Goal: Check status: Check status

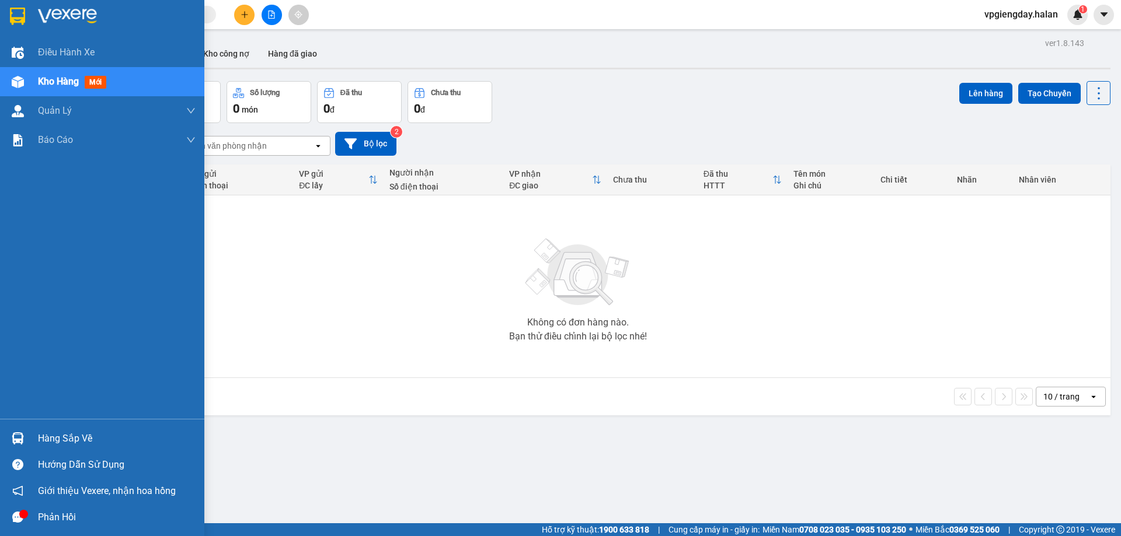
click at [41, 433] on div "Hàng sắp về" at bounding box center [117, 439] width 158 height 18
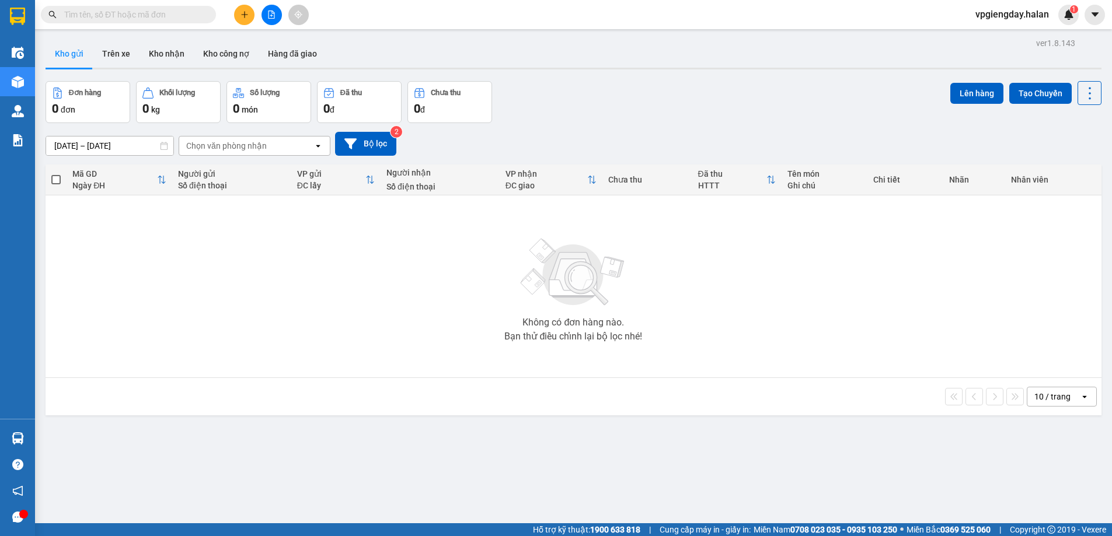
click at [233, 299] on section "Kết quả tìm kiếm ( 0 ) Bộ lọc No Data vpgiengday.halan 1 Điều hành xe Kho hàng …" at bounding box center [556, 268] width 1112 height 536
click at [107, 56] on button "Trên xe" at bounding box center [116, 54] width 47 height 28
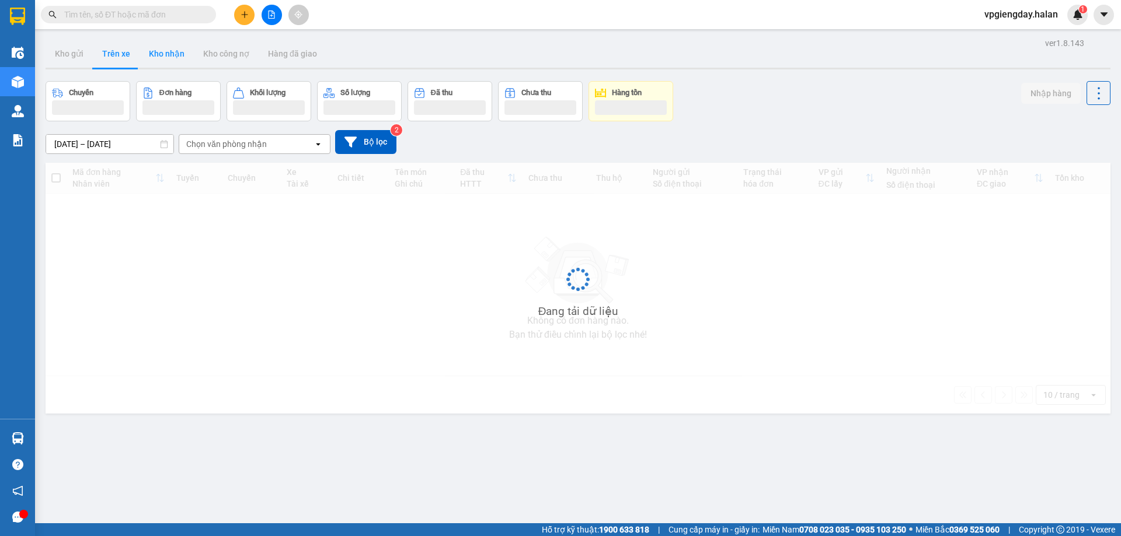
click at [165, 51] on button "Kho nhận" at bounding box center [166, 54] width 54 height 28
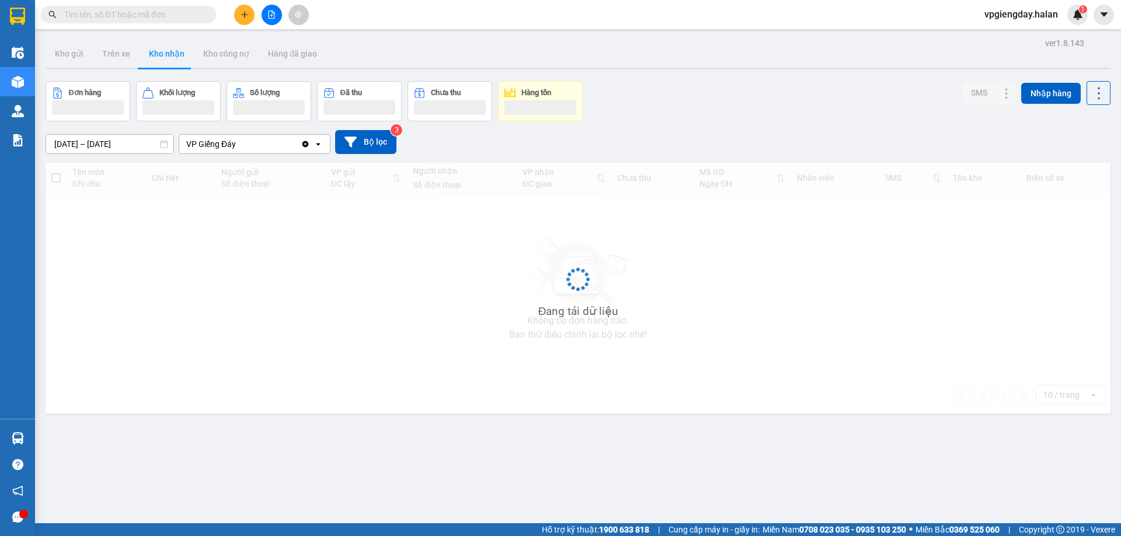
type input "[DATE] – [DATE]"
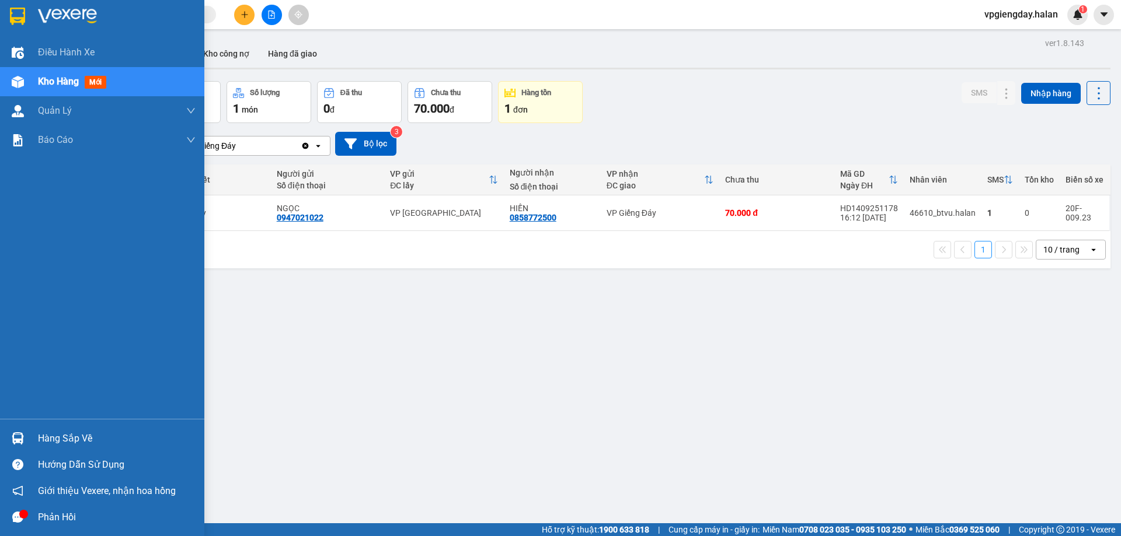
click at [47, 515] on div "Phản hồi" at bounding box center [117, 518] width 158 height 18
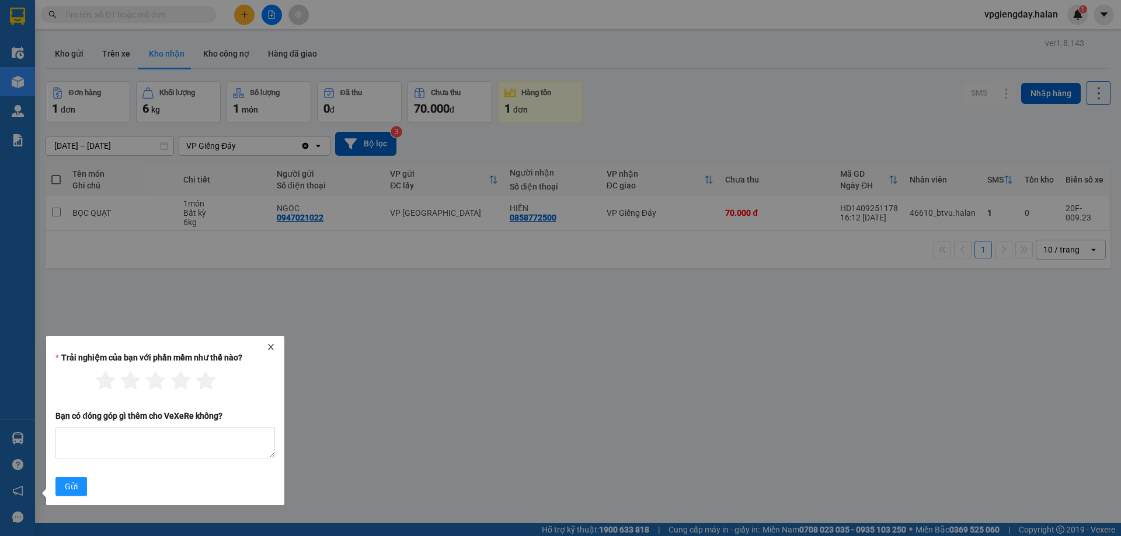
click at [271, 348] on icon "close" at bounding box center [271, 347] width 6 height 6
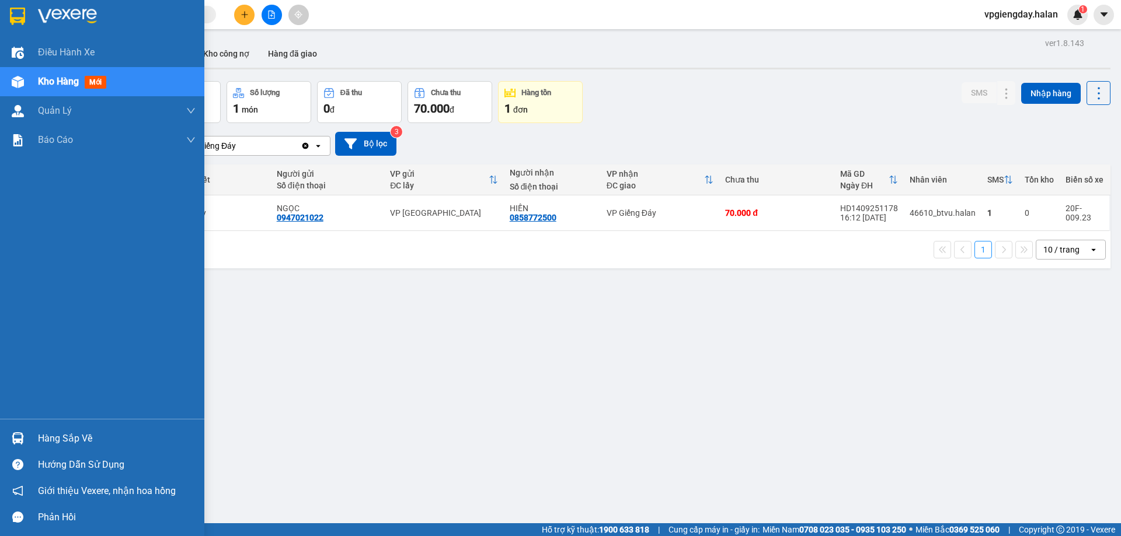
click at [64, 428] on div "Hàng sắp về" at bounding box center [102, 438] width 204 height 26
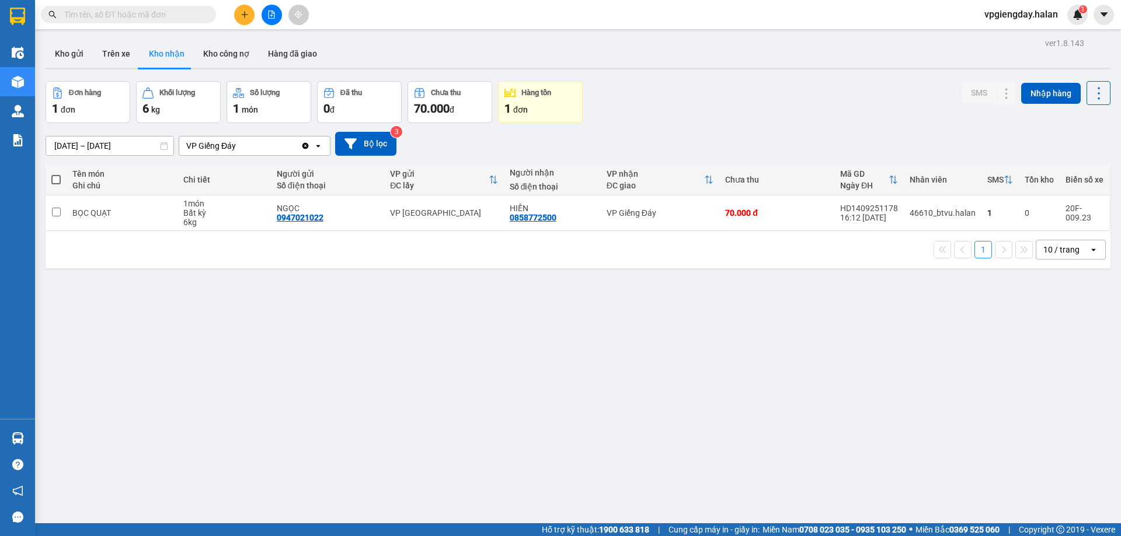
click at [180, 353] on section "Kết quả tìm kiếm ( 0 ) Bộ lọc No Data vpgiengday.halan 1 Điều hành xe Kho hàng …" at bounding box center [560, 268] width 1121 height 536
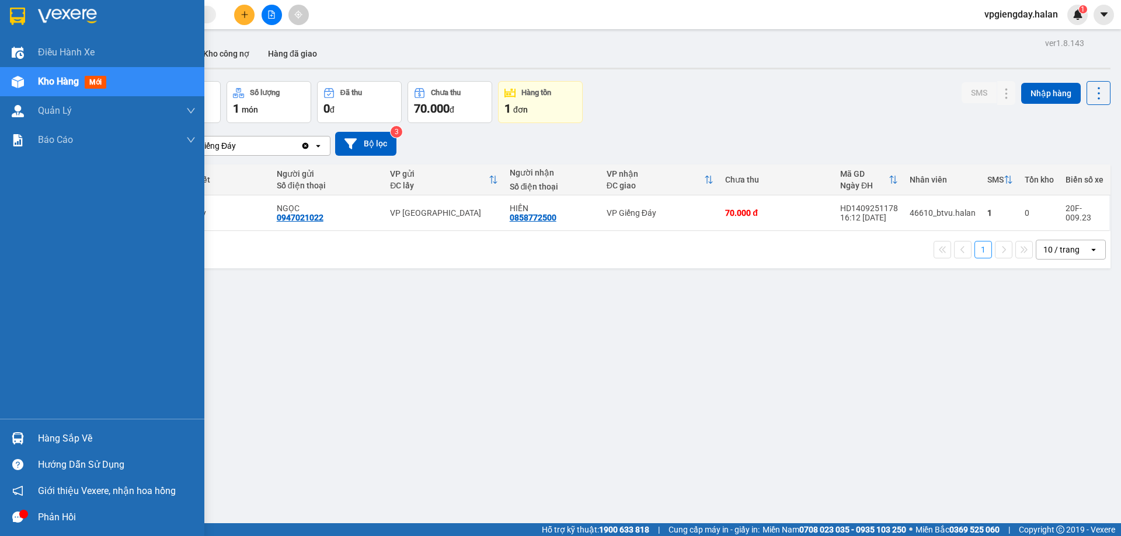
click at [74, 449] on div "Hàng sắp về" at bounding box center [102, 438] width 204 height 26
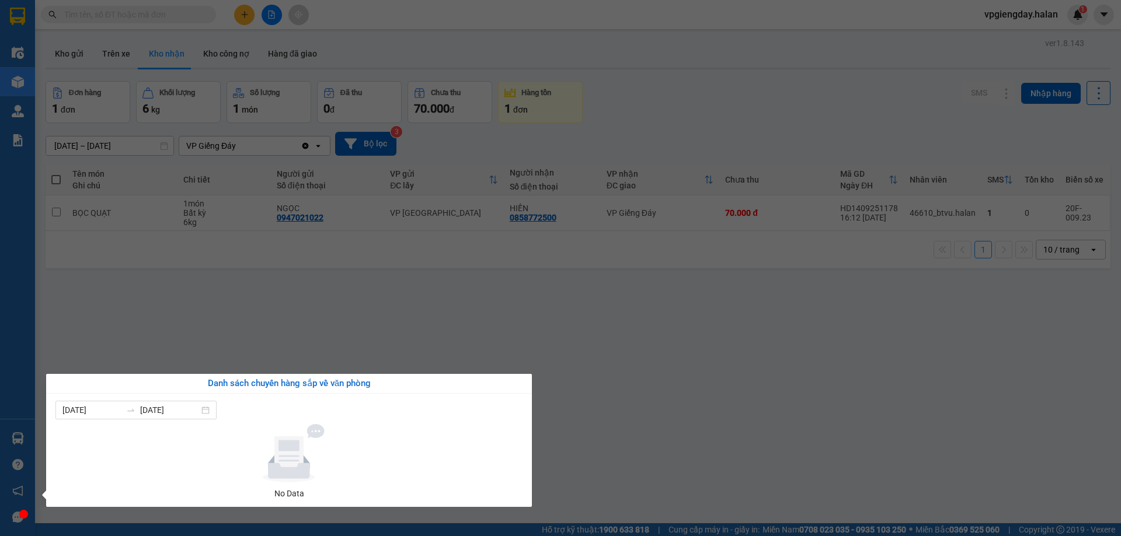
click at [169, 333] on section "Kết quả tìm kiếm ( 0 ) Bộ lọc No Data vpgiengday.halan 1 Điều hành xe Kho hàng …" at bounding box center [560, 268] width 1121 height 536
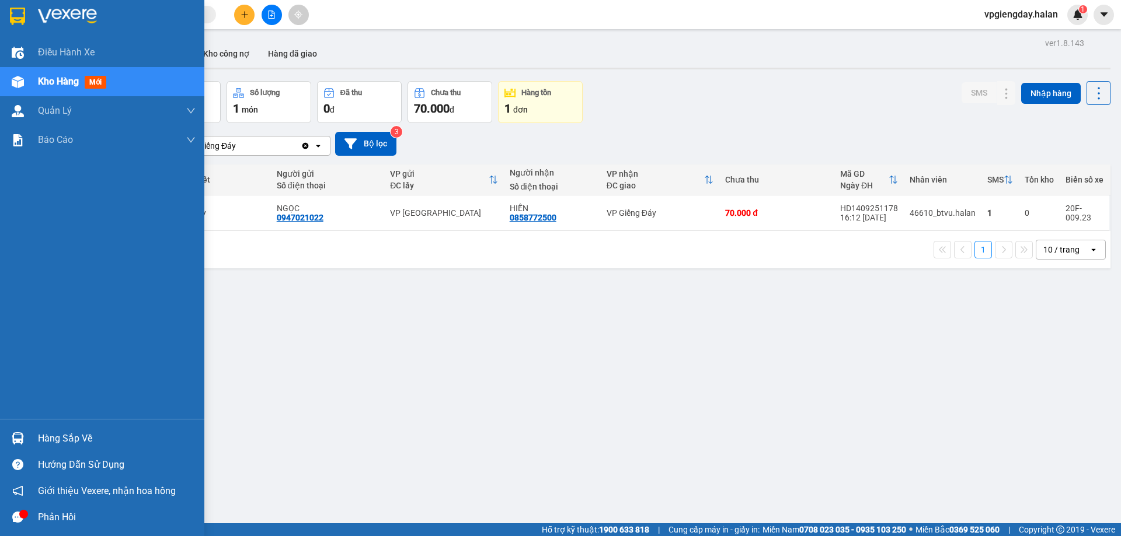
click at [67, 438] on div "Hàng sắp về" at bounding box center [117, 439] width 158 height 18
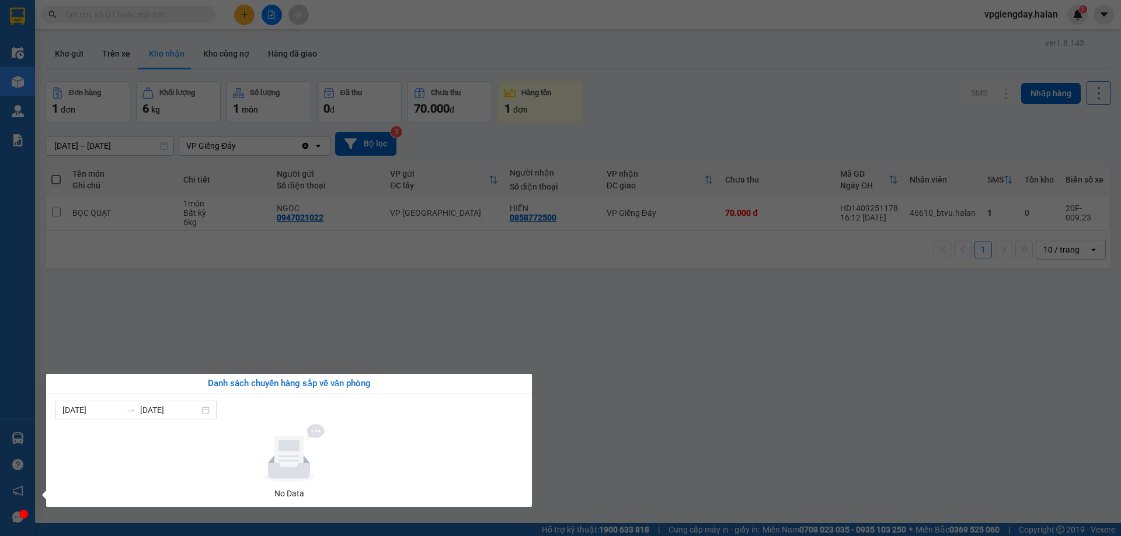
drag, startPoint x: 235, startPoint y: 312, endPoint x: 95, endPoint y: 360, distance: 147.8
click at [232, 312] on section "Kết quả tìm kiếm ( 0 ) Bộ lọc No Data vpgiengday.halan 1 Điều hành xe Kho hàng …" at bounding box center [560, 268] width 1121 height 536
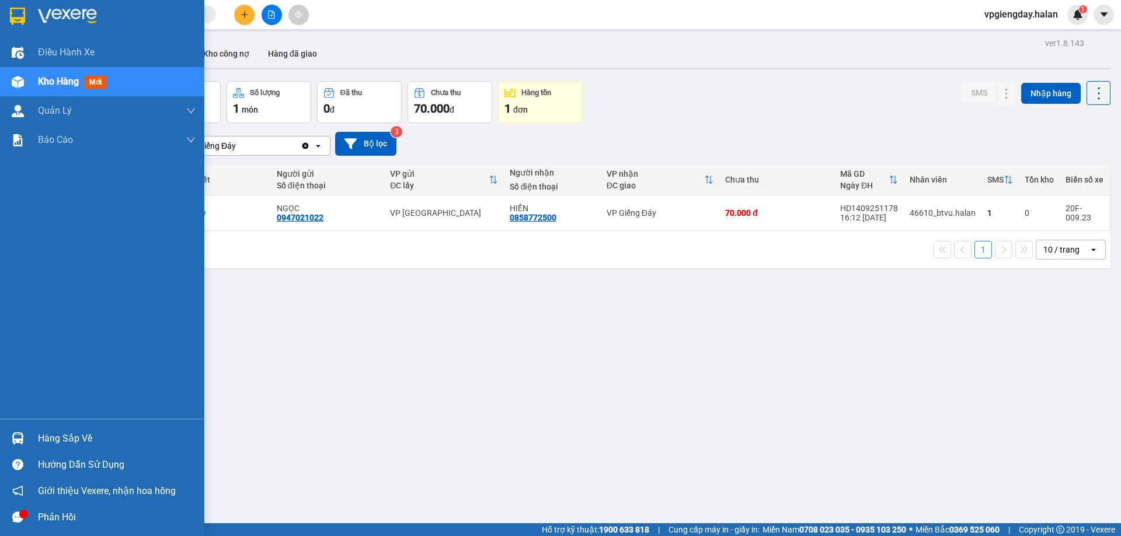
drag, startPoint x: 56, startPoint y: 436, endPoint x: 64, endPoint y: 434, distance: 7.9
click at [57, 438] on div "Hàng sắp về" at bounding box center [117, 439] width 158 height 18
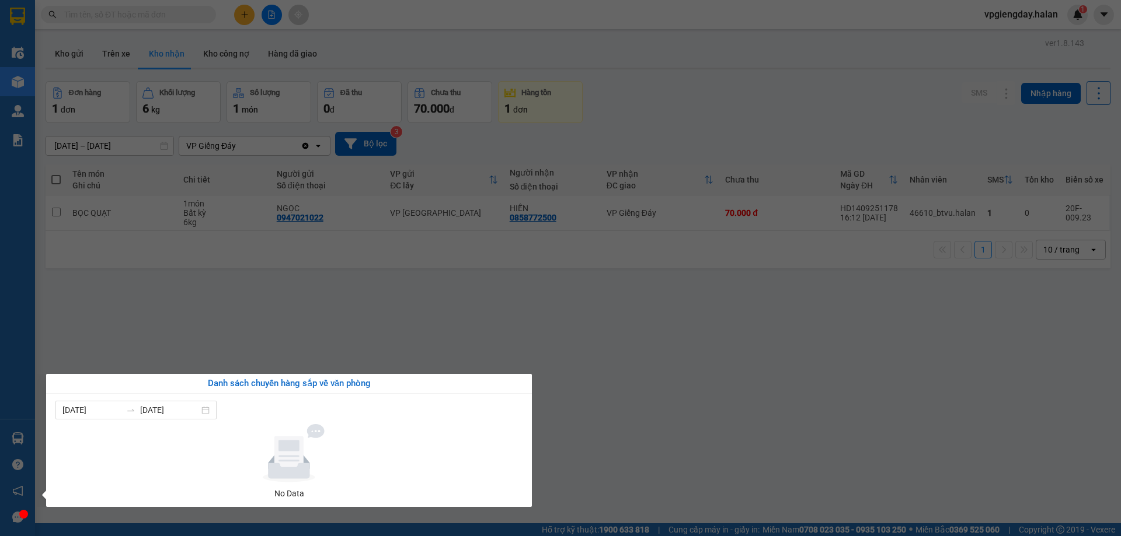
click at [236, 324] on section "Kết quả tìm kiếm ( 0 ) Bộ lọc No Data vpgiengday.halan 1 Điều hành xe Kho hàng …" at bounding box center [560, 268] width 1121 height 536
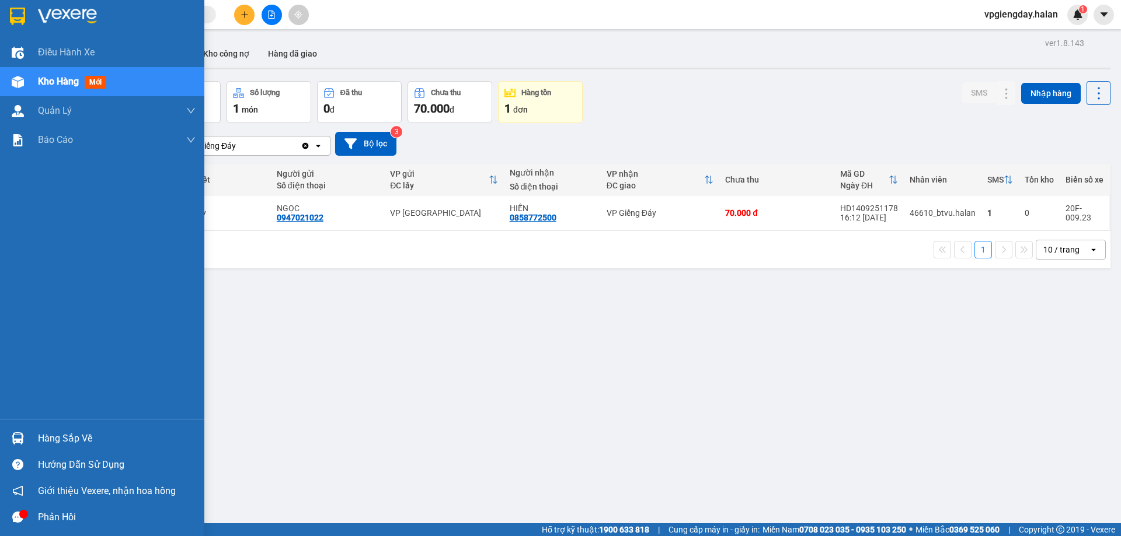
click at [80, 435] on div "Hàng sắp về" at bounding box center [117, 439] width 158 height 18
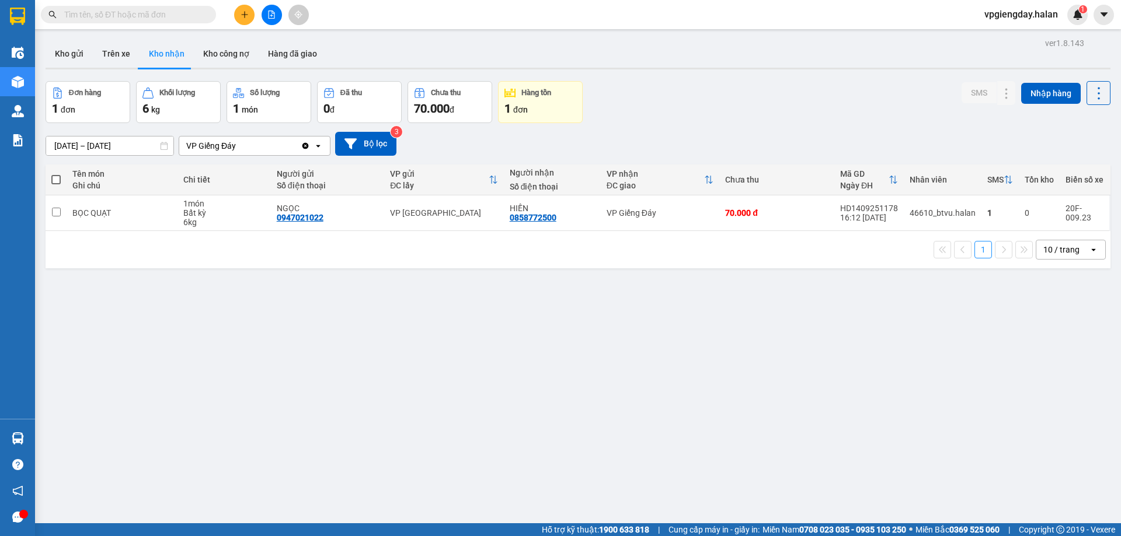
drag, startPoint x: 282, startPoint y: 313, endPoint x: 0, endPoint y: 430, distance: 304.9
click at [282, 313] on section "Kết quả tìm kiếm ( 0 ) Bộ lọc No Data vpgiengday.halan 1 Điều hành xe Kho hàng …" at bounding box center [560, 268] width 1121 height 536
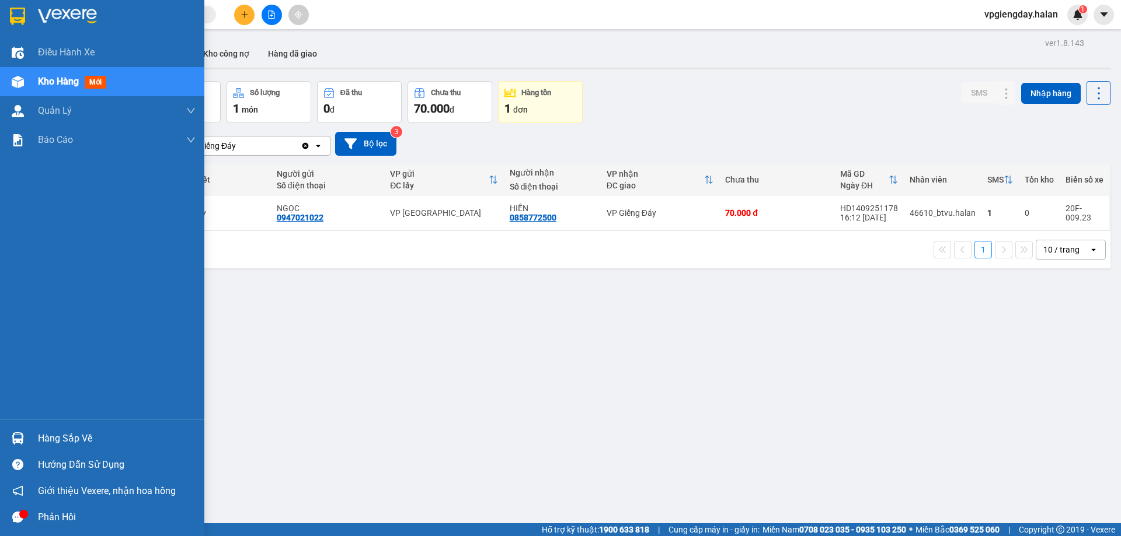
drag, startPoint x: 76, startPoint y: 445, endPoint x: 175, endPoint y: 384, distance: 115.3
click at [78, 444] on div "Hàng sắp về" at bounding box center [117, 439] width 158 height 18
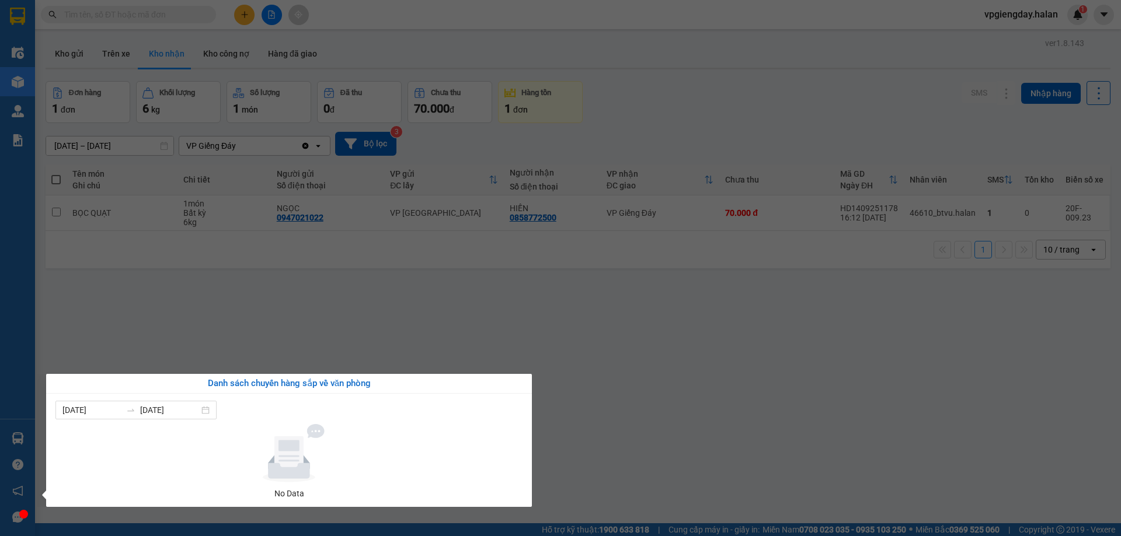
click at [235, 360] on section "Kết quả tìm kiếm ( 0 ) Bộ lọc No Data vpgiengday.halan 1 Điều hành xe Kho hàng …" at bounding box center [560, 268] width 1121 height 536
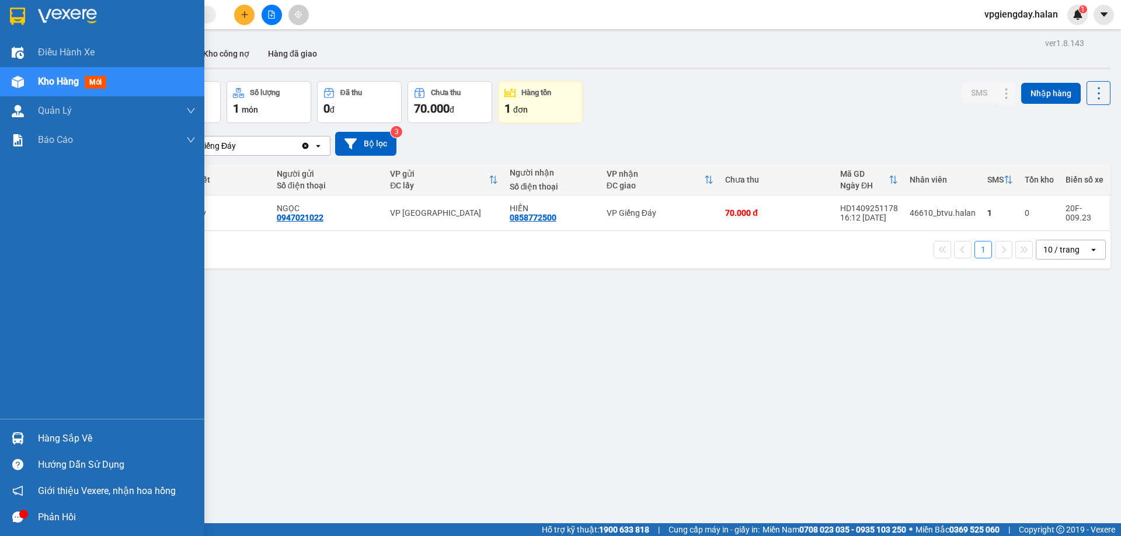
drag, startPoint x: 87, startPoint y: 437, endPoint x: 134, endPoint y: 409, distance: 54.2
click at [88, 436] on div "Hàng sắp về" at bounding box center [117, 439] width 158 height 18
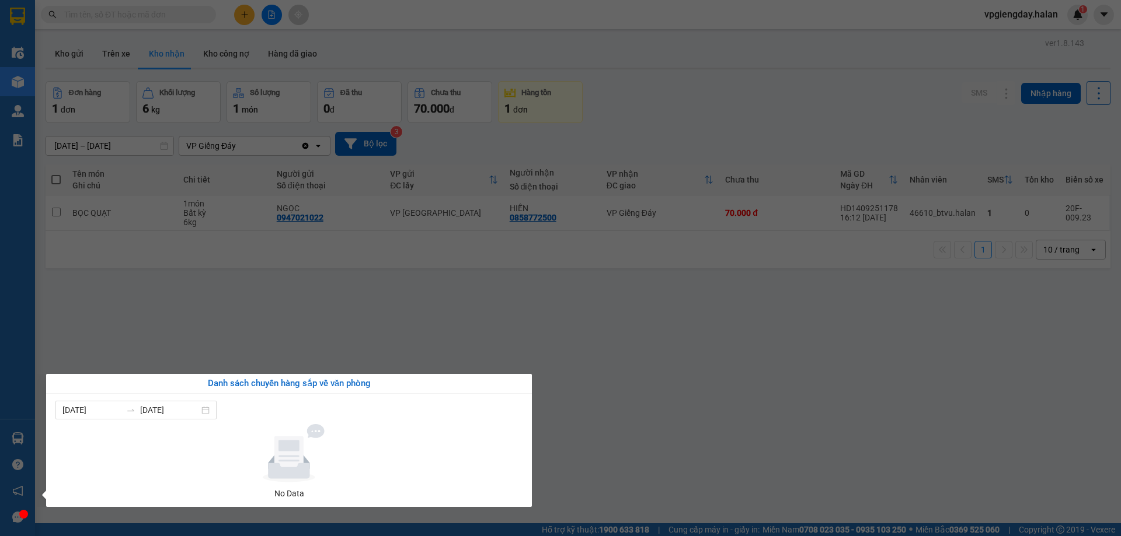
click at [280, 329] on section "Kết quả tìm kiếm ( 0 ) Bộ lọc No Data vpgiengday.halan 1 Điều hành xe Kho hàng …" at bounding box center [560, 268] width 1121 height 536
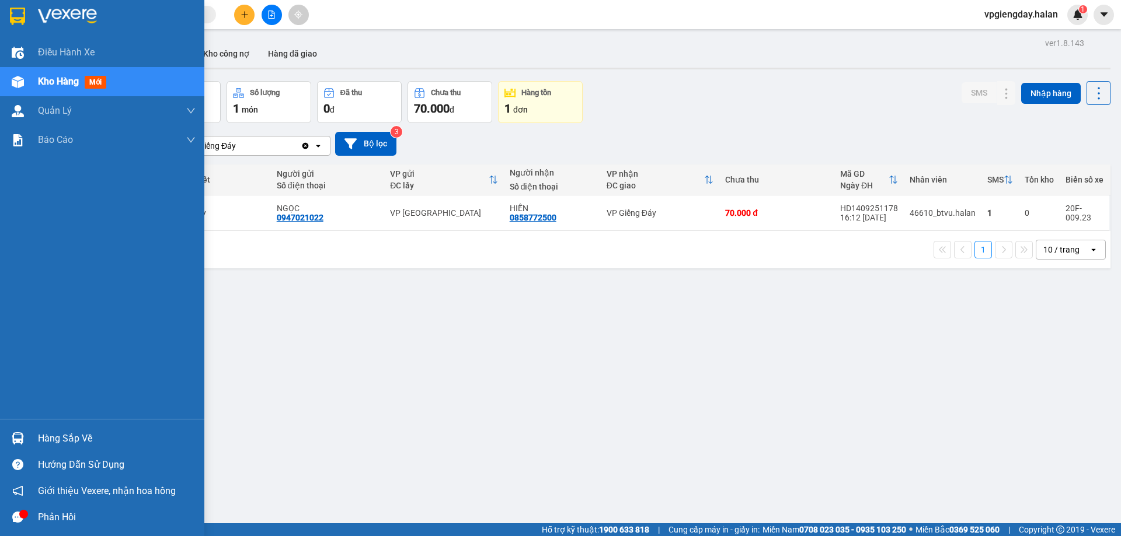
click at [53, 434] on div "Hàng sắp về" at bounding box center [117, 439] width 158 height 18
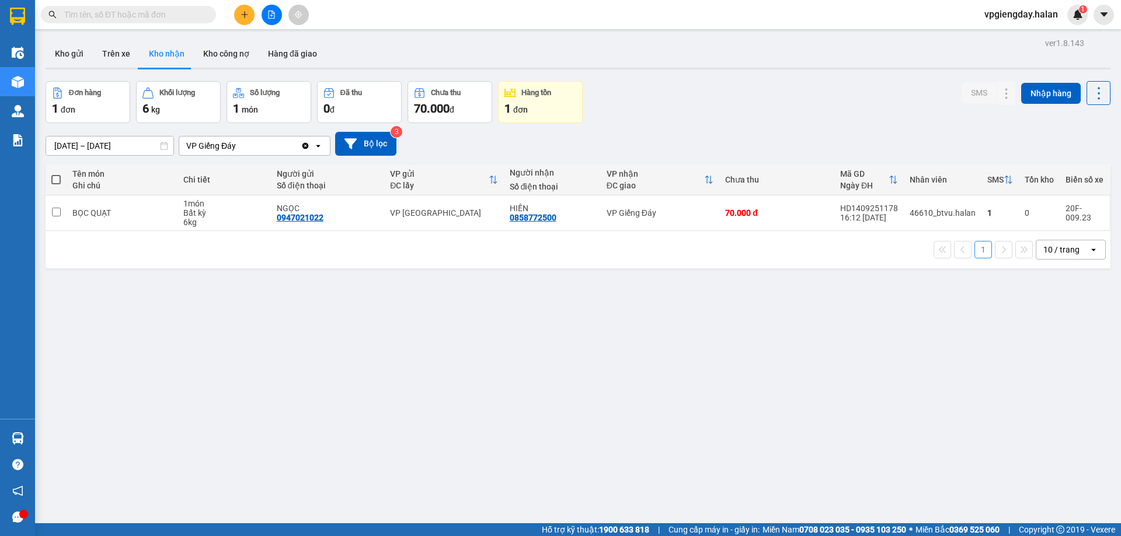
click at [285, 329] on section "Kết quả tìm kiếm ( 0 ) Bộ lọc No Data vpgiengday.halan 1 Điều hành xe Kho hàng …" at bounding box center [560, 268] width 1121 height 536
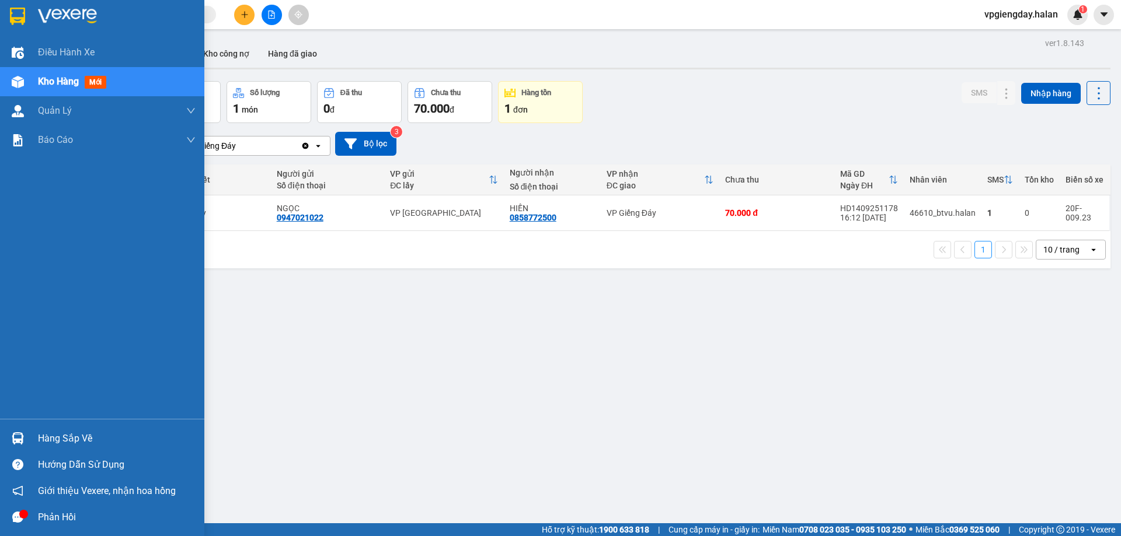
click at [67, 433] on div "Hàng sắp về" at bounding box center [117, 439] width 158 height 18
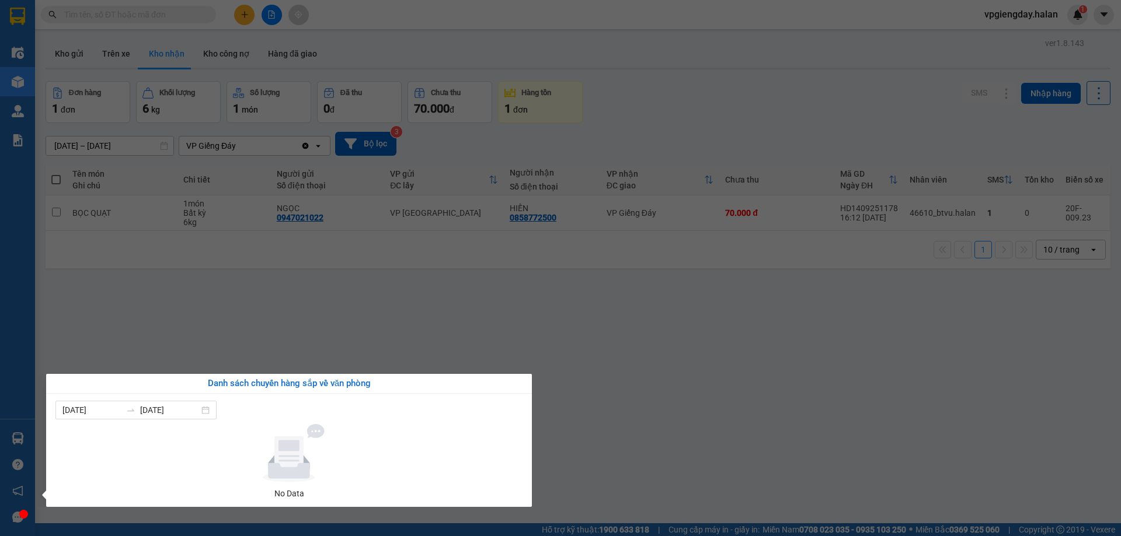
click at [246, 330] on section "Kết quả tìm kiếm ( 0 ) Bộ lọc No Data vpgiengday.halan 1 Điều hành xe Kho hàng …" at bounding box center [560, 268] width 1121 height 536
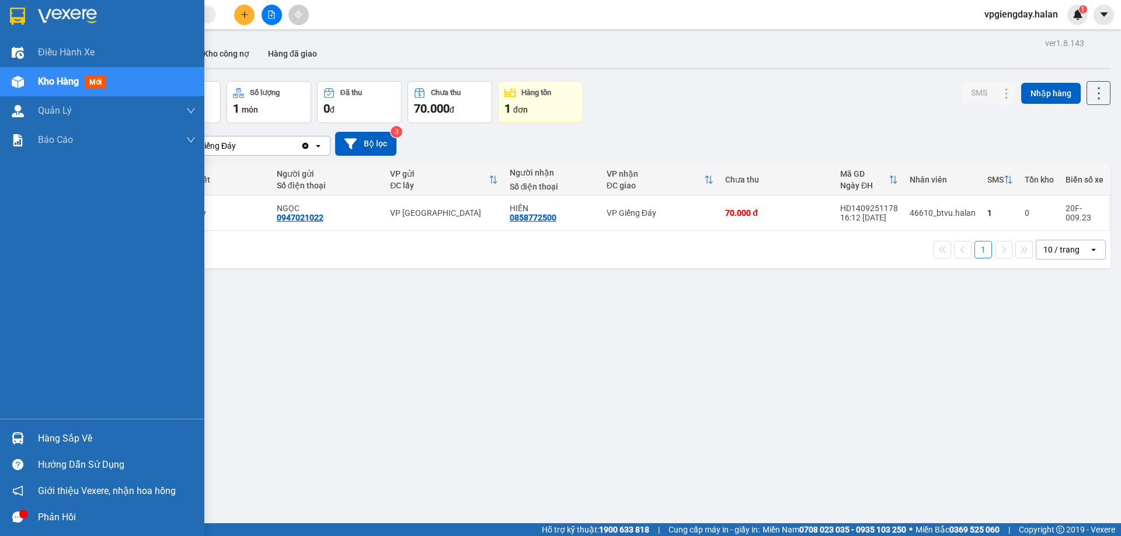
click at [44, 512] on div "Phản hồi" at bounding box center [117, 518] width 158 height 18
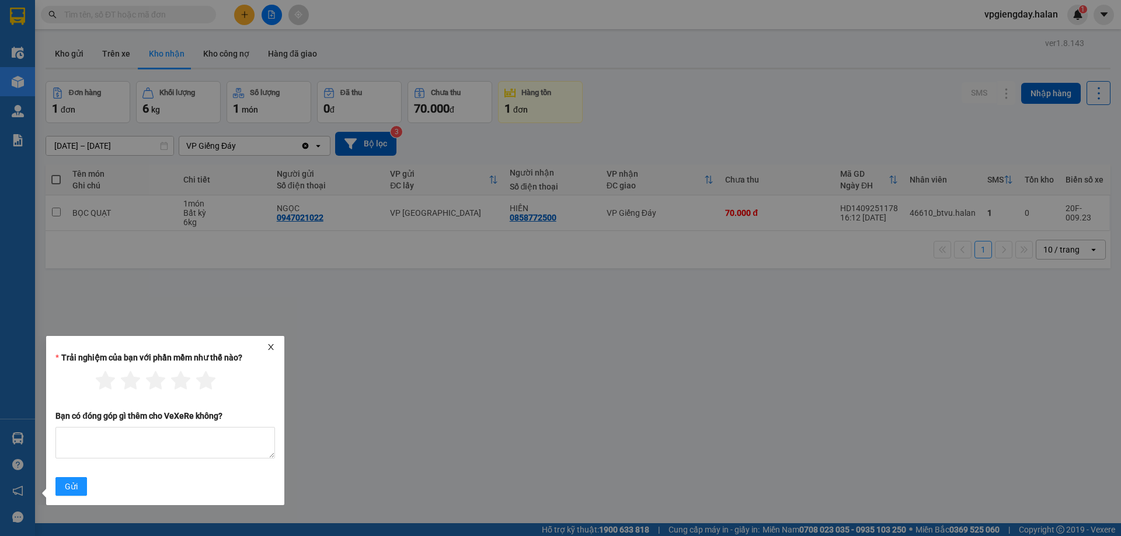
click at [245, 336] on div "Trải nghiệm của bạn với phần mềm như thế nào? Bạn có đóng góp gì thêm cho VeXeR…" at bounding box center [165, 420] width 238 height 169
click at [275, 346] on icon "close" at bounding box center [271, 347] width 8 height 8
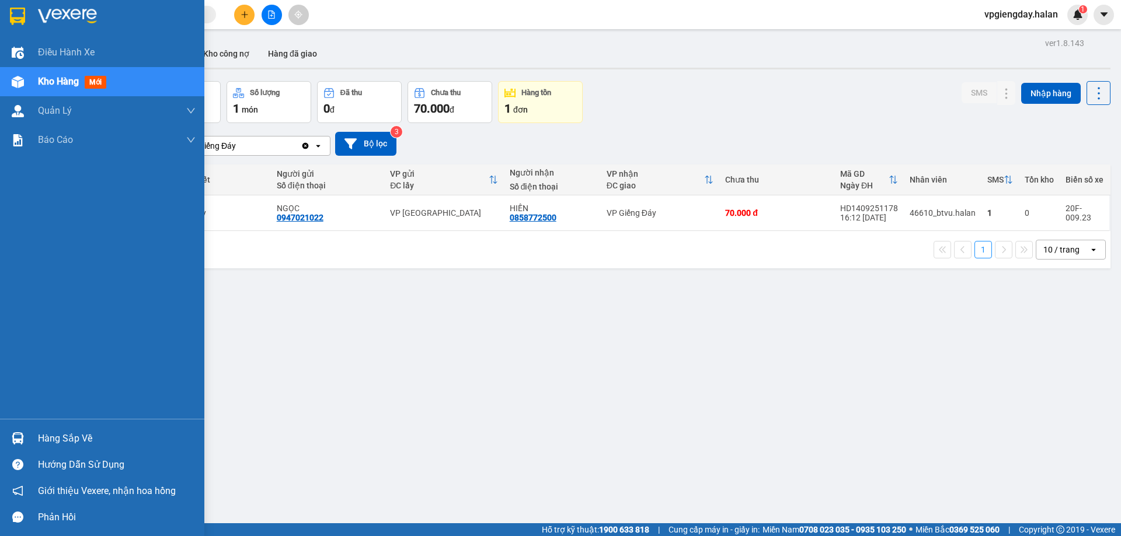
click at [53, 442] on div "Hàng sắp về" at bounding box center [117, 439] width 158 height 18
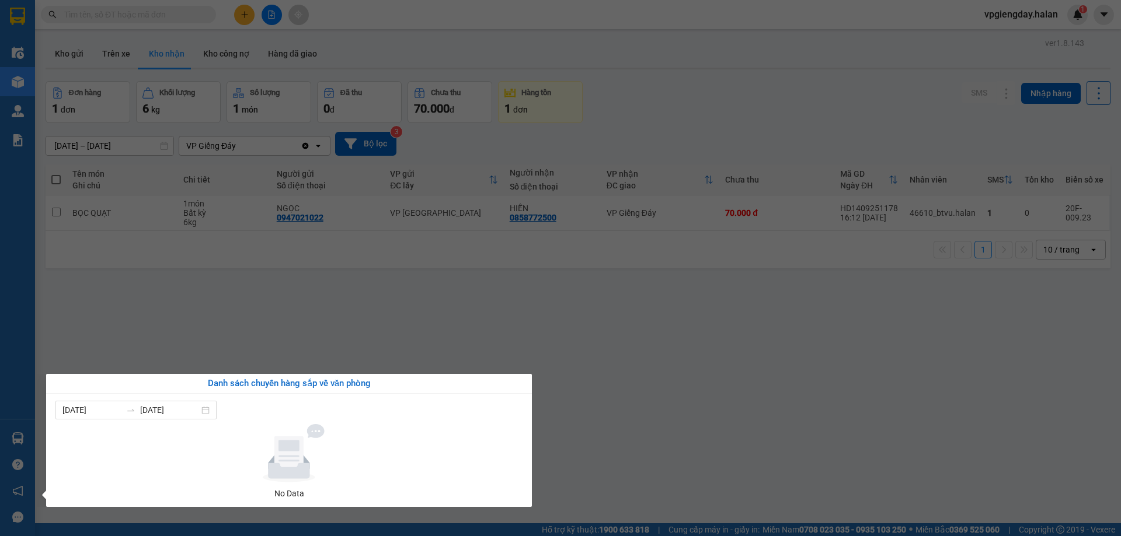
click at [211, 368] on section "Kết quả tìm kiếm ( 0 ) Bộ lọc No Data vpgiengday.halan 1 Điều hành xe Kho hàng …" at bounding box center [560, 268] width 1121 height 536
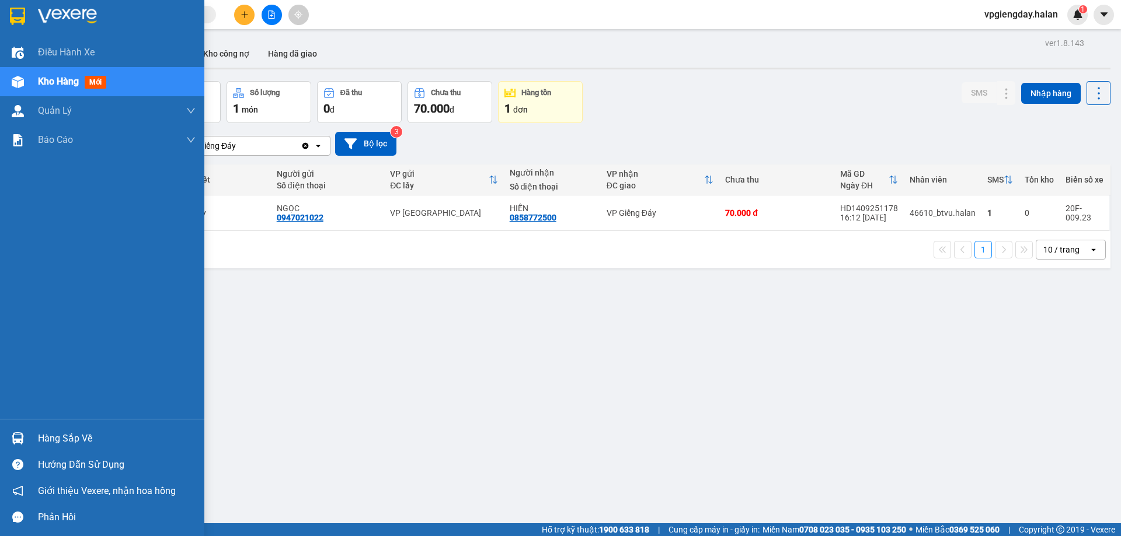
click at [69, 426] on div "Hàng sắp về" at bounding box center [102, 438] width 204 height 26
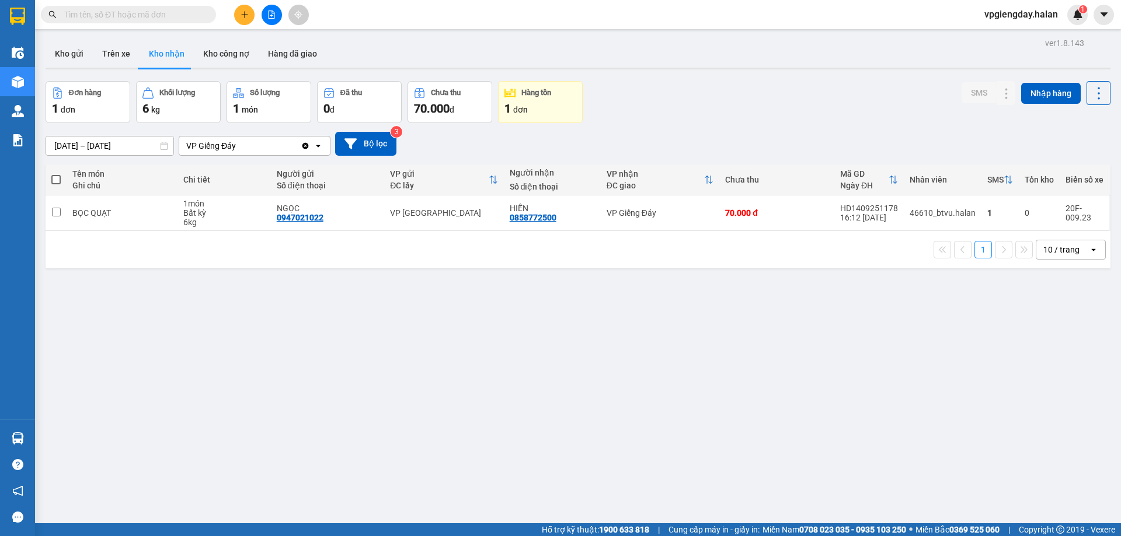
click at [239, 332] on section "Kết quả tìm kiếm ( 0 ) Bộ lọc No Data vpgiengday.halan 1 Điều hành xe Kho hàng …" at bounding box center [560, 268] width 1121 height 536
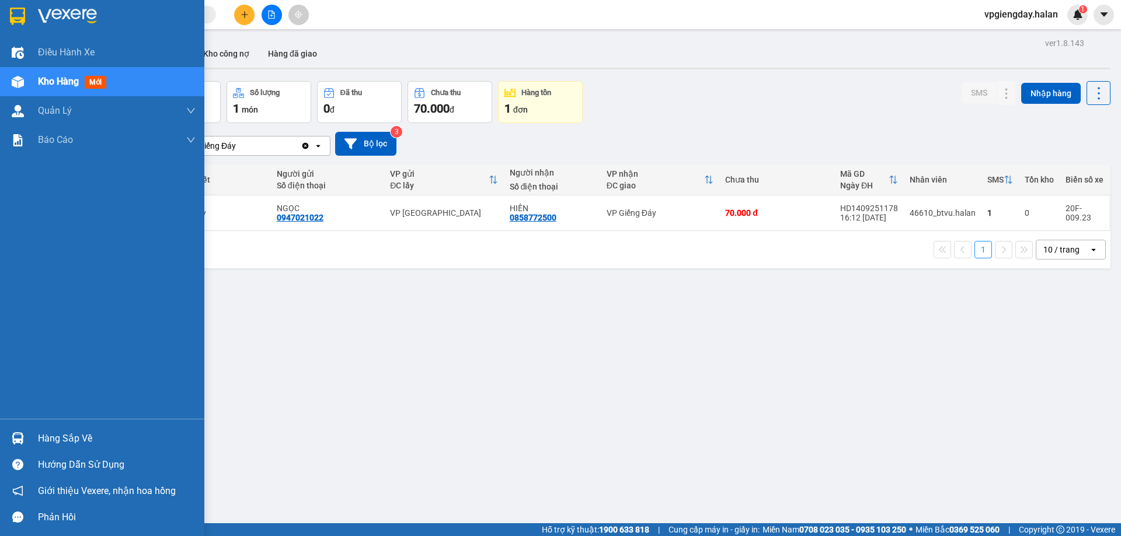
click at [69, 434] on div "Hàng sắp về" at bounding box center [117, 439] width 158 height 18
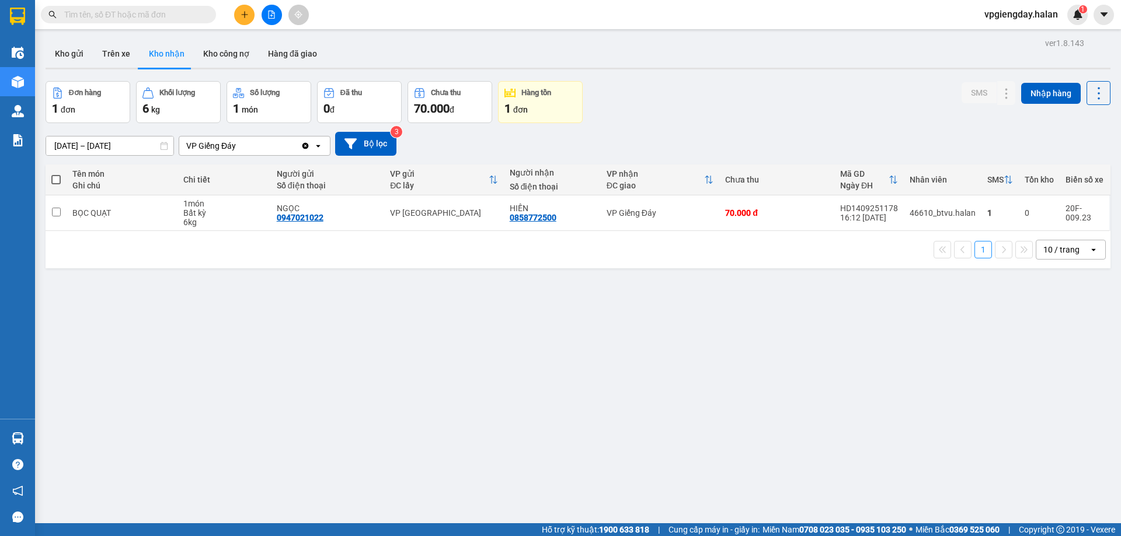
click at [244, 343] on section "Kết quả tìm kiếm ( 0 ) Bộ lọc No Data vpgiengday.halan 1 Điều hành xe Kho hàng …" at bounding box center [560, 268] width 1121 height 536
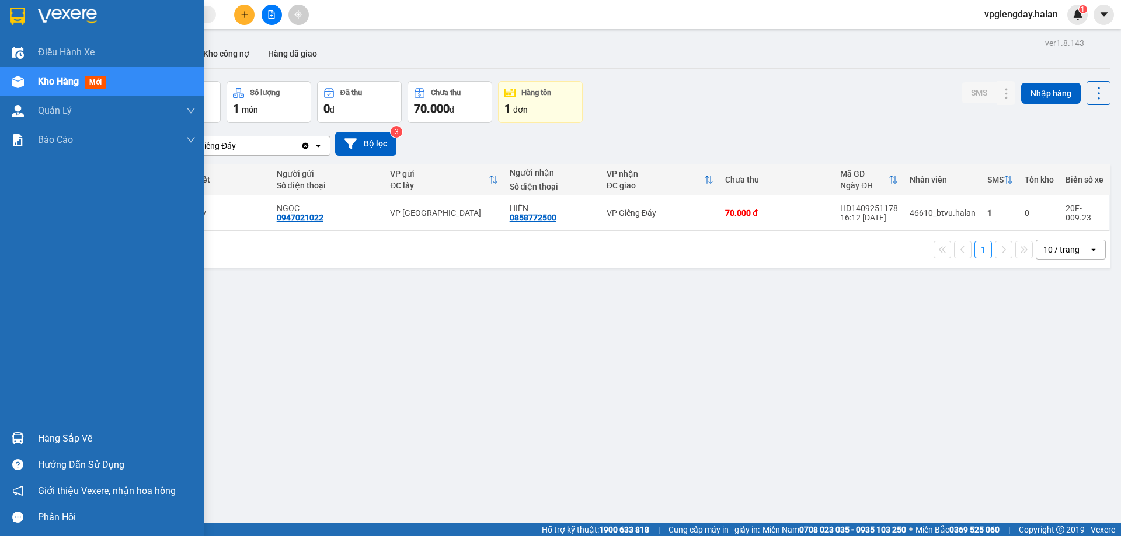
click at [68, 435] on div "Hàng sắp về" at bounding box center [117, 439] width 158 height 18
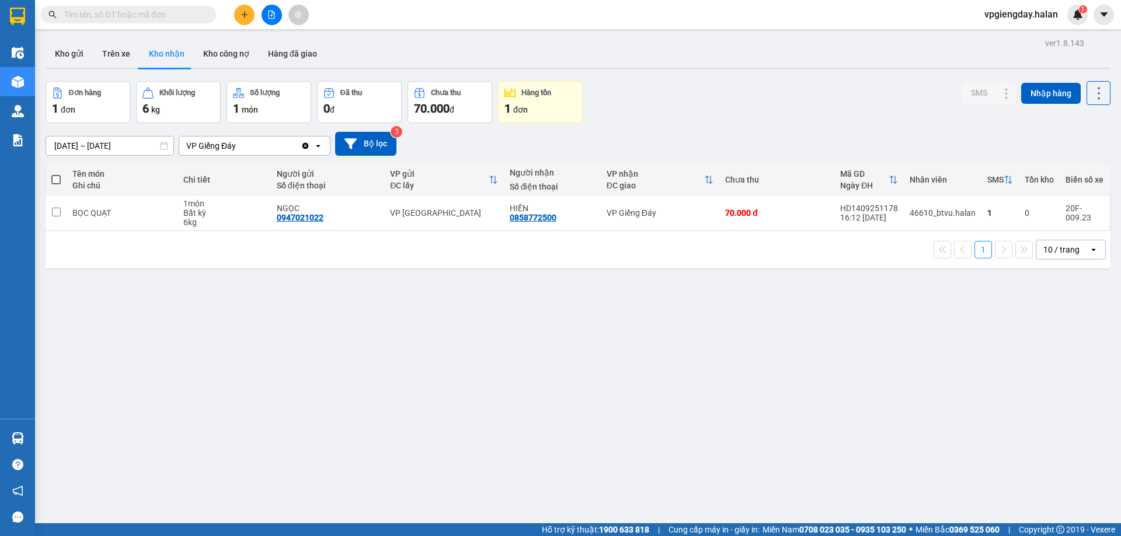
click at [175, 291] on section "Kết quả tìm kiếm ( 0 ) Bộ lọc No Data vpgiengday.halan 1 Điều hành xe Kho hàng …" at bounding box center [560, 268] width 1121 height 536
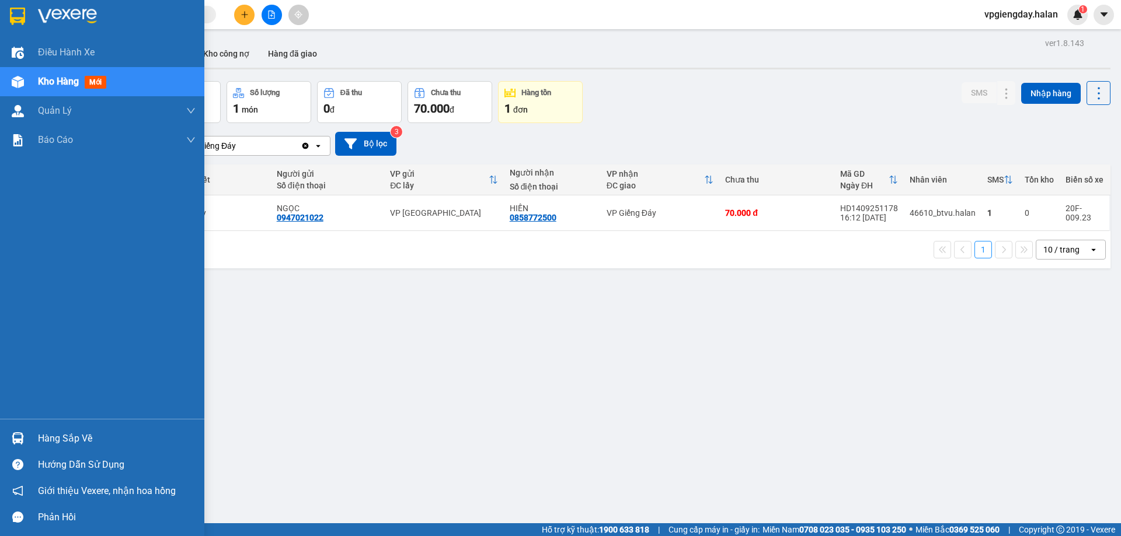
click at [44, 431] on div "Hàng sắp về" at bounding box center [117, 439] width 158 height 18
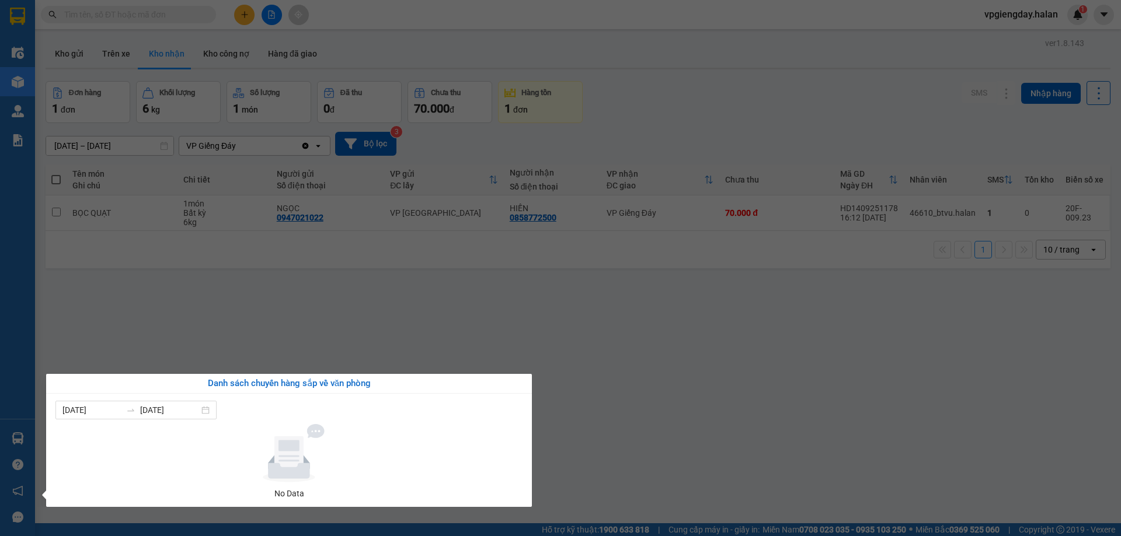
click at [204, 322] on section "Kết quả tìm kiếm ( 0 ) Bộ lọc No Data vpgiengday.halan 1 Điều hành xe Kho hàng …" at bounding box center [560, 268] width 1121 height 536
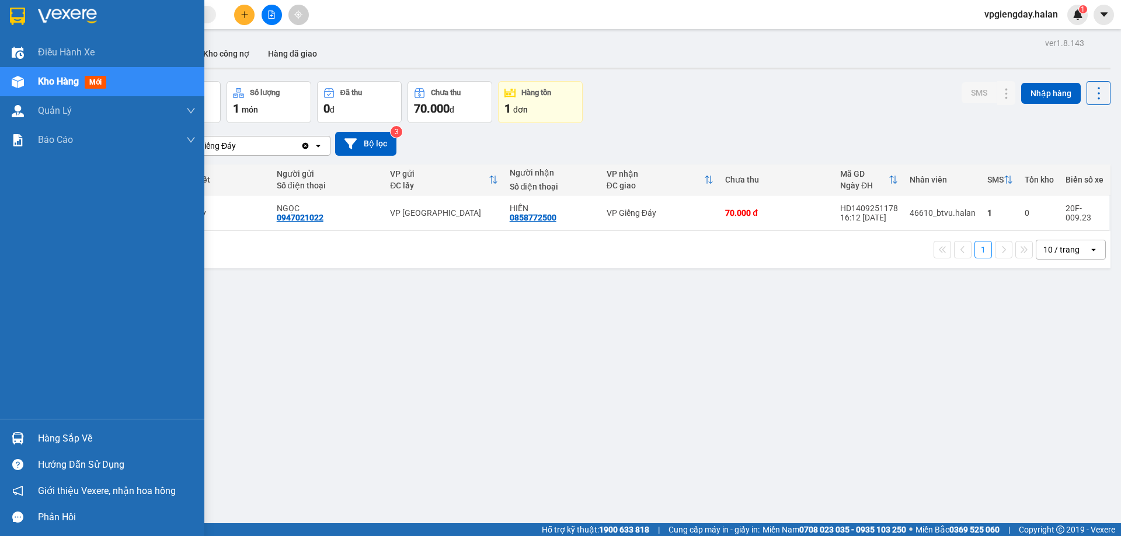
click at [105, 431] on div "Hàng sắp về" at bounding box center [117, 439] width 158 height 18
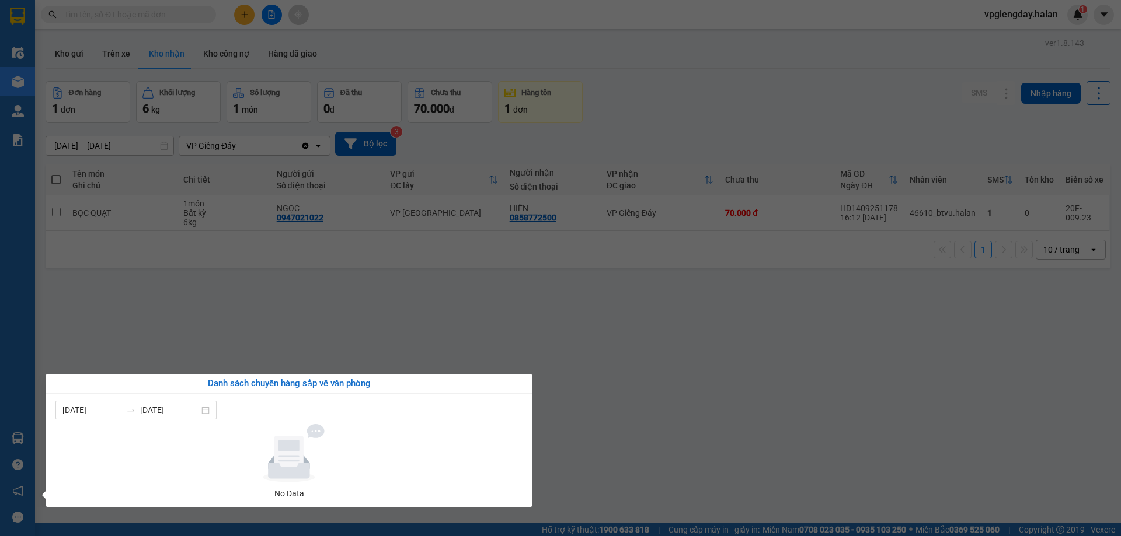
click at [266, 333] on section "Kết quả tìm kiếm ( 0 ) Bộ lọc No Data vpgiengday.halan 1 Điều hành xe Kho hàng …" at bounding box center [560, 268] width 1121 height 536
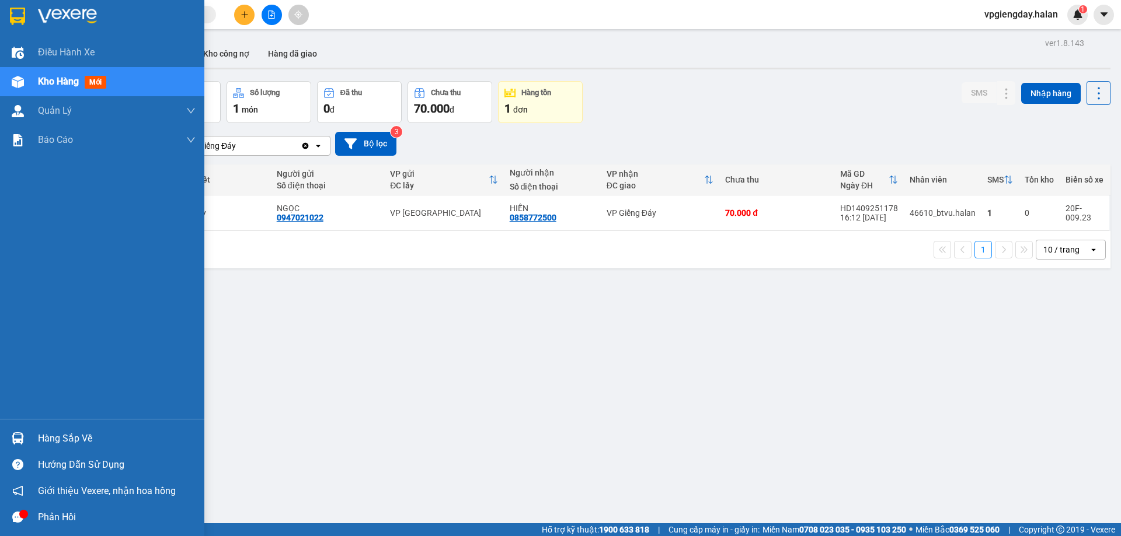
click at [39, 430] on div "Hàng sắp về" at bounding box center [117, 439] width 158 height 18
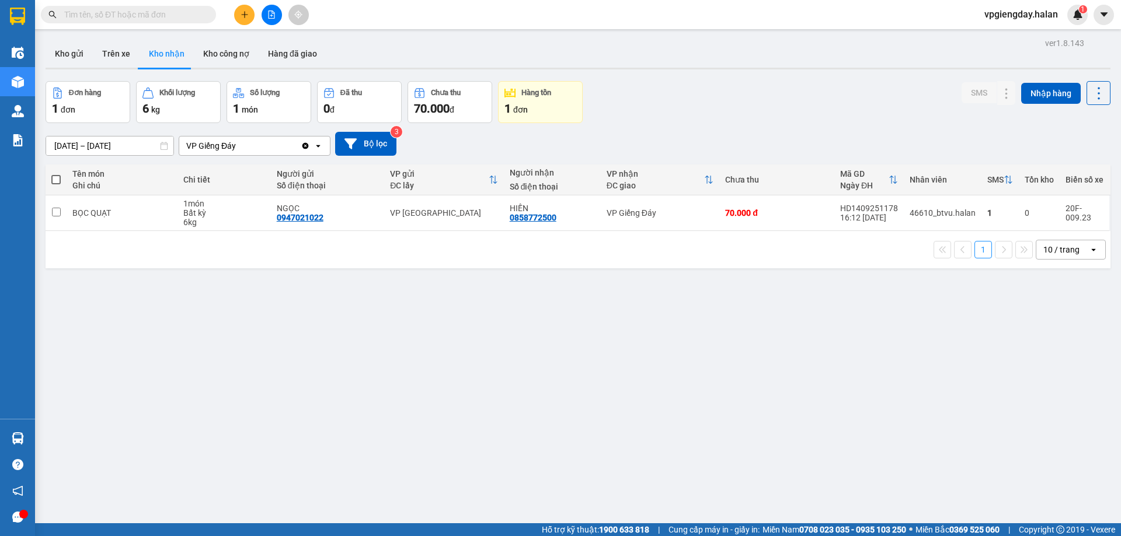
click at [312, 316] on section "Kết quả tìm kiếm ( 0 ) Bộ lọc No Data vpgiengday.halan 1 Điều hành xe Kho hàng …" at bounding box center [560, 268] width 1121 height 536
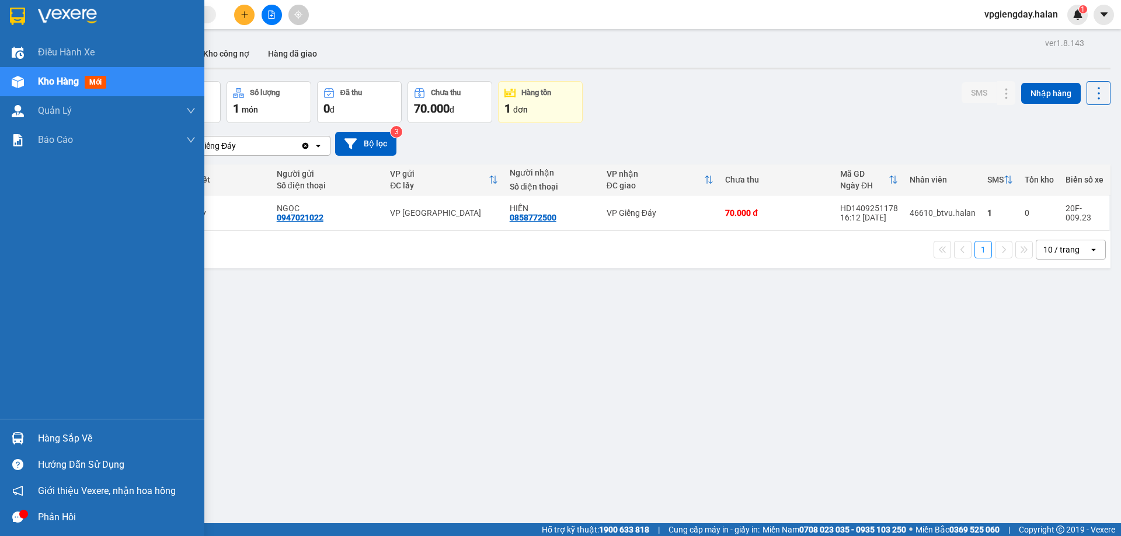
click at [70, 510] on div "Phản hồi" at bounding box center [117, 518] width 158 height 18
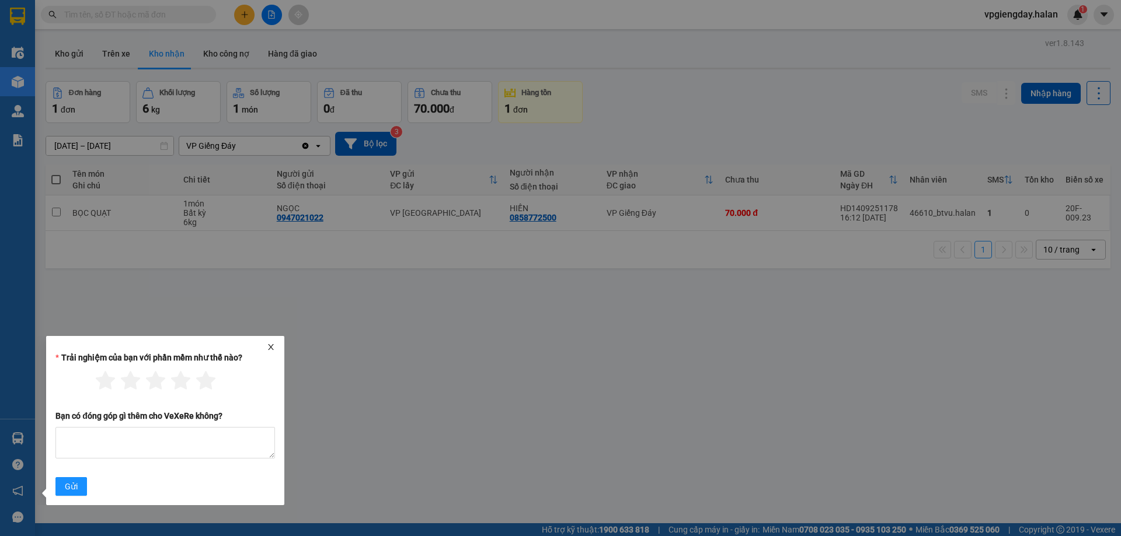
click at [270, 343] on icon "close" at bounding box center [271, 347] width 8 height 8
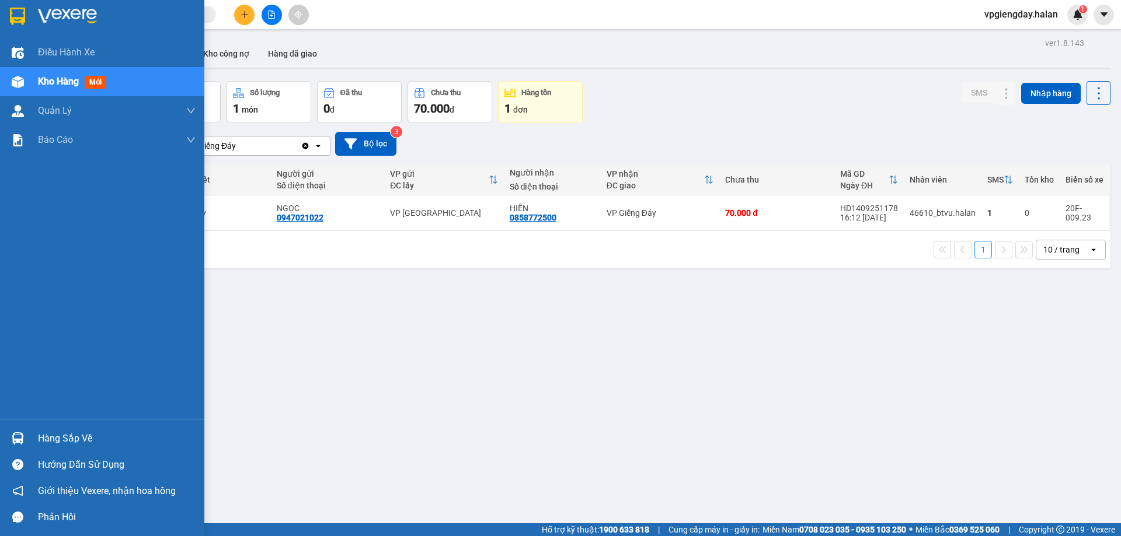
click at [79, 435] on div "Hàng sắp về" at bounding box center [117, 439] width 158 height 18
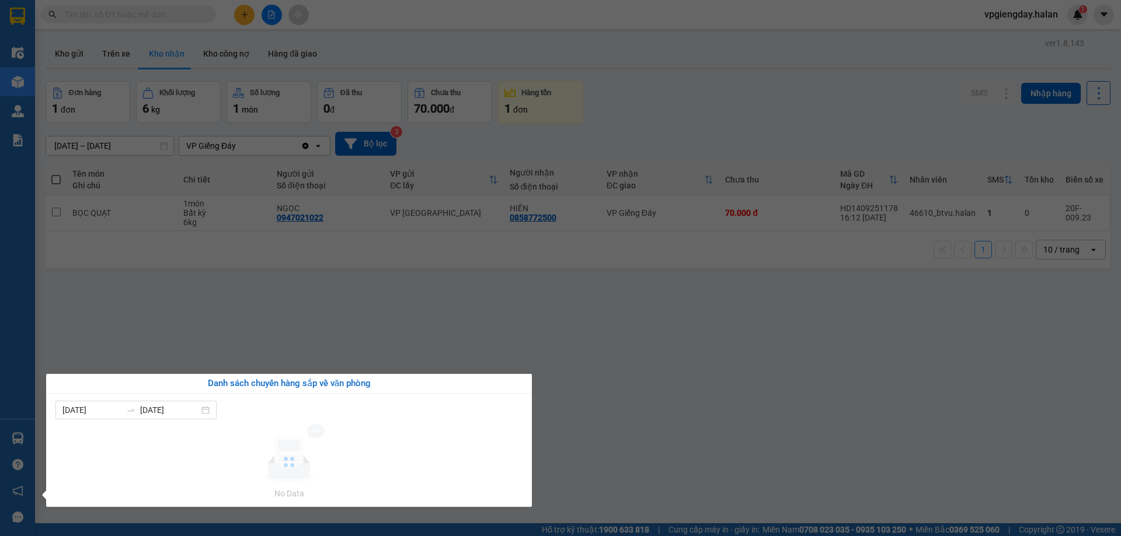
click at [244, 303] on section "Kết quả tìm kiếm ( 0 ) Bộ lọc No Data vpgiengday.halan 1 Điều hành xe Kho hàng …" at bounding box center [560, 268] width 1121 height 536
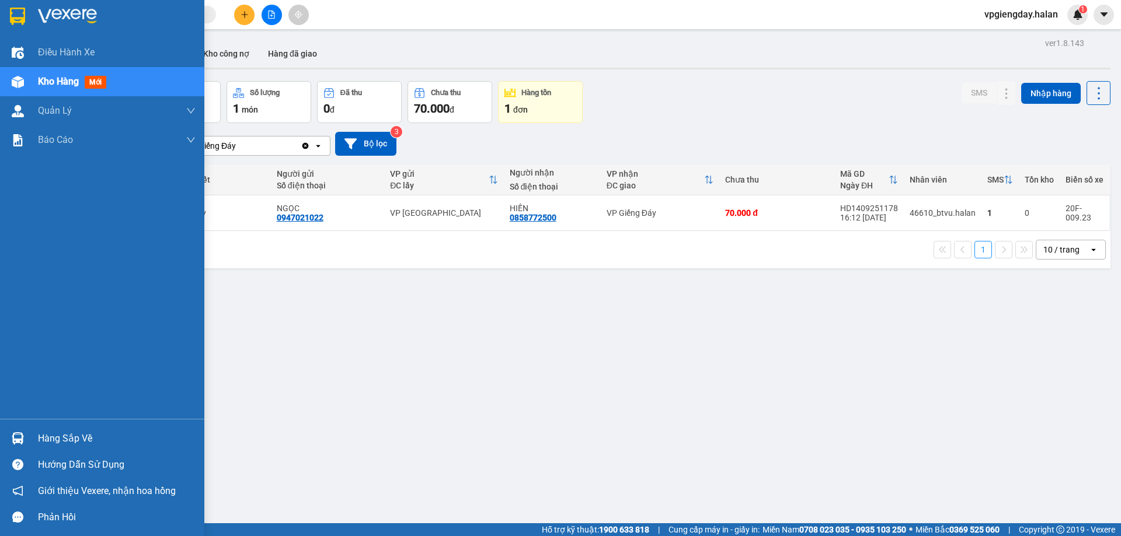
click at [43, 446] on div "Hàng sắp về" at bounding box center [117, 439] width 158 height 18
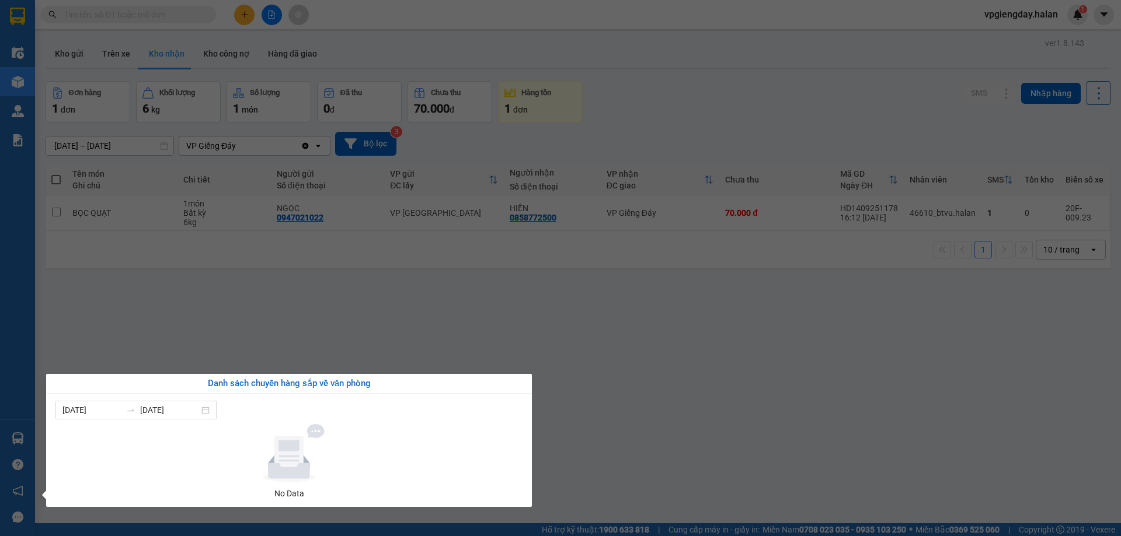
click at [239, 320] on section "Kết quả tìm kiếm ( 0 ) Bộ lọc No Data vpgiengday.halan 1 Điều hành xe Kho hàng …" at bounding box center [560, 268] width 1121 height 536
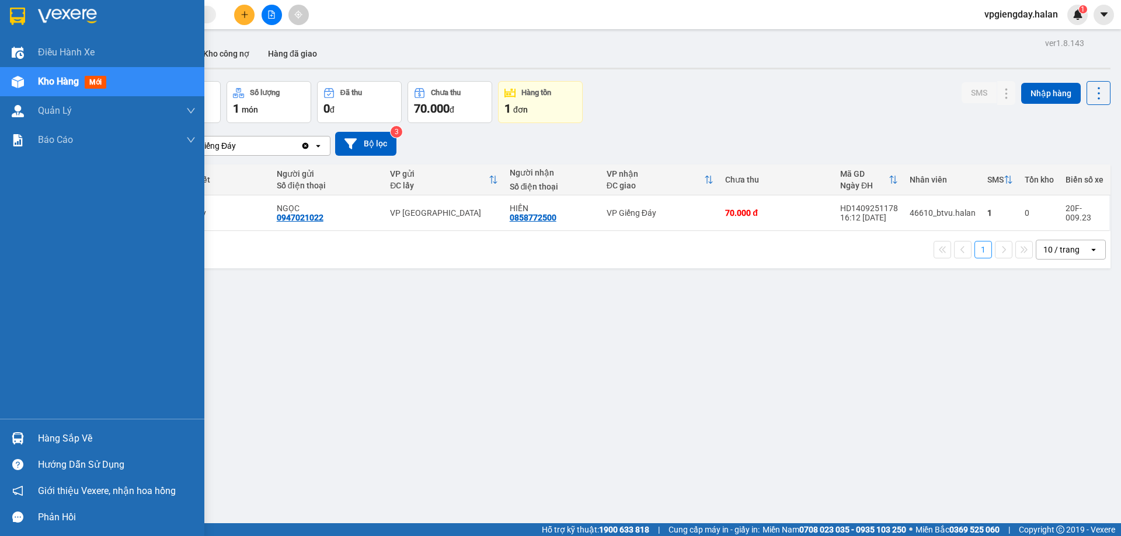
click at [68, 445] on div "Hàng sắp về" at bounding box center [117, 439] width 158 height 18
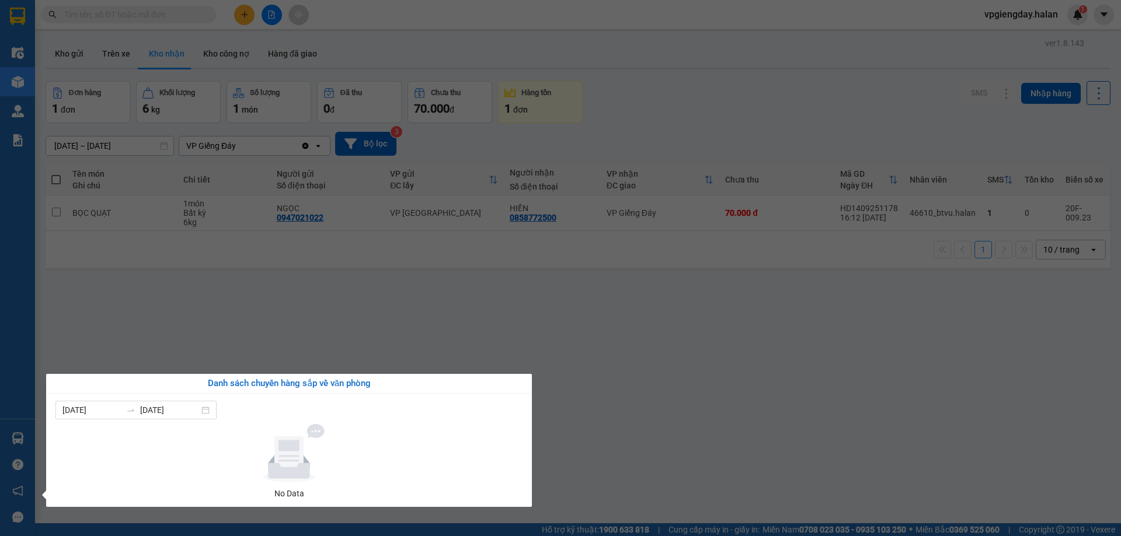
click at [264, 309] on section "Kết quả tìm kiếm ( 0 ) Bộ lọc No Data vpgiengday.halan 1 Điều hành xe Kho hàng …" at bounding box center [560, 268] width 1121 height 536
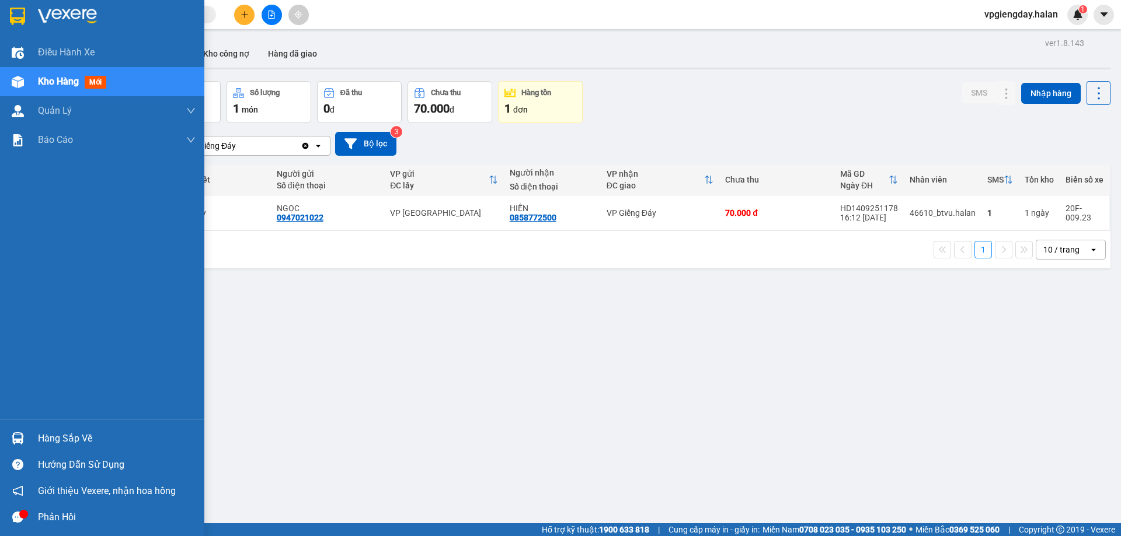
click at [35, 431] on div "Hàng sắp về" at bounding box center [102, 438] width 204 height 26
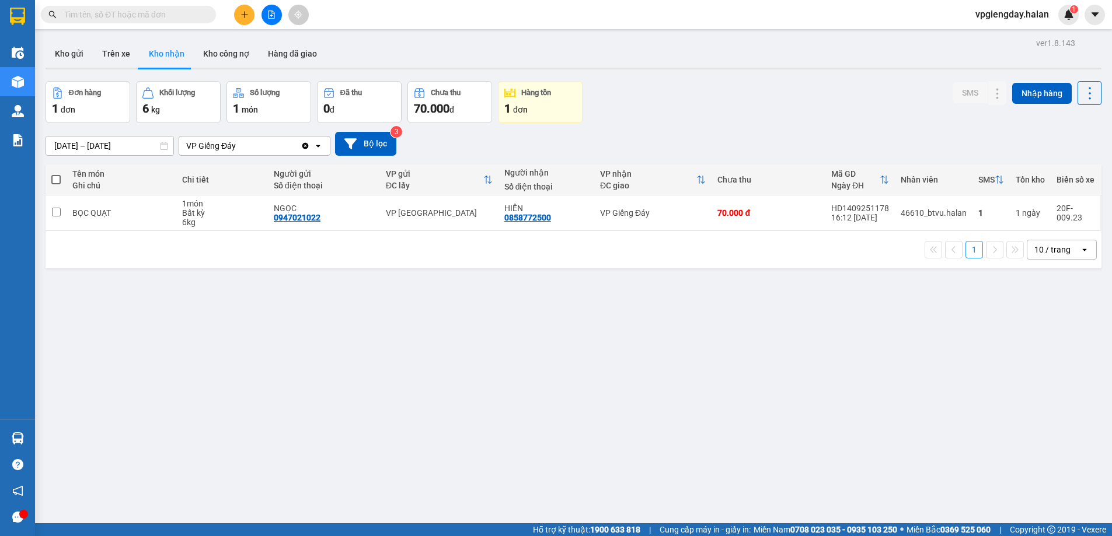
click at [216, 332] on section "Kết quả tìm kiếm ( 0 ) Bộ lọc No Data vpgiengday.halan 1 Điều hành xe Kho hàng …" at bounding box center [556, 268] width 1112 height 536
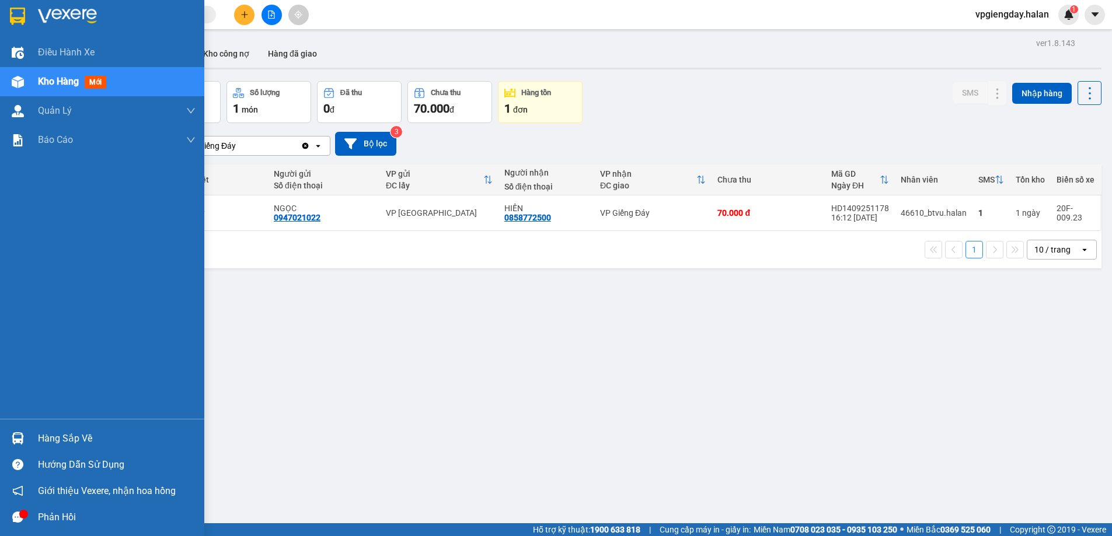
click at [46, 433] on div "Hàng sắp về" at bounding box center [117, 439] width 158 height 18
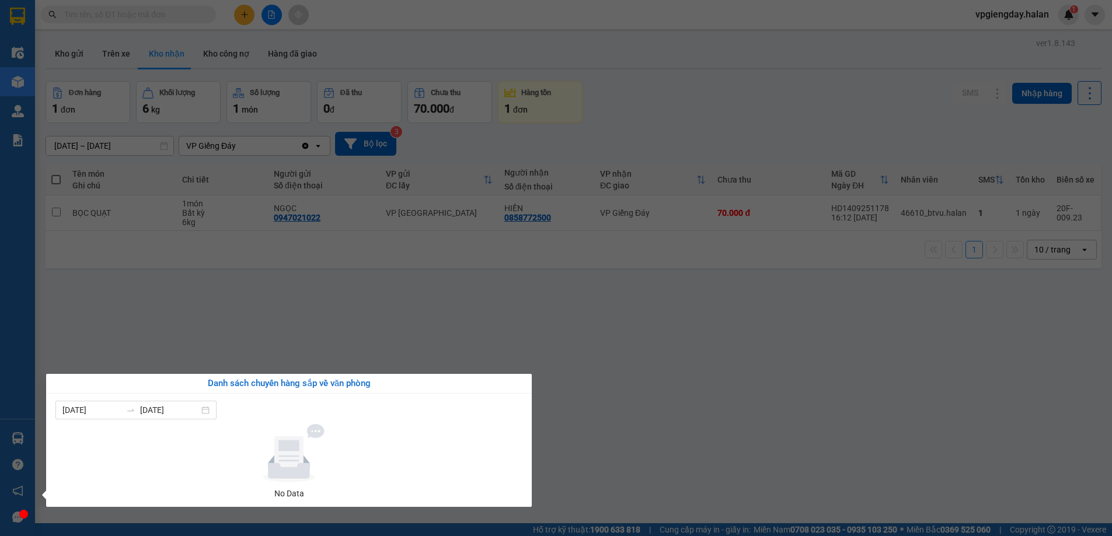
click at [226, 313] on section "Kết quả tìm kiếm ( 0 ) Bộ lọc No Data vpgiengday.halan 1 Điều hành xe Kho hàng …" at bounding box center [556, 268] width 1112 height 536
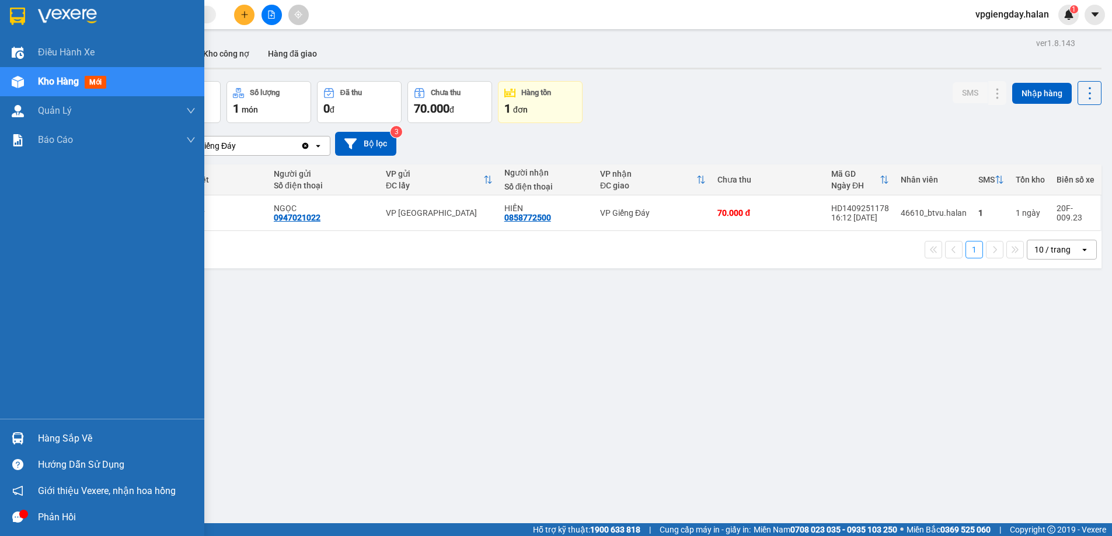
click at [47, 435] on div "Hàng sắp về" at bounding box center [117, 439] width 158 height 18
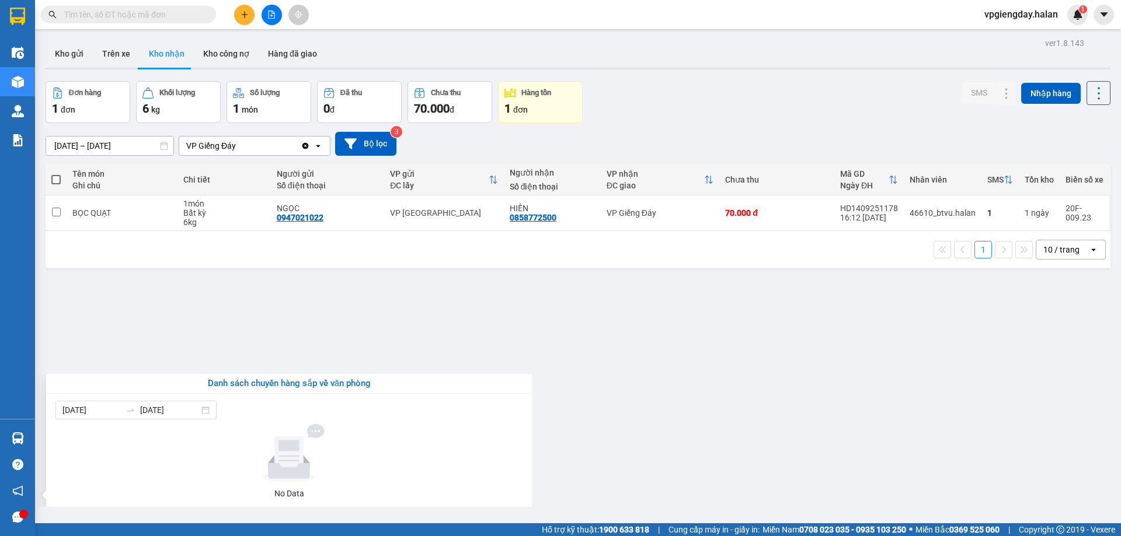
click at [176, 330] on section "Kết quả tìm kiếm ( 0 ) Bộ lọc No Data vpgiengday.halan 1 Điều hành xe Kho hàng …" at bounding box center [560, 268] width 1121 height 536
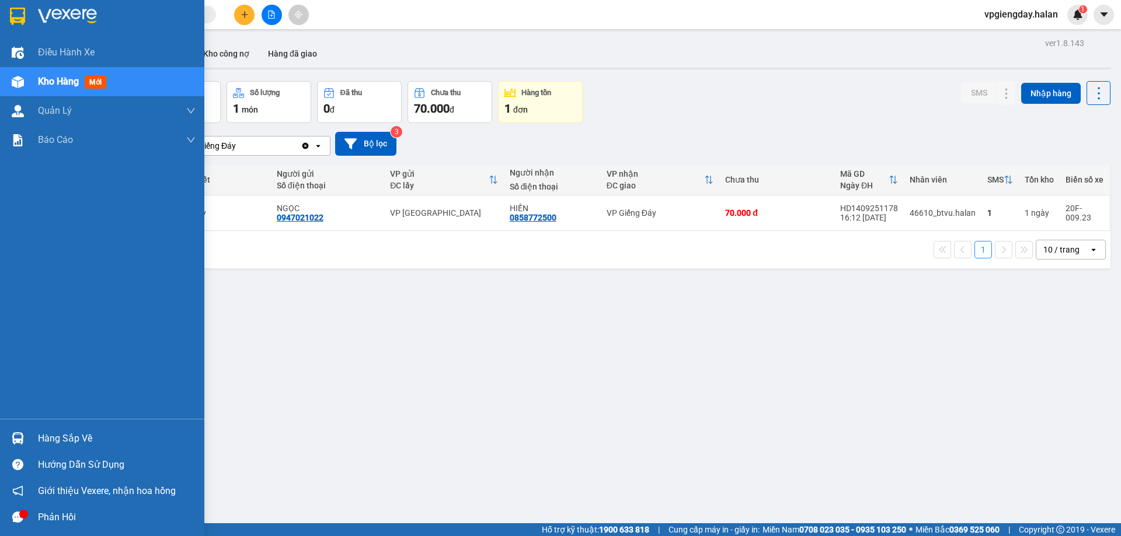
click at [64, 435] on div "Hàng sắp về" at bounding box center [117, 439] width 158 height 18
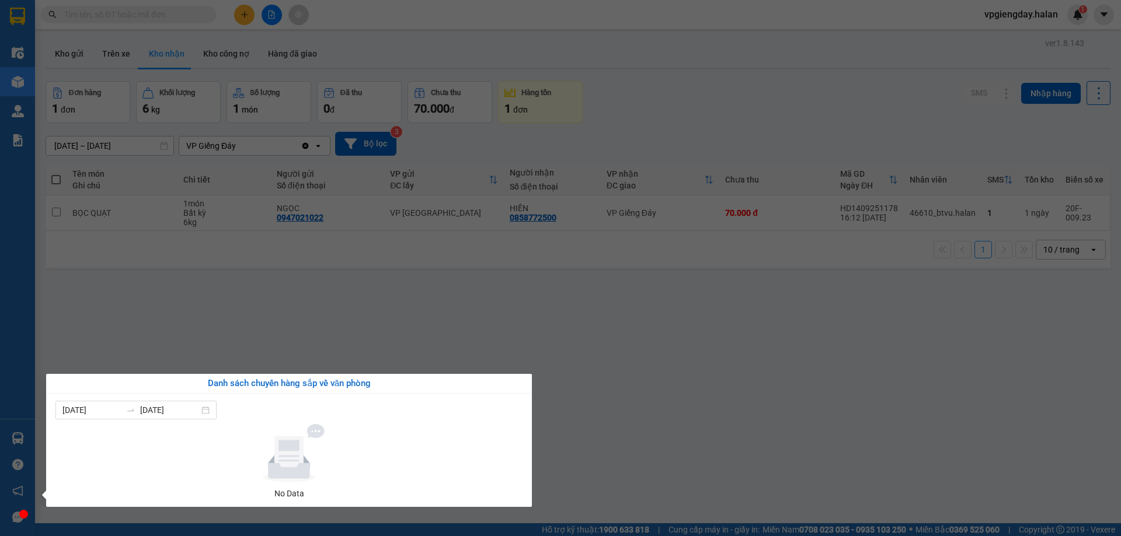
click at [153, 348] on section "Kết quả tìm kiếm ( 0 ) Bộ lọc No Data vpgiengday.halan 1 Điều hành xe Kho hàng …" at bounding box center [560, 268] width 1121 height 536
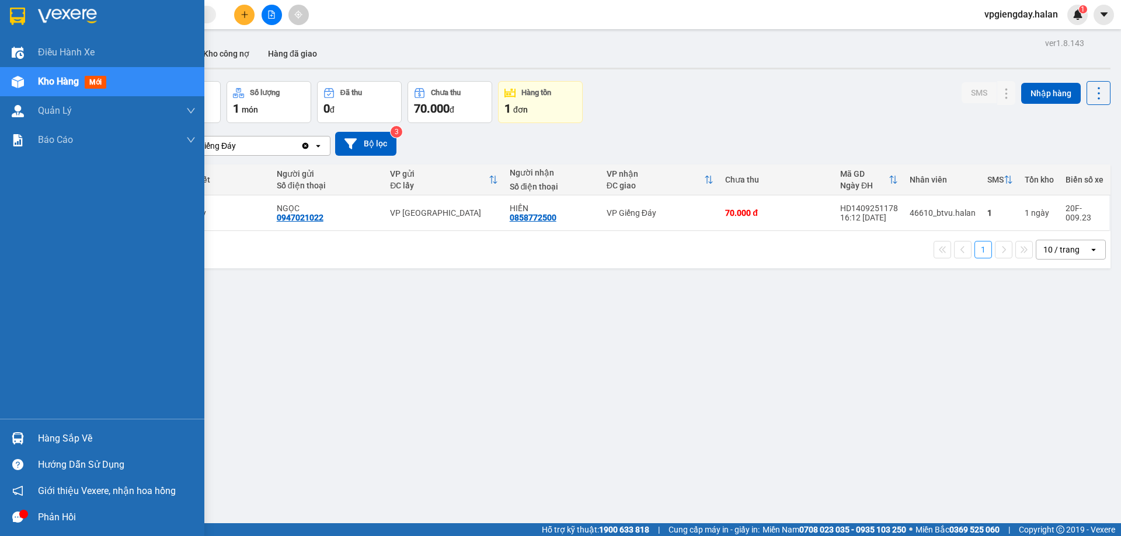
click at [43, 518] on div "Phản hồi" at bounding box center [117, 518] width 158 height 18
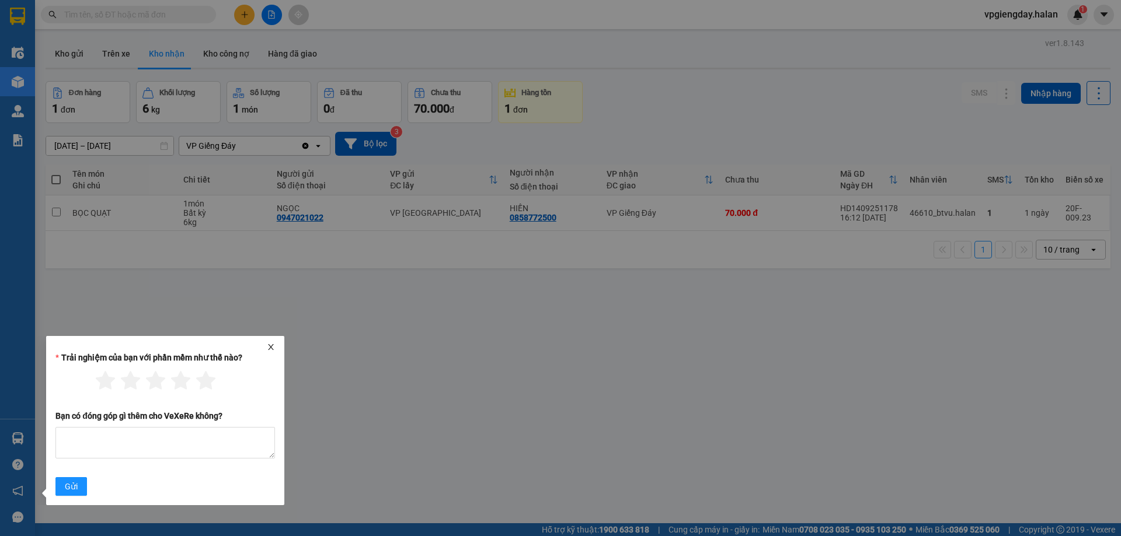
click at [273, 348] on icon "close" at bounding box center [271, 347] width 8 height 8
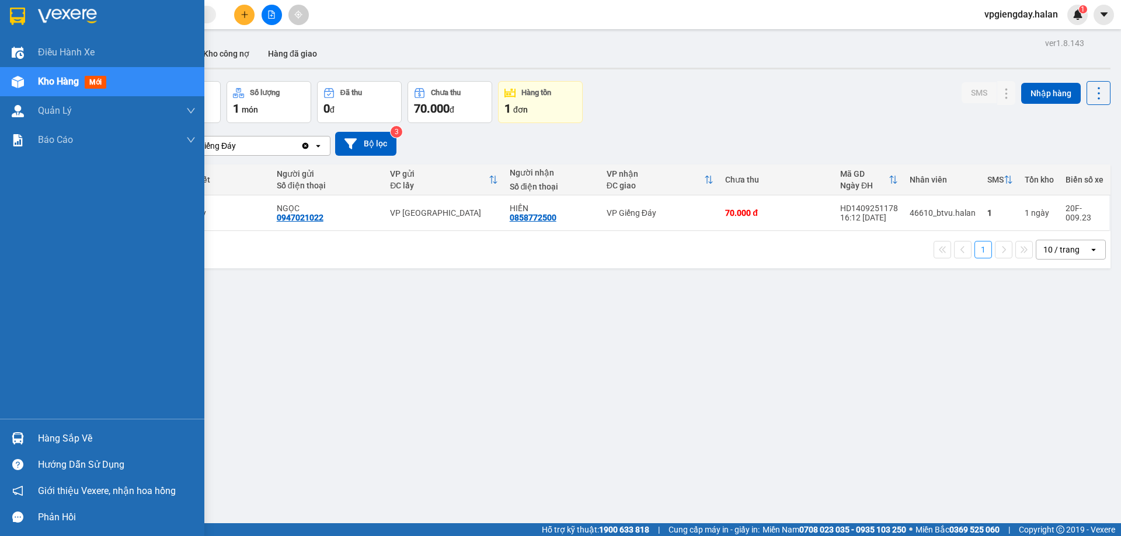
click at [90, 446] on div "Hàng sắp về" at bounding box center [117, 439] width 158 height 18
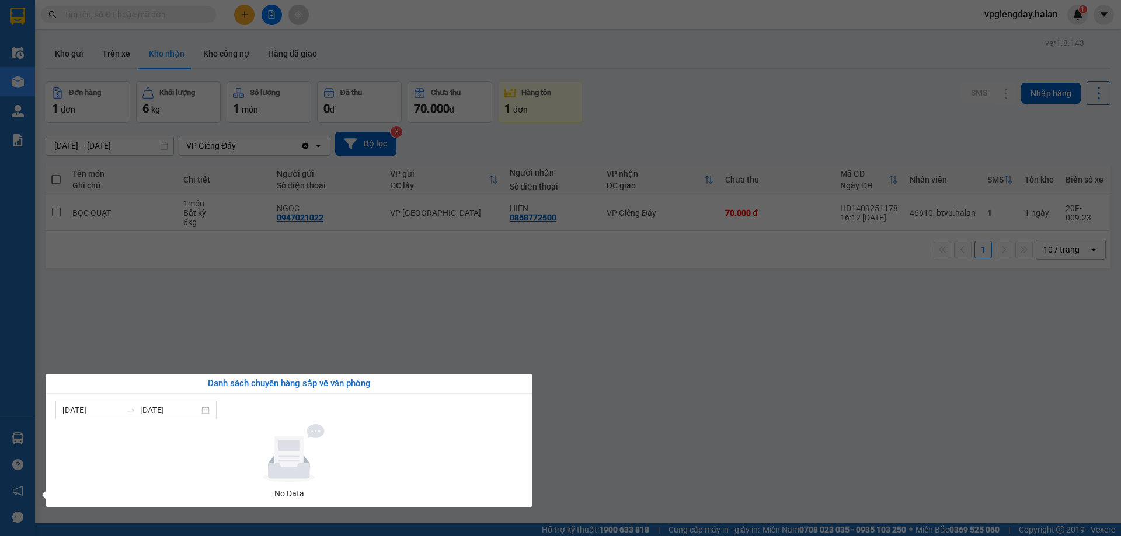
click at [284, 348] on section "Kết quả tìm kiếm ( 0 ) Bộ lọc No Data vpgiengday.halan 1 Điều hành xe Kho hàng …" at bounding box center [560, 268] width 1121 height 536
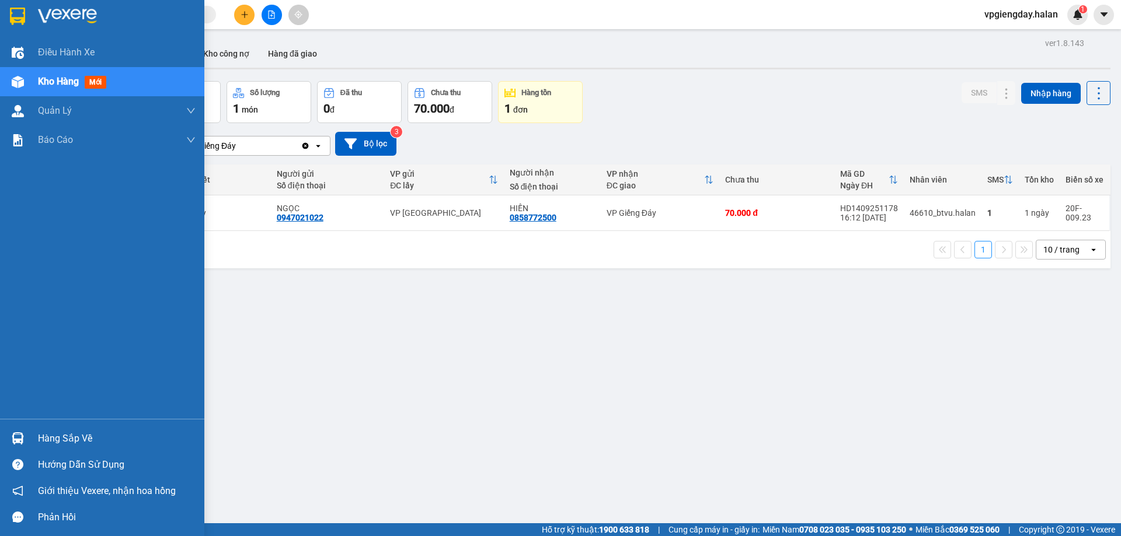
click at [81, 437] on div "Hàng sắp về" at bounding box center [117, 439] width 158 height 18
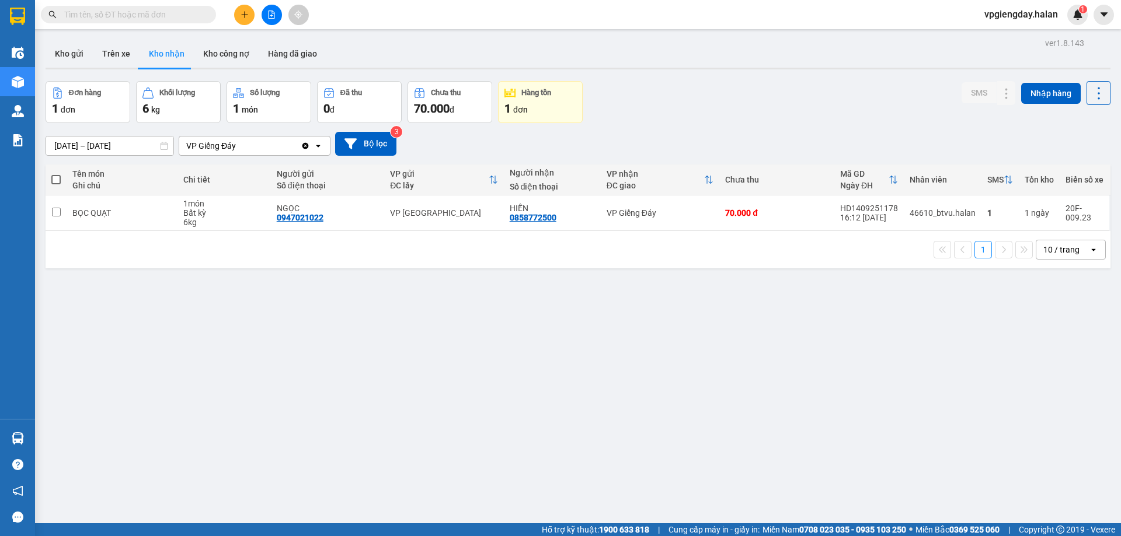
click at [218, 340] on section "Kết quả tìm kiếm ( 0 ) Bộ lọc No Data vpgiengday.halan 1 Điều hành xe Kho hàng …" at bounding box center [560, 268] width 1121 height 536
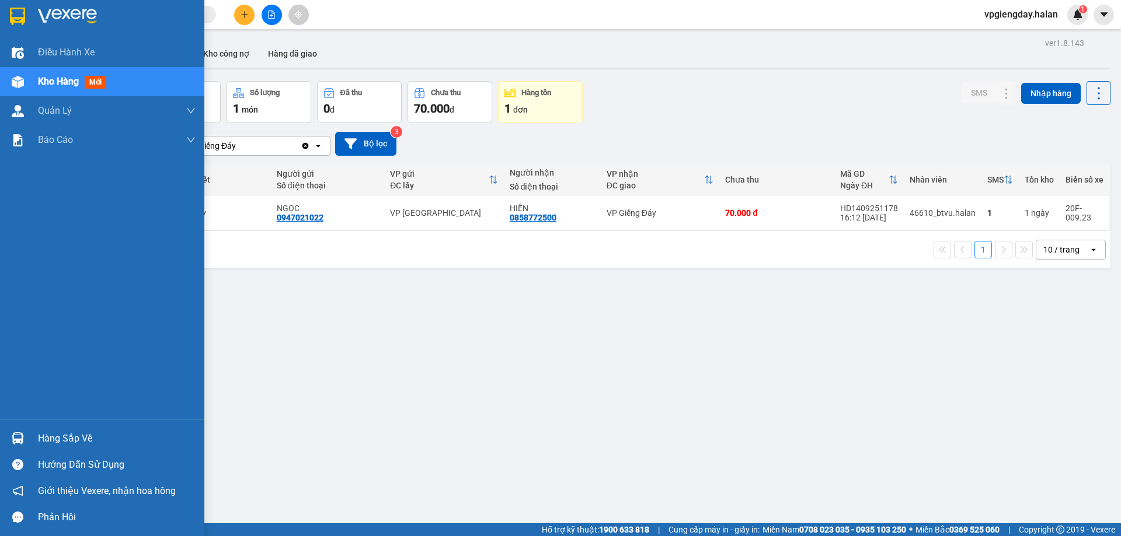
click at [67, 440] on div "Hàng sắp về" at bounding box center [117, 439] width 158 height 18
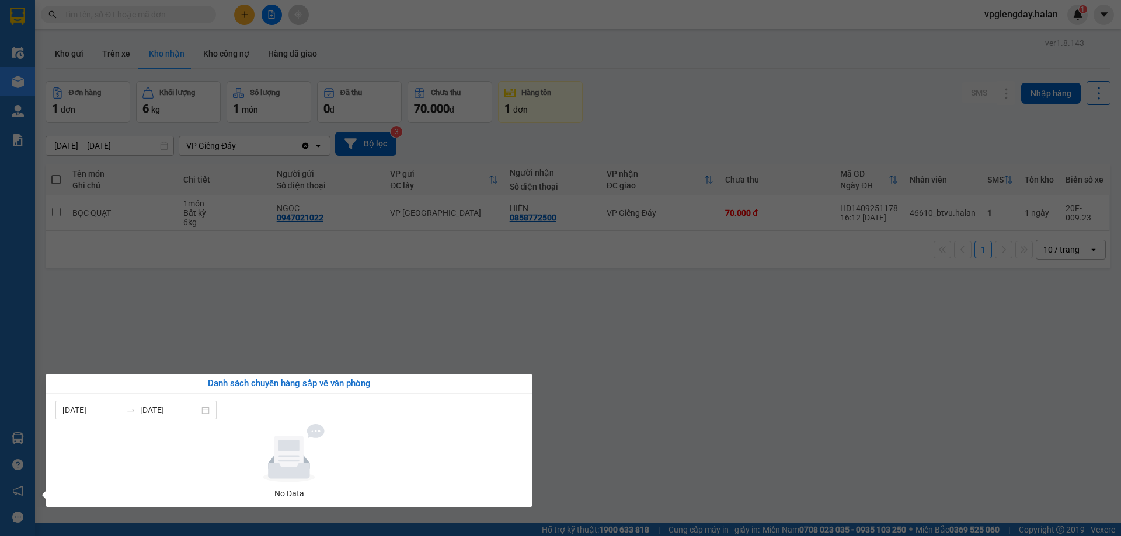
click at [177, 350] on section "Kết quả tìm kiếm ( 0 ) Bộ lọc No Data vpgiengday.halan 1 Điều hành xe Kho hàng …" at bounding box center [560, 268] width 1121 height 536
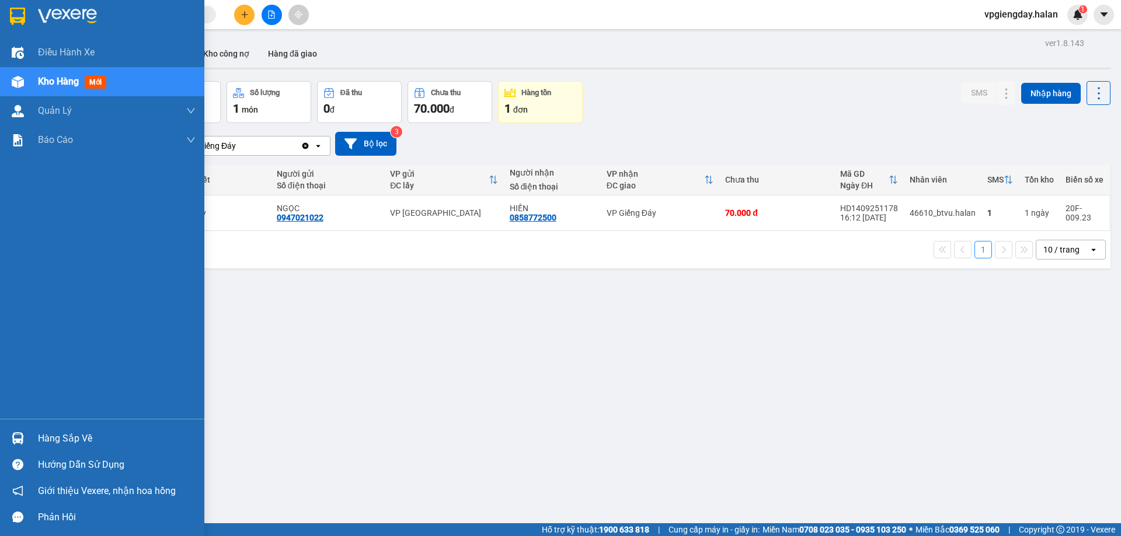
click at [76, 435] on div "Hàng sắp về" at bounding box center [117, 439] width 158 height 18
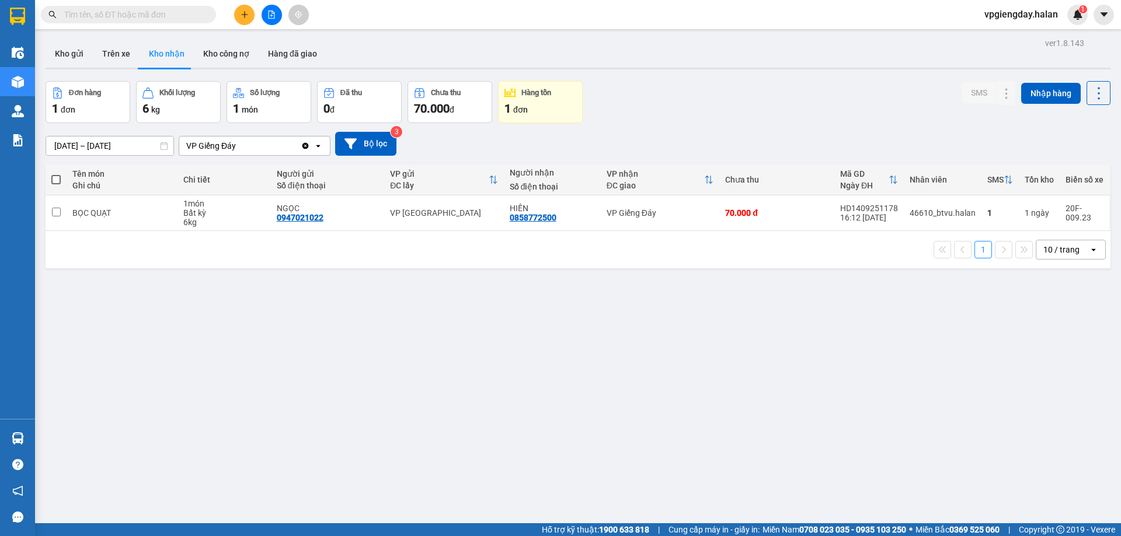
click at [264, 319] on section "Kết quả tìm kiếm ( 0 ) Bộ lọc No Data vpgiengday.halan 1 Điều hành xe Kho hàng …" at bounding box center [560, 268] width 1121 height 536
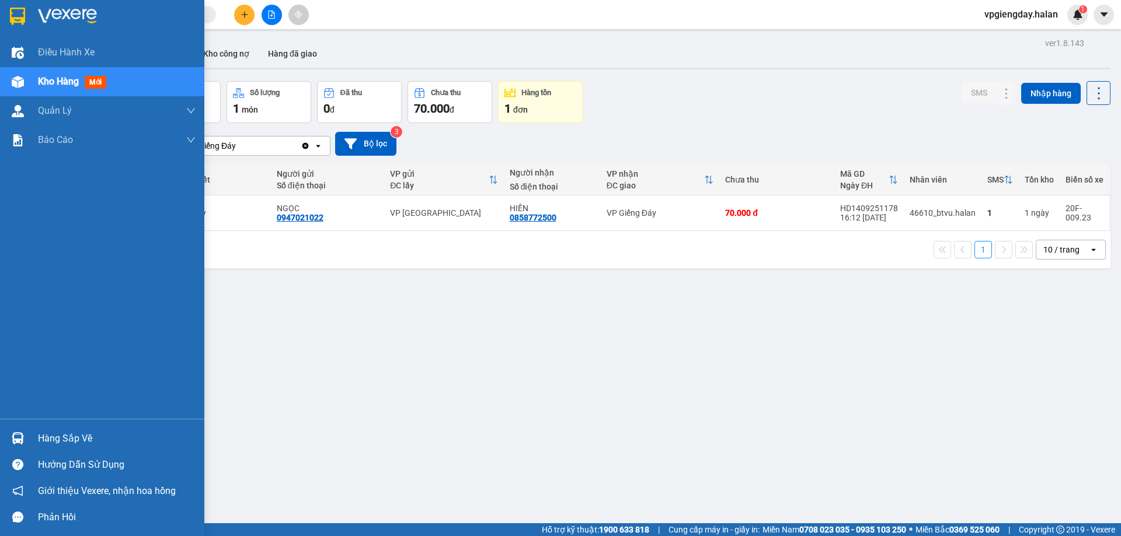
click at [79, 441] on div "Hàng sắp về" at bounding box center [117, 439] width 158 height 18
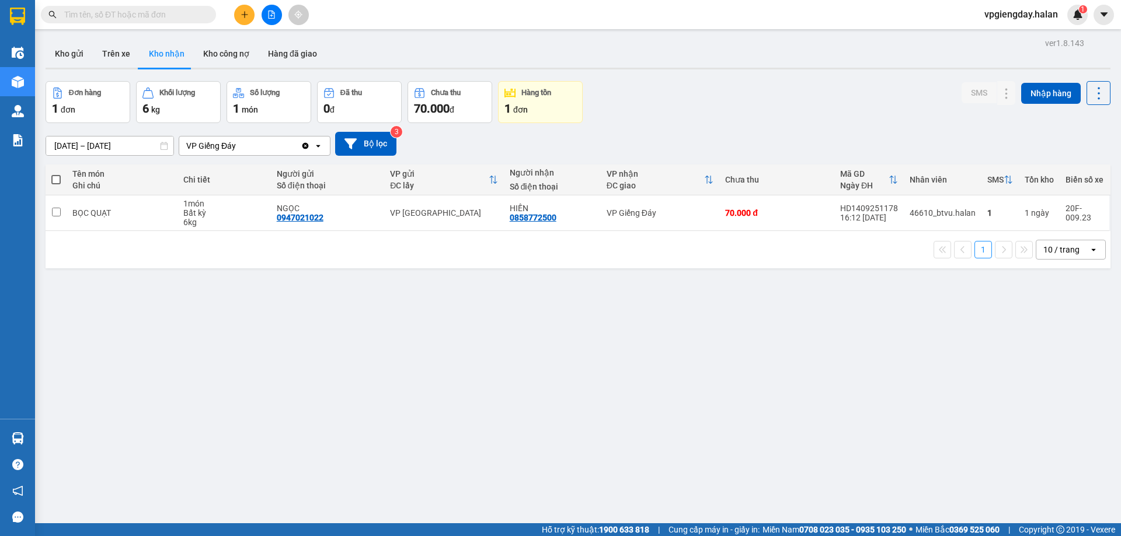
click at [264, 298] on section "Kết quả tìm kiếm ( 0 ) Bộ lọc No Data vpgiengday.halan 1 Điều hành xe Kho hàng …" at bounding box center [560, 268] width 1121 height 536
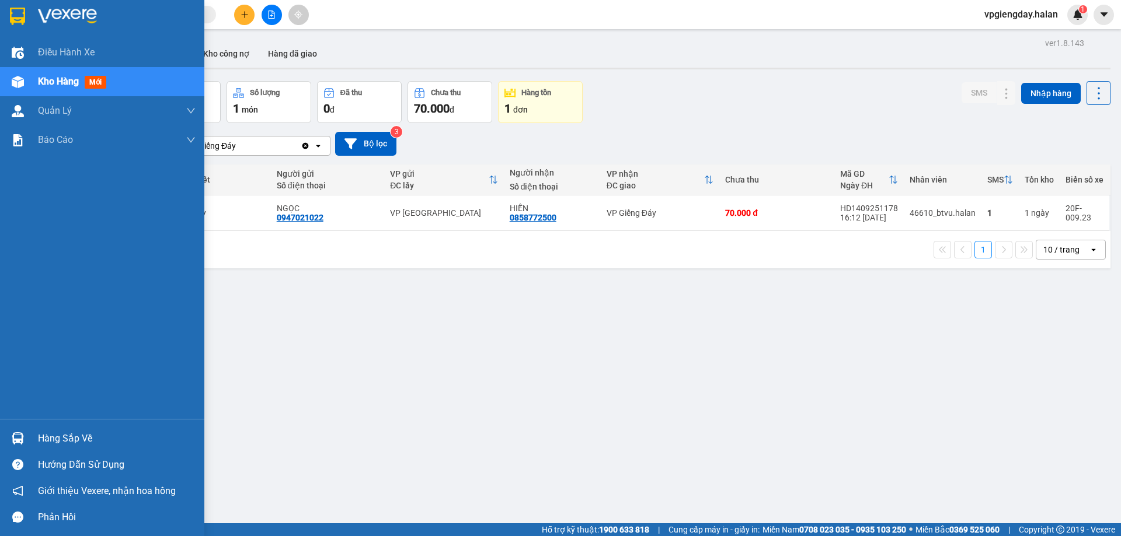
click at [66, 435] on div "Hàng sắp về" at bounding box center [117, 439] width 158 height 18
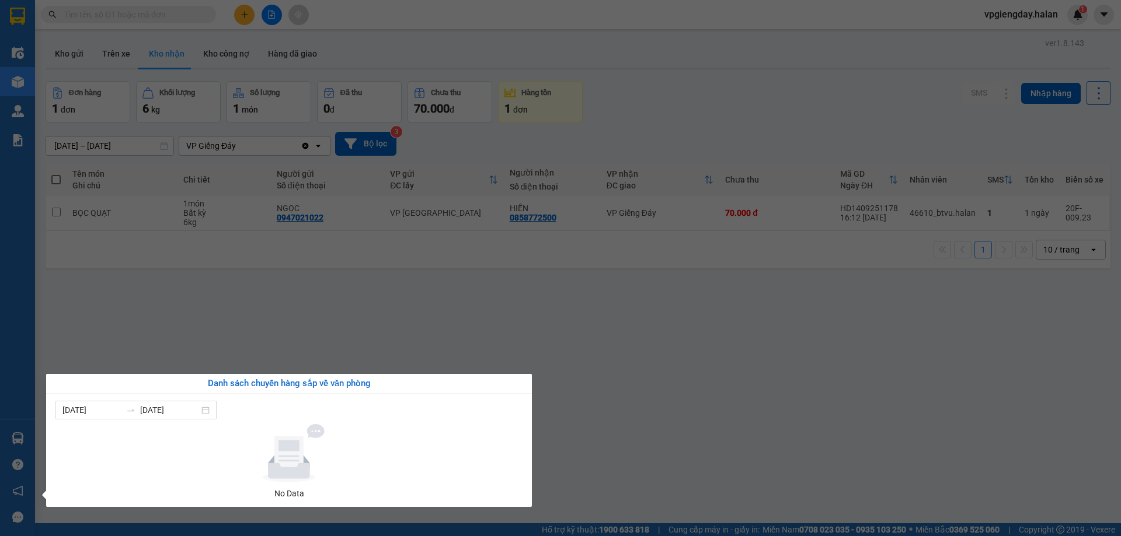
click at [177, 361] on section "Kết quả tìm kiếm ( 0 ) Bộ lọc No Data vpgiengday.halan 1 Điều hành xe Kho hàng …" at bounding box center [560, 268] width 1121 height 536
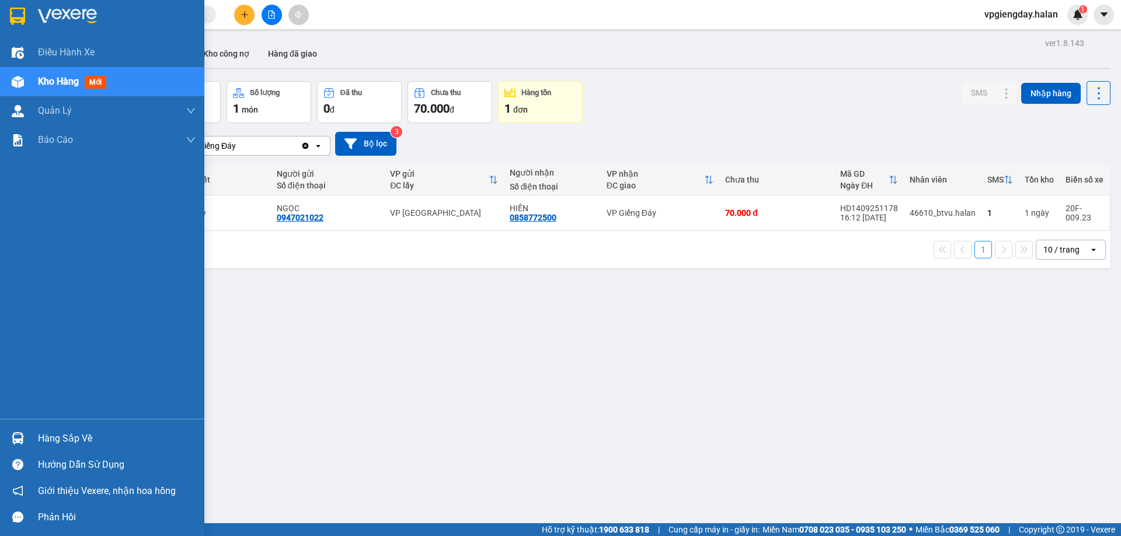
click at [57, 434] on div "Hàng sắp về" at bounding box center [117, 439] width 158 height 18
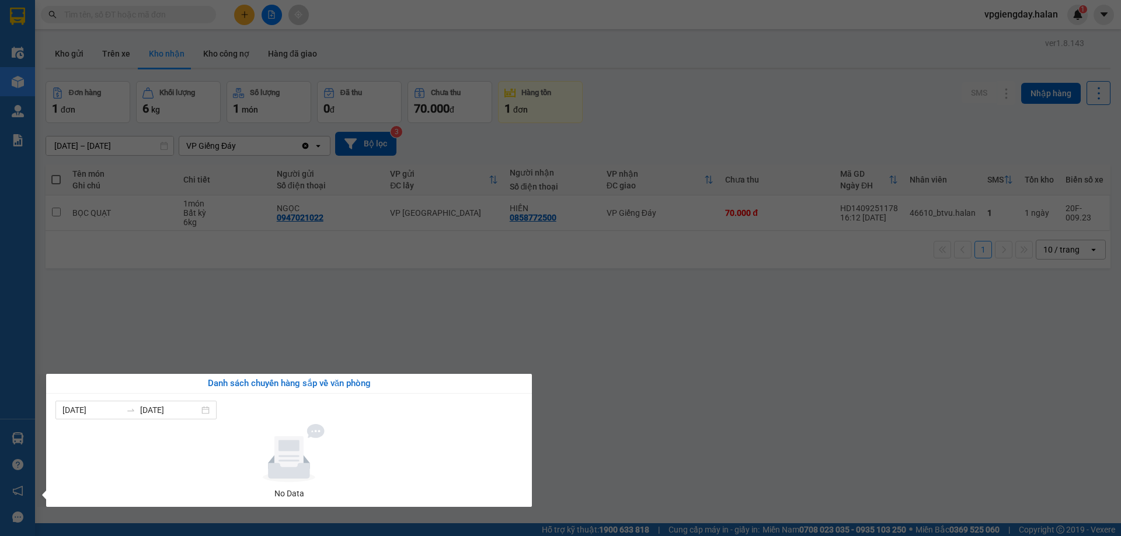
click at [196, 343] on section "Kết quả tìm kiếm ( 0 ) Bộ lọc No Data vpgiengday.halan 1 Điều hành xe Kho hàng …" at bounding box center [560, 268] width 1121 height 536
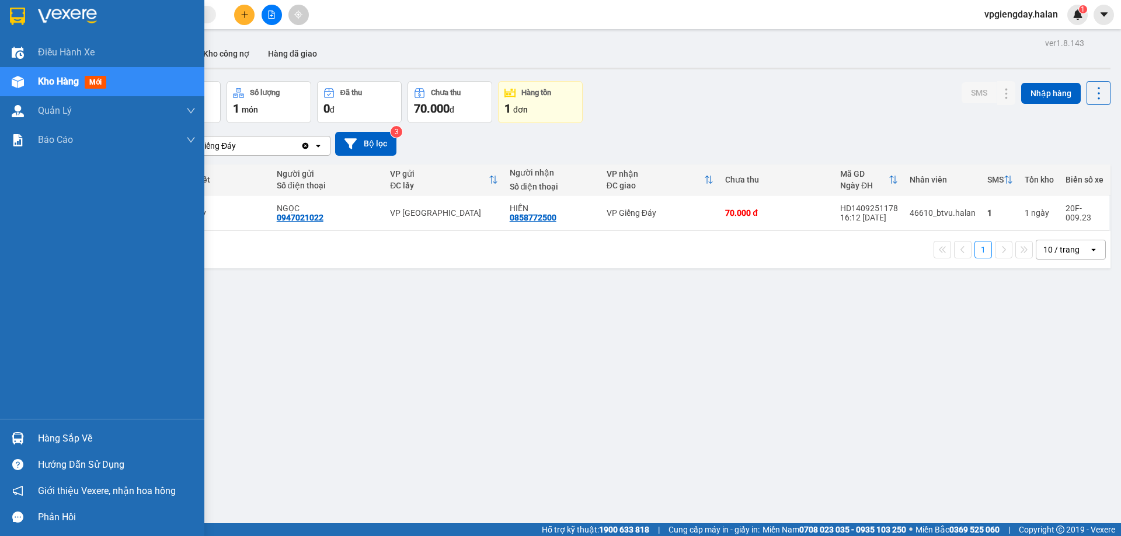
drag, startPoint x: 75, startPoint y: 440, endPoint x: 107, endPoint y: 418, distance: 38.7
click at [75, 440] on div "Hàng sắp về" at bounding box center [117, 439] width 158 height 18
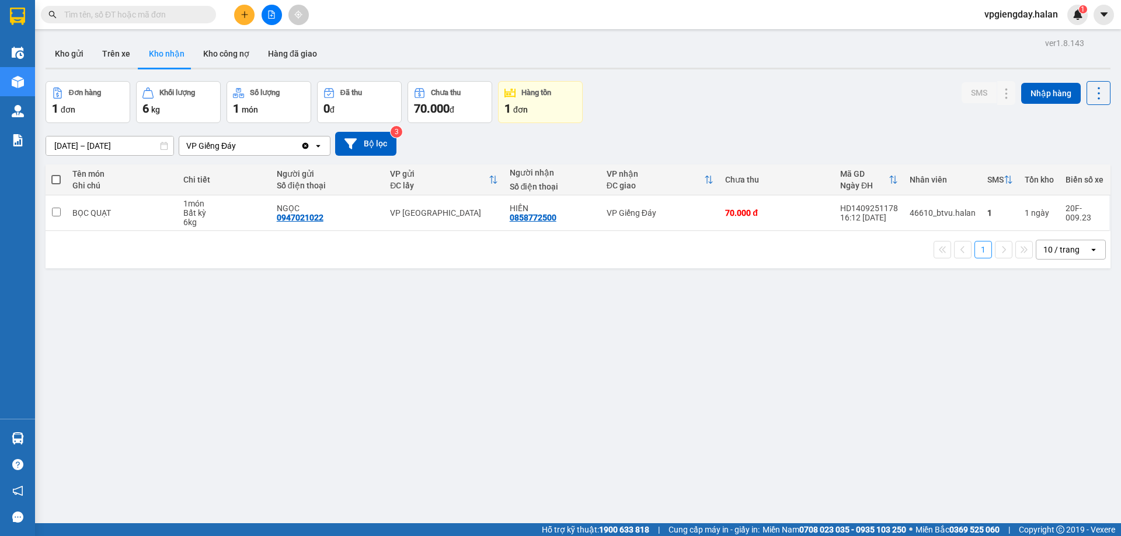
click at [249, 353] on section "Kết quả tìm kiếm ( 0 ) Bộ lọc No Data vpgiengday.halan 1 Điều hành xe Kho hàng …" at bounding box center [560, 268] width 1121 height 536
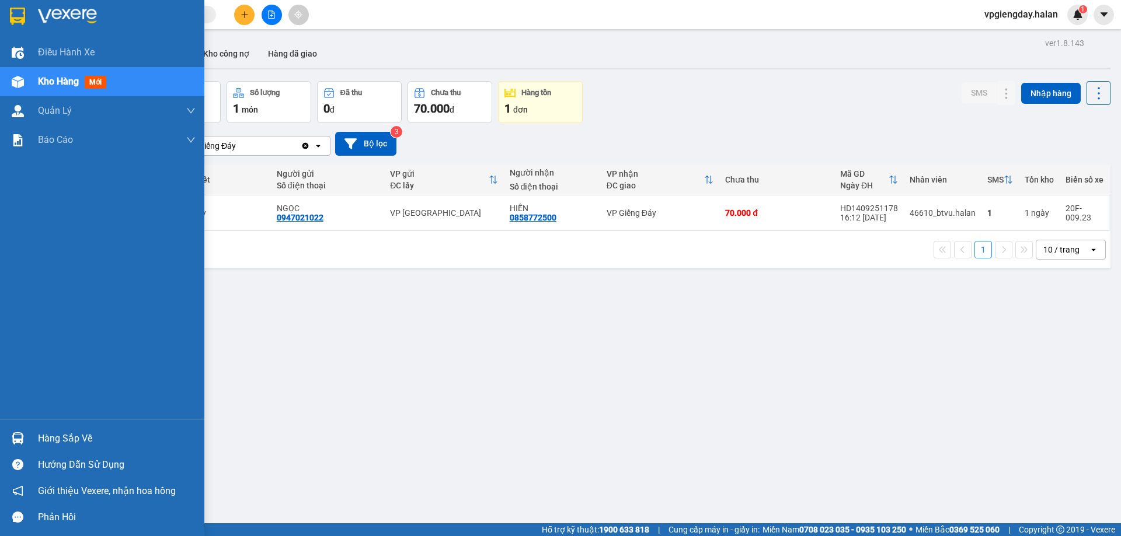
click at [70, 435] on div "Hàng sắp về" at bounding box center [117, 439] width 158 height 18
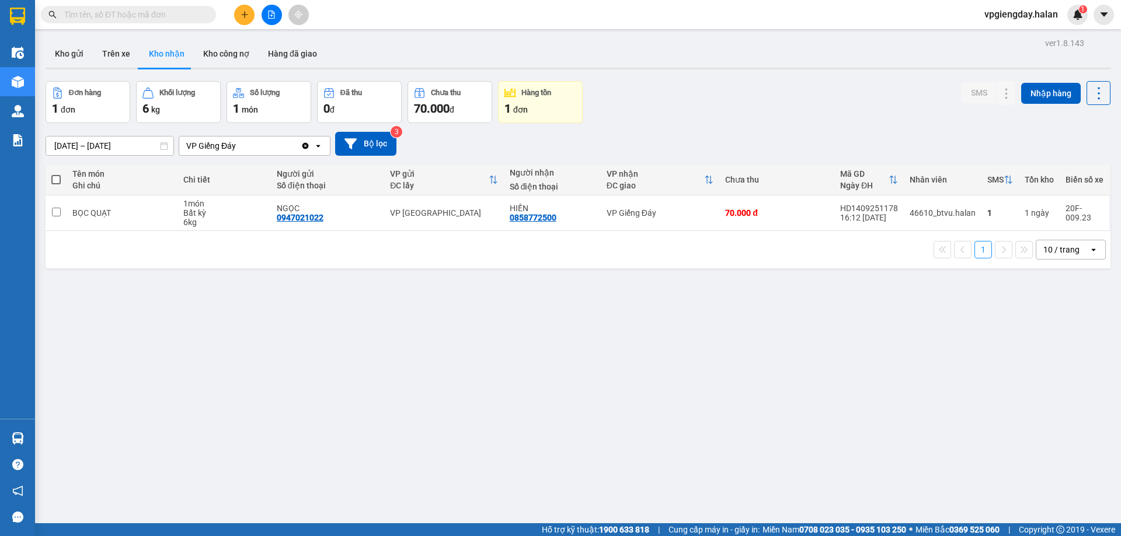
click at [204, 343] on section "Kết quả tìm kiếm ( 0 ) Bộ lọc No Data vpgiengday.halan 1 Điều hành xe Kho hàng …" at bounding box center [560, 268] width 1121 height 536
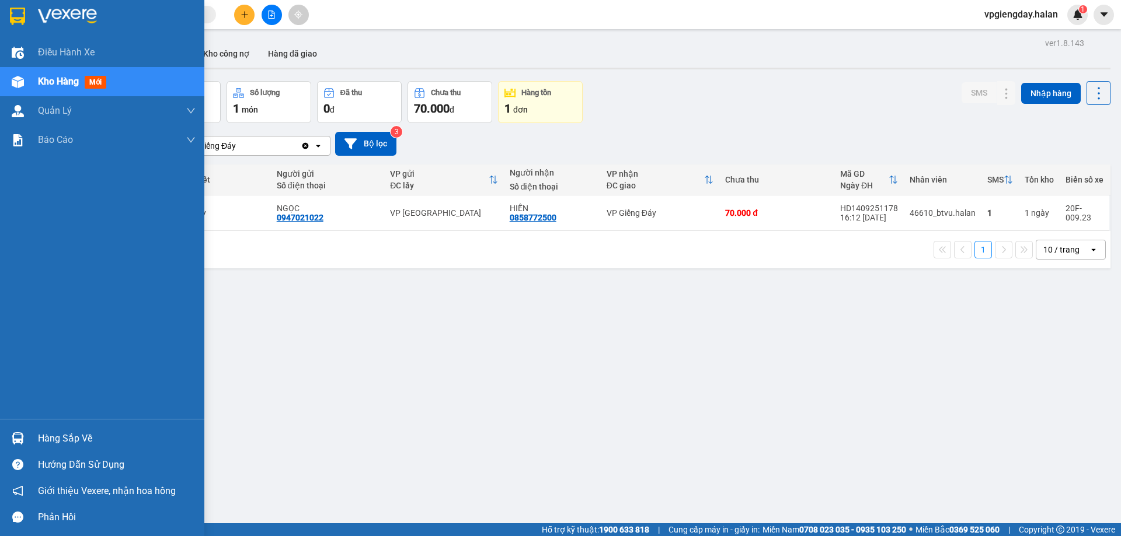
drag, startPoint x: 72, startPoint y: 431, endPoint x: 95, endPoint y: 415, distance: 27.7
click at [74, 431] on div "Hàng sắp về" at bounding box center [117, 439] width 158 height 18
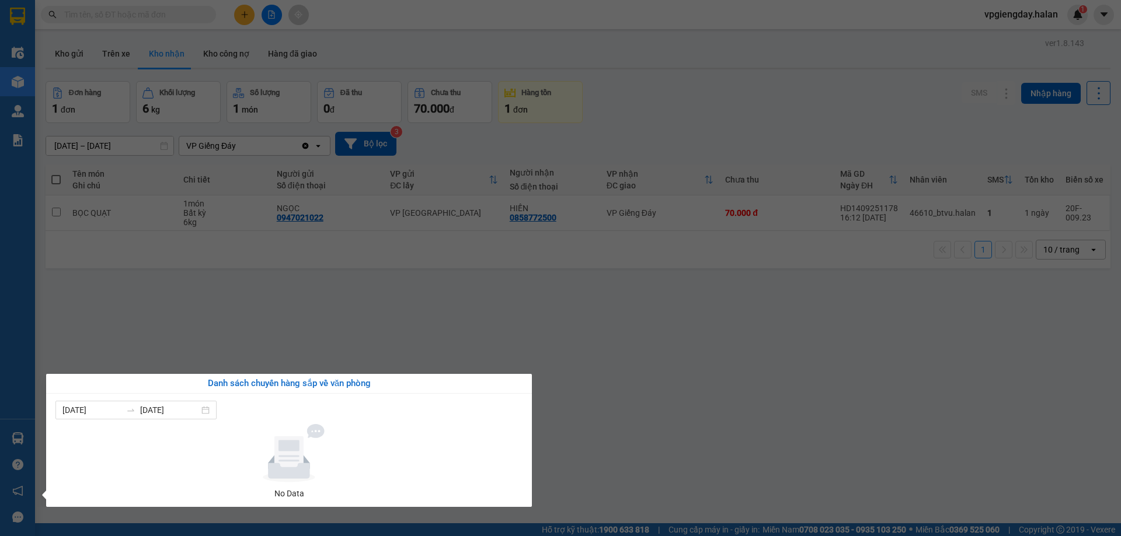
click at [243, 340] on section "Kết quả tìm kiếm ( 0 ) Bộ lọc No Data vpgiengday.halan 1 Điều hành xe Kho hàng …" at bounding box center [560, 268] width 1121 height 536
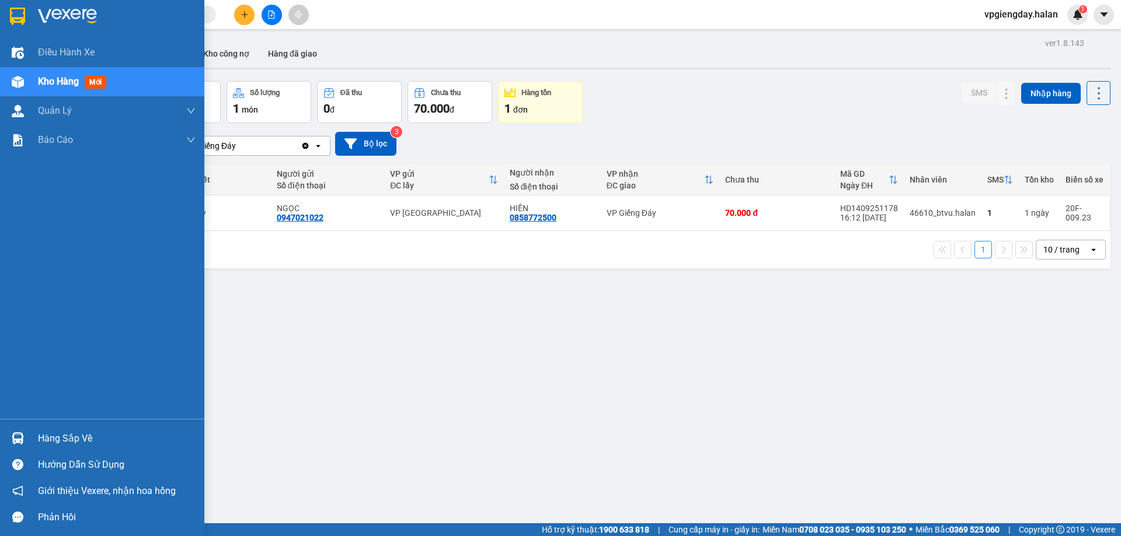
click at [51, 428] on div "Hàng sắp về" at bounding box center [102, 438] width 204 height 26
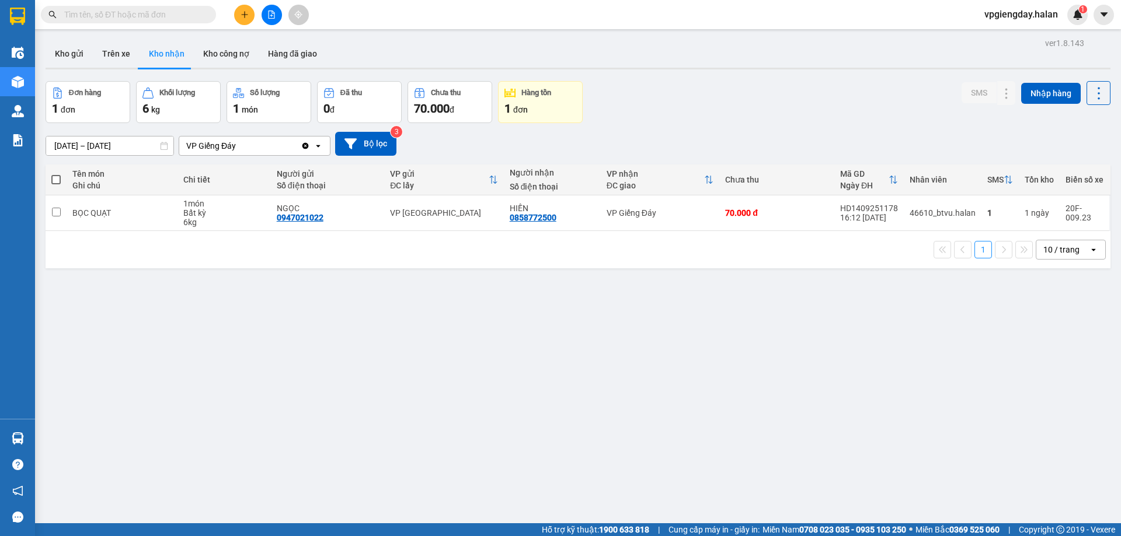
click at [157, 346] on section "Kết quả tìm kiếm ( 0 ) Bộ lọc No Data vpgiengday.halan 1 Điều hành xe Kho hàng …" at bounding box center [560, 268] width 1121 height 536
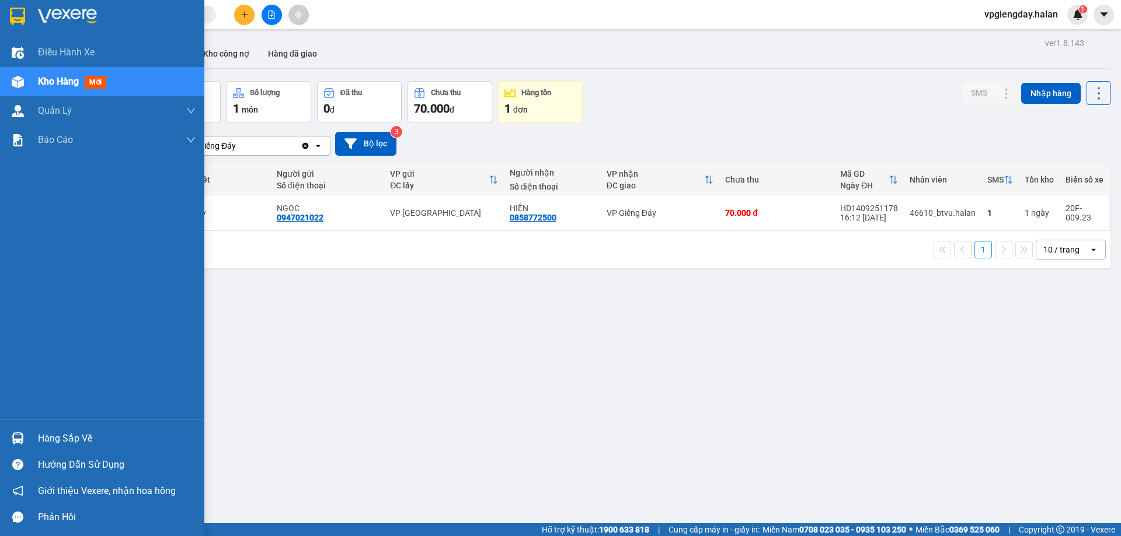
click at [57, 420] on div "Hàng sắp về Hướng dẫn sử dụng Giới thiệu Vexere, nhận hoa hồng Phản hồi" at bounding box center [102, 474] width 204 height 111
click at [58, 431] on div "Hàng sắp về" at bounding box center [117, 439] width 158 height 18
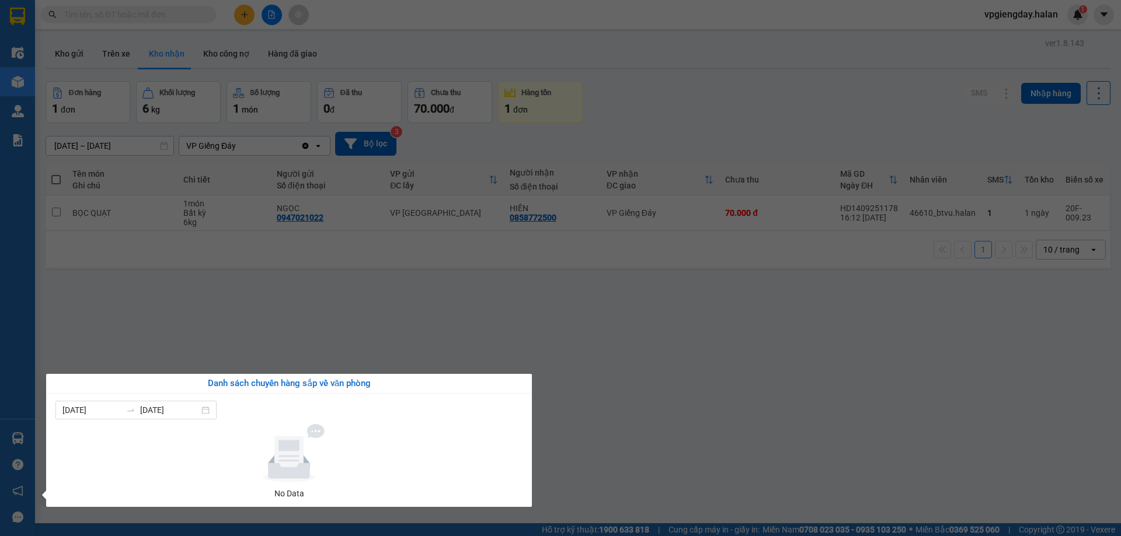
click at [166, 348] on section "Kết quả tìm kiếm ( 0 ) Bộ lọc No Data vpgiengday.halan 1 Điều hành xe Kho hàng …" at bounding box center [560, 268] width 1121 height 536
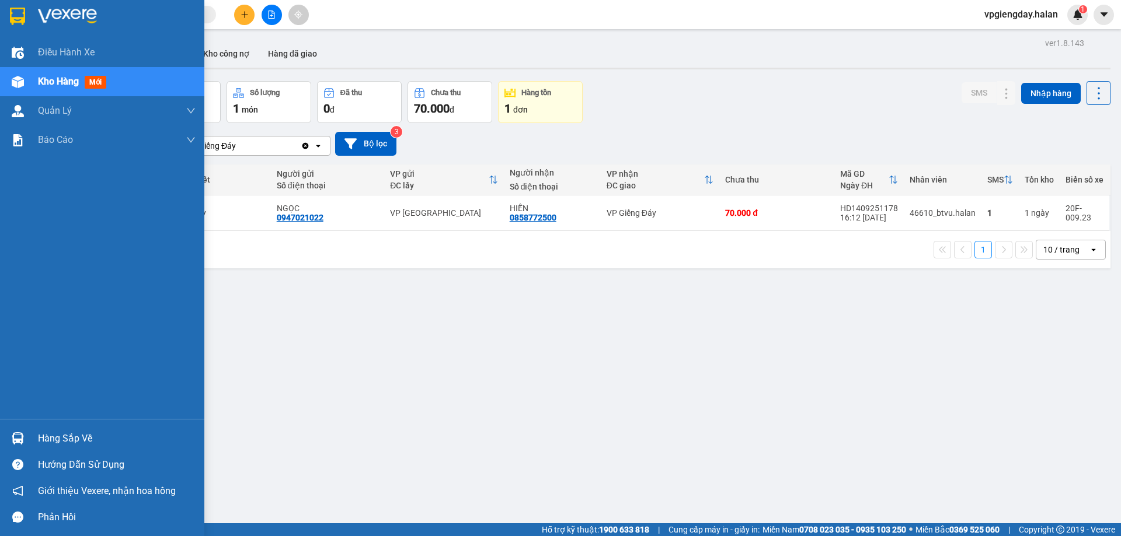
drag, startPoint x: 67, startPoint y: 433, endPoint x: 125, endPoint y: 403, distance: 65.5
click at [68, 433] on div "Hàng sắp về" at bounding box center [117, 439] width 158 height 18
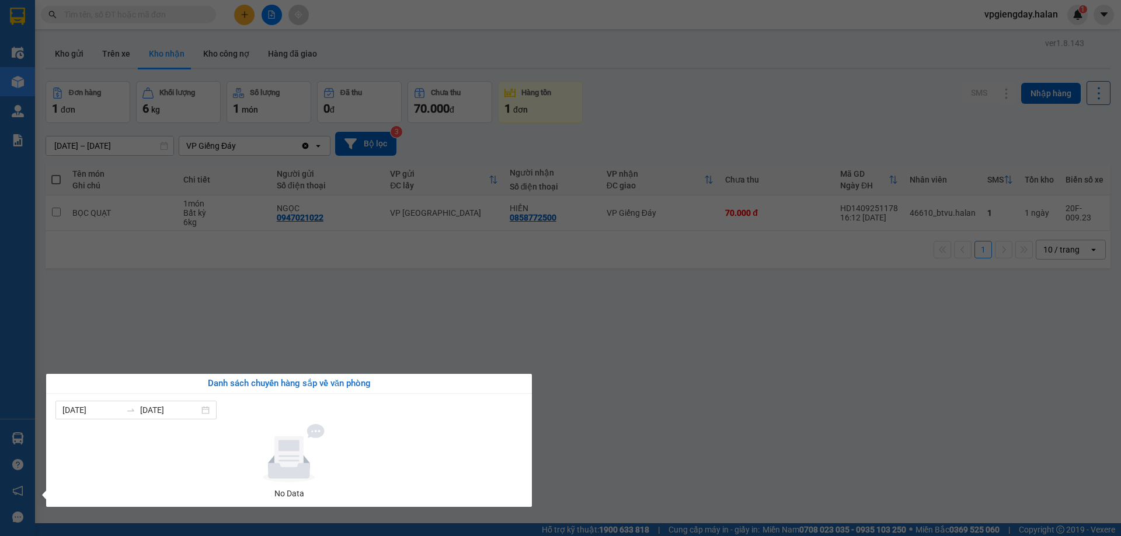
click at [277, 339] on section "Kết quả tìm kiếm ( 0 ) Bộ lọc No Data vpgiengday.halan 1 Điều hành xe Kho hàng …" at bounding box center [560, 268] width 1121 height 536
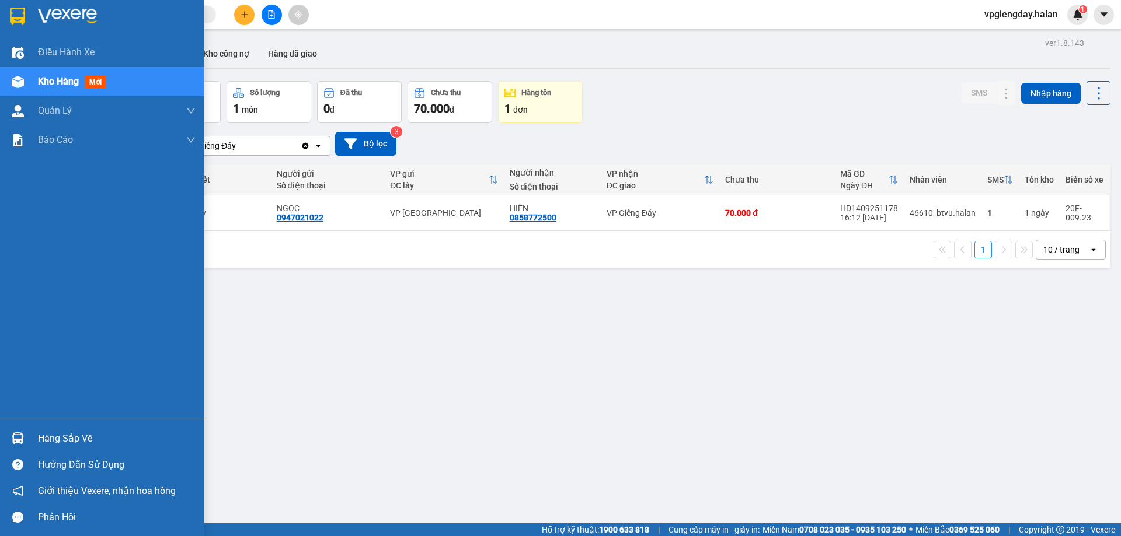
click at [65, 445] on div "Hàng sắp về" at bounding box center [117, 439] width 158 height 18
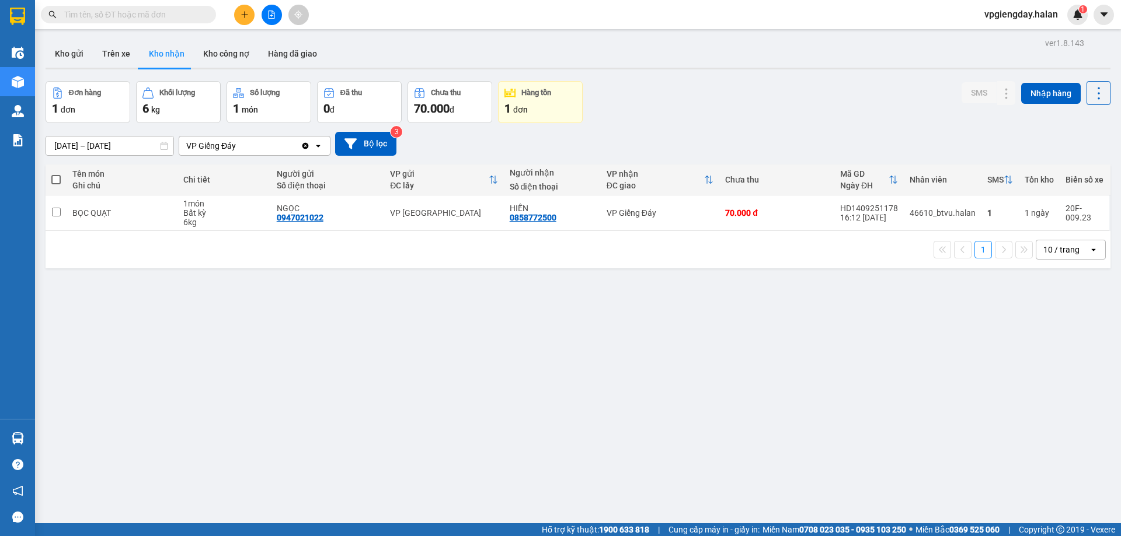
click at [251, 333] on section "Kết quả tìm kiếm ( 0 ) Bộ lọc No Data vpgiengday.halan 1 Điều hành xe Kho hàng …" at bounding box center [560, 268] width 1121 height 536
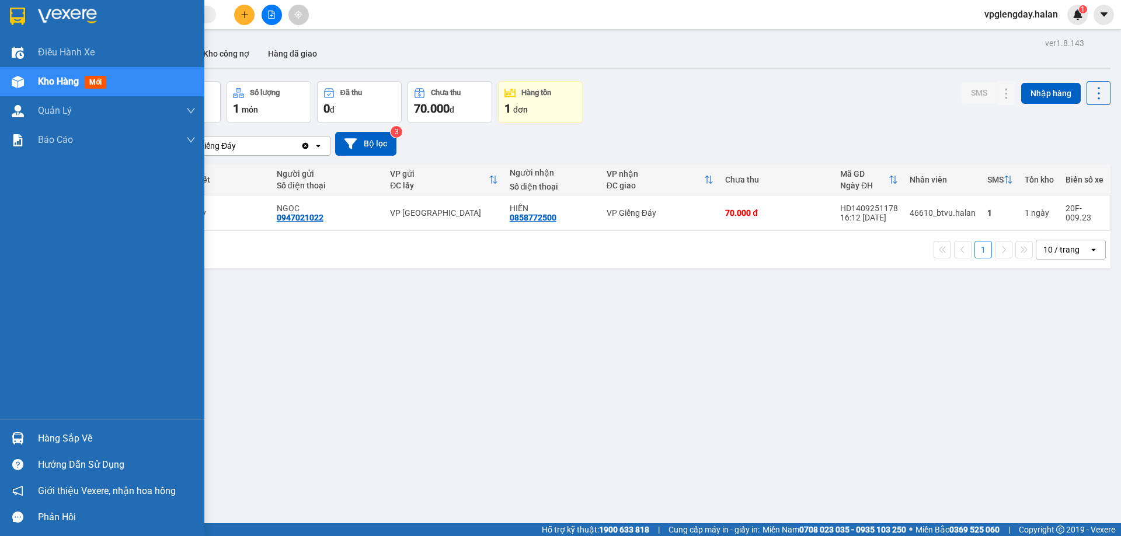
click at [73, 434] on div "Hàng sắp về" at bounding box center [117, 439] width 158 height 18
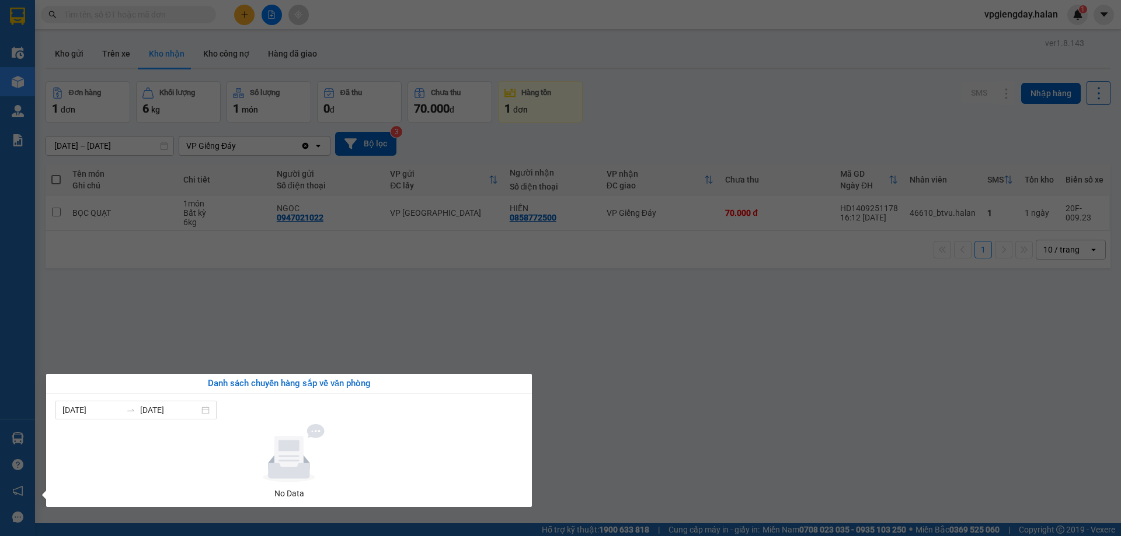
click at [267, 256] on section "Kết quả tìm kiếm ( 0 ) Bộ lọc No Data vpgiengday.halan 1 Điều hành xe Kho hàng …" at bounding box center [560, 268] width 1121 height 536
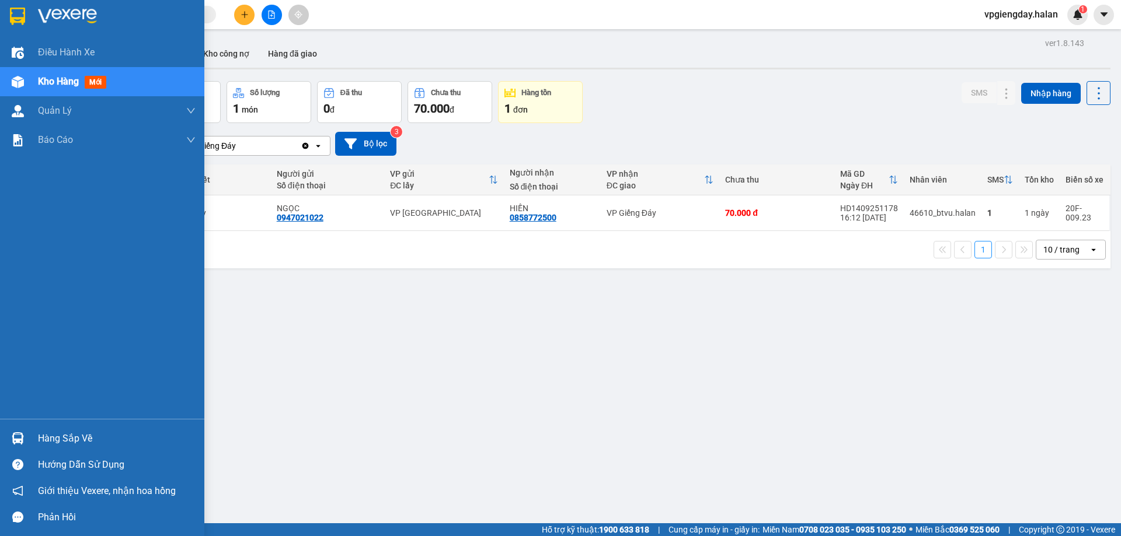
click at [91, 434] on div "Hàng sắp về" at bounding box center [117, 439] width 158 height 18
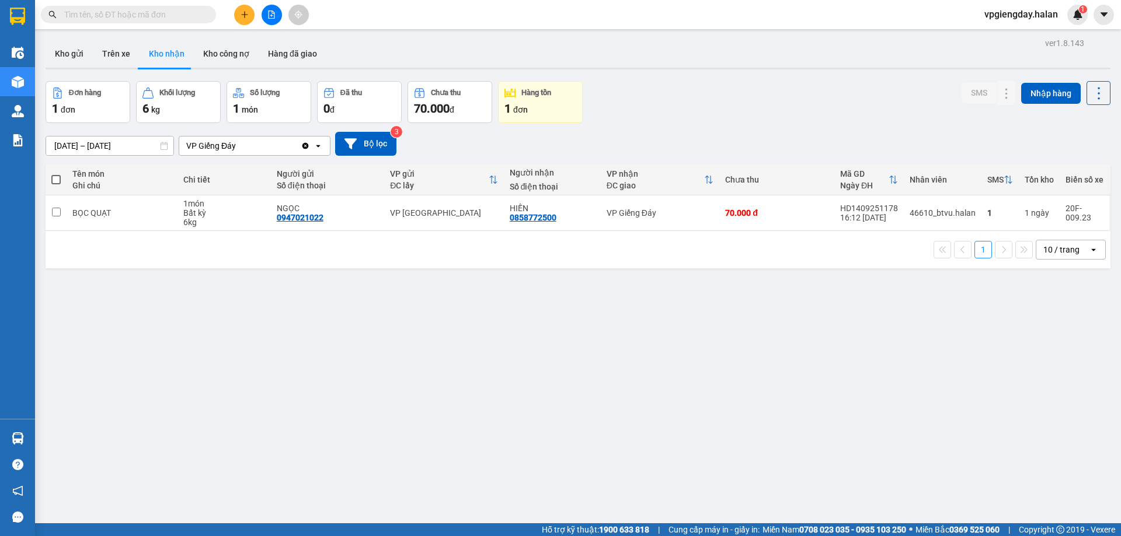
click at [216, 333] on section "Kết quả tìm kiếm ( 0 ) Bộ lọc No Data vpgiengday.halan 1 Điều hành xe Kho hàng …" at bounding box center [560, 268] width 1121 height 536
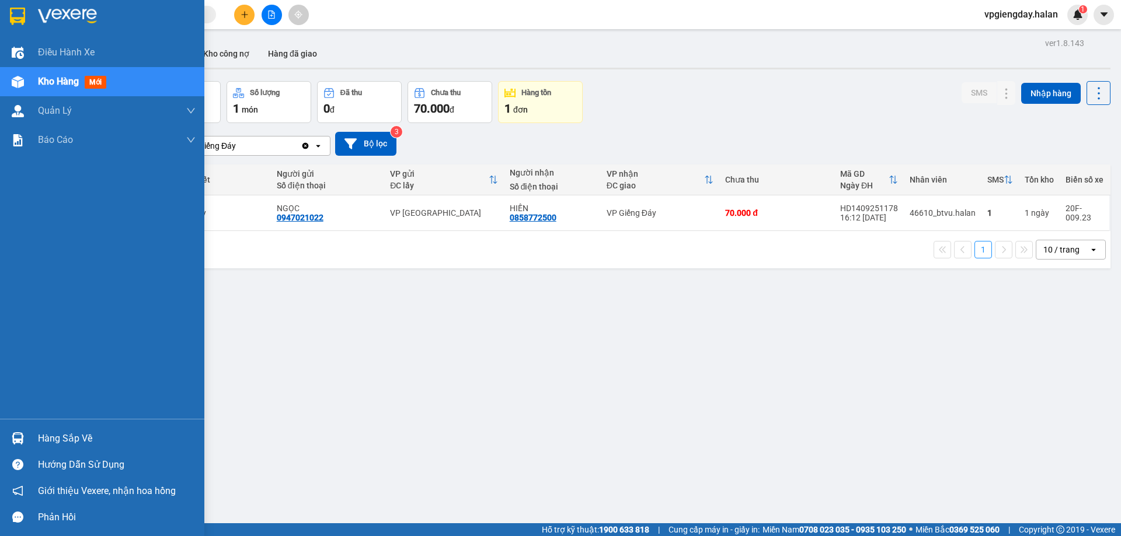
click at [81, 432] on div "Hàng sắp về" at bounding box center [117, 439] width 158 height 18
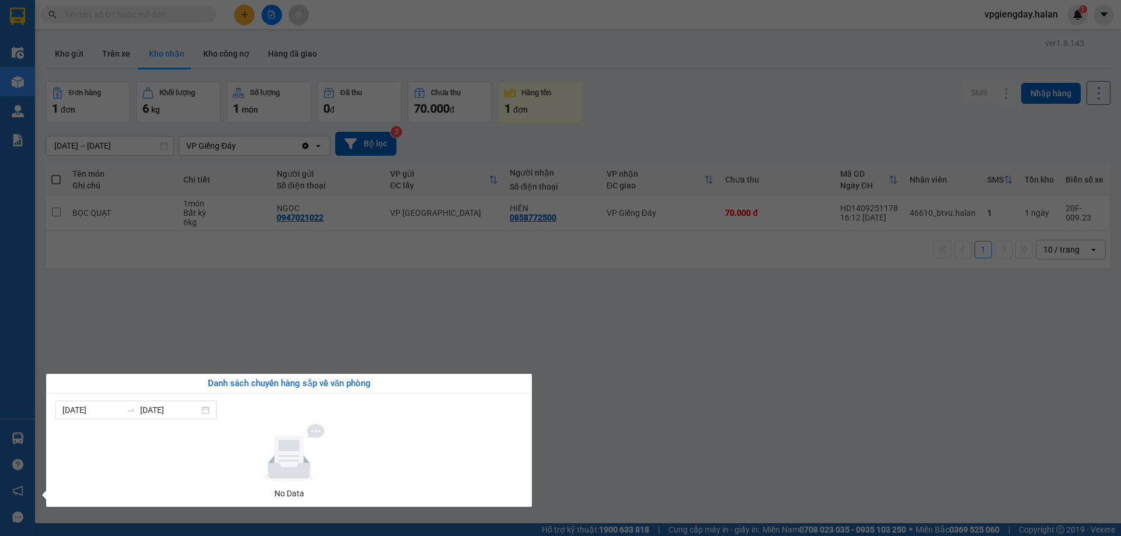
click at [238, 325] on section "Kết quả tìm kiếm ( 0 ) Bộ lọc No Data vpgiengday.halan 1 Điều hành xe Kho hàng …" at bounding box center [560, 268] width 1121 height 536
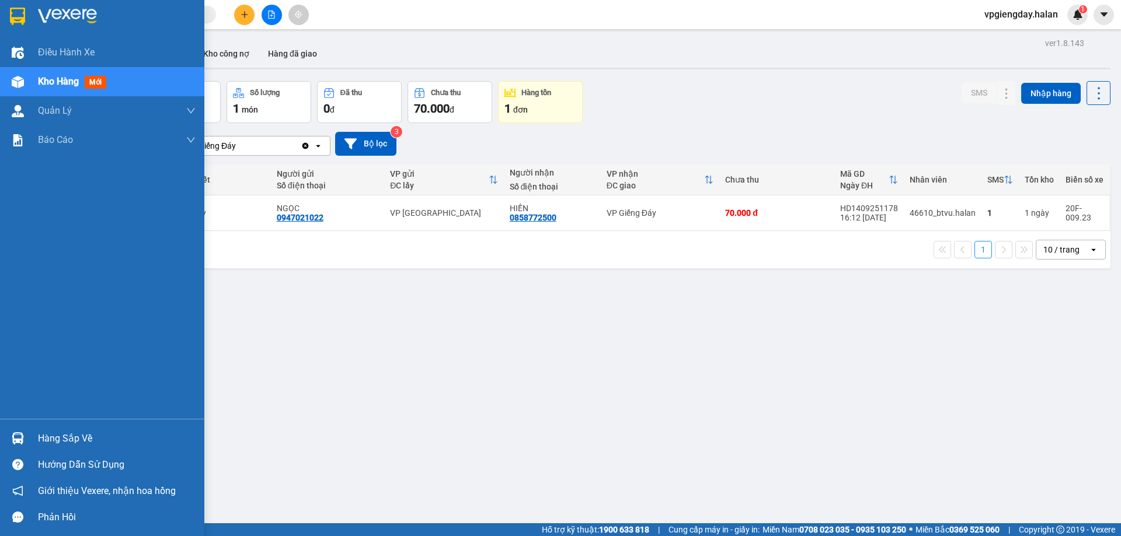
click at [53, 428] on div "Hàng sắp về" at bounding box center [102, 438] width 204 height 26
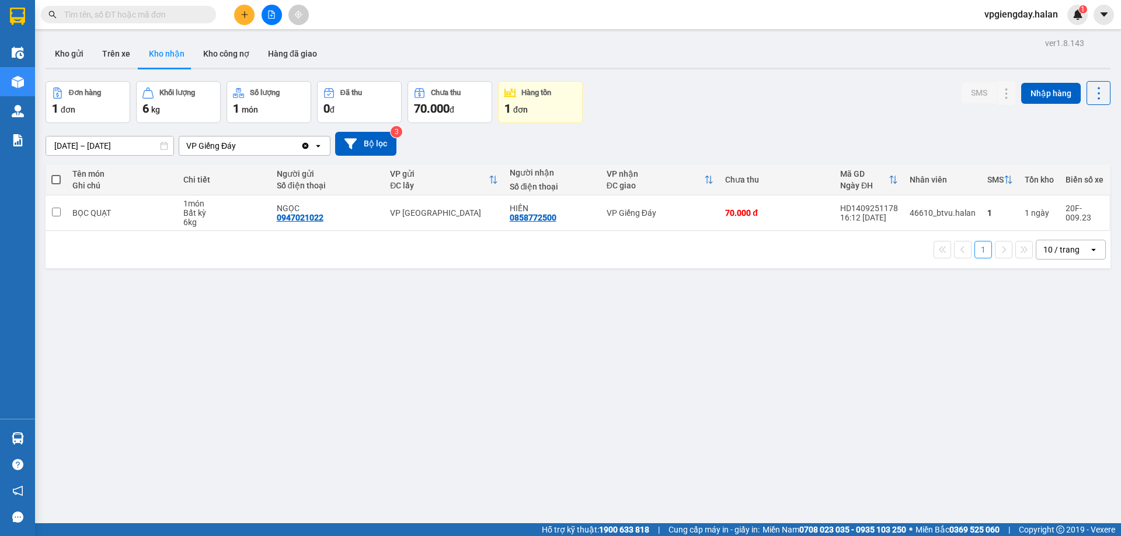
click at [220, 306] on section "Kết quả tìm kiếm ( 0 ) Bộ lọc No Data vpgiengday.halan 1 Điều hành xe Kho hàng …" at bounding box center [560, 268] width 1121 height 536
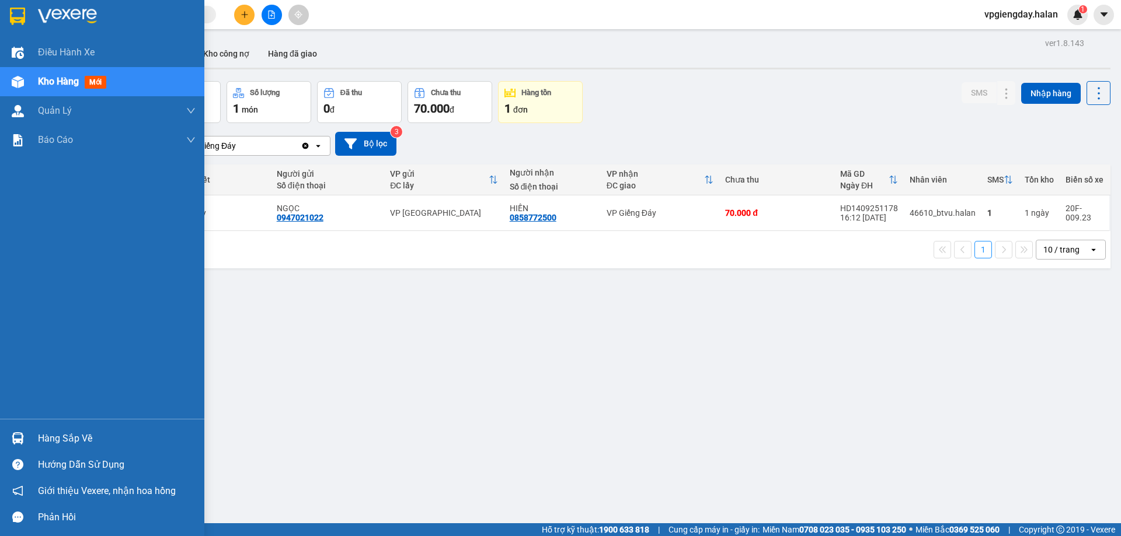
click at [76, 439] on div "Hàng sắp về" at bounding box center [117, 439] width 158 height 18
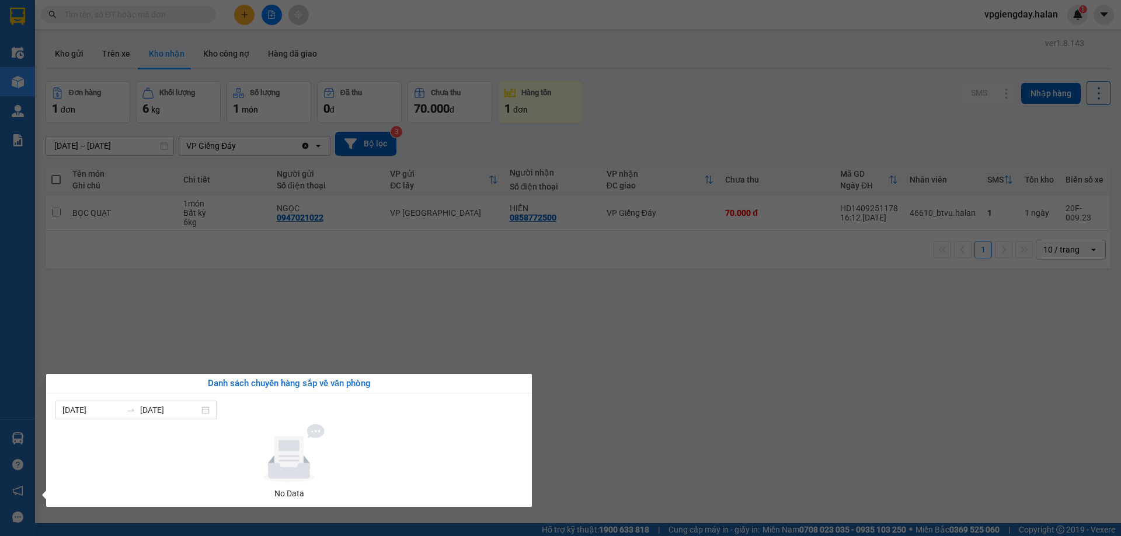
click at [156, 329] on section "Kết quả tìm kiếm ( 0 ) Bộ lọc No Data vpgiengday.halan 1 Điều hành xe Kho hàng …" at bounding box center [560, 268] width 1121 height 536
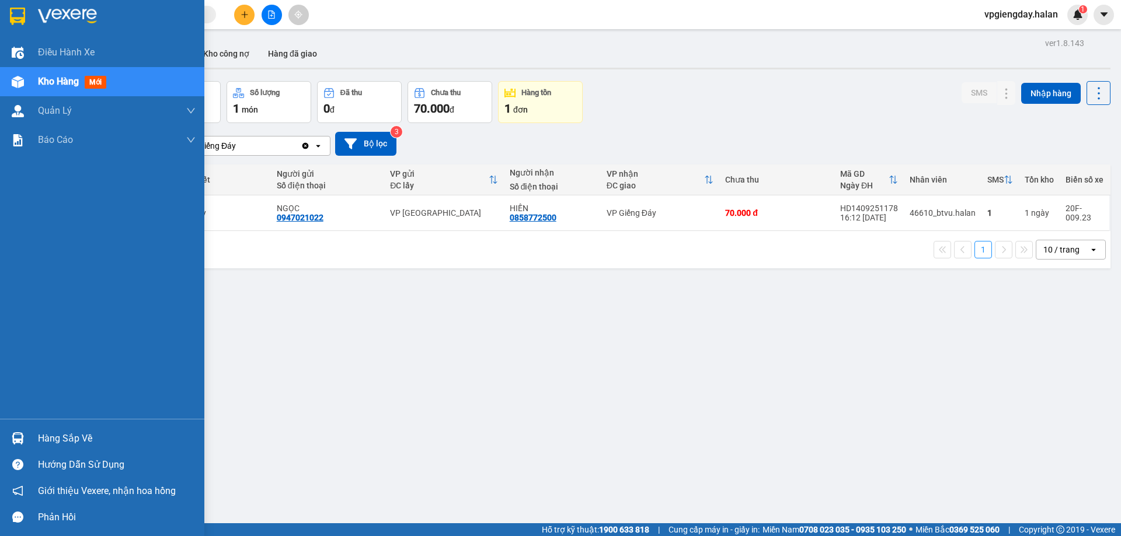
click at [68, 440] on div "Hàng sắp về" at bounding box center [117, 439] width 158 height 18
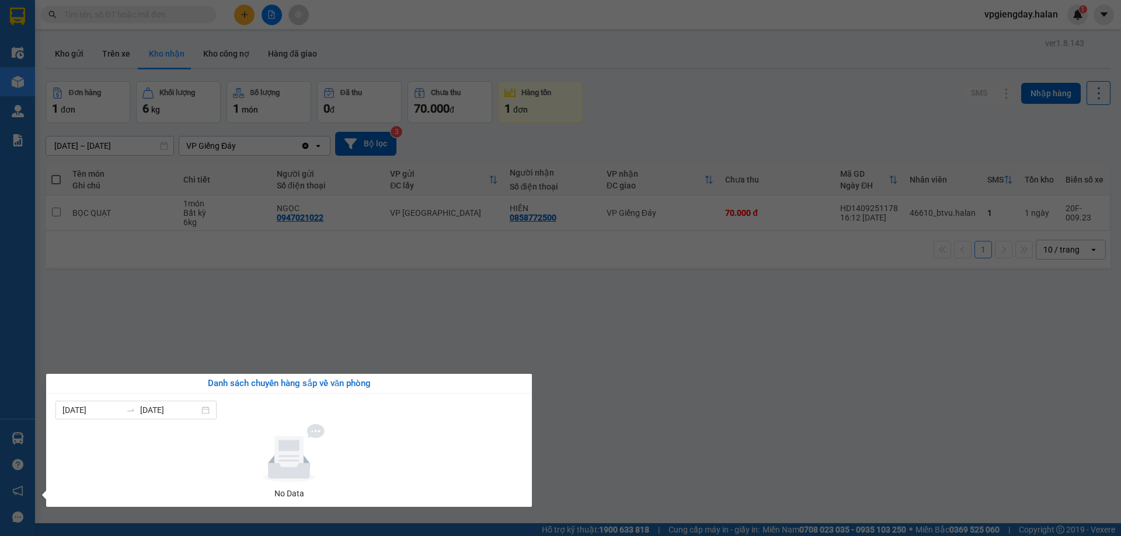
click at [266, 320] on section "Kết quả tìm kiếm ( 0 ) Bộ lọc No Data vpgiengday.halan 1 Điều hành xe Kho hàng …" at bounding box center [560, 268] width 1121 height 536
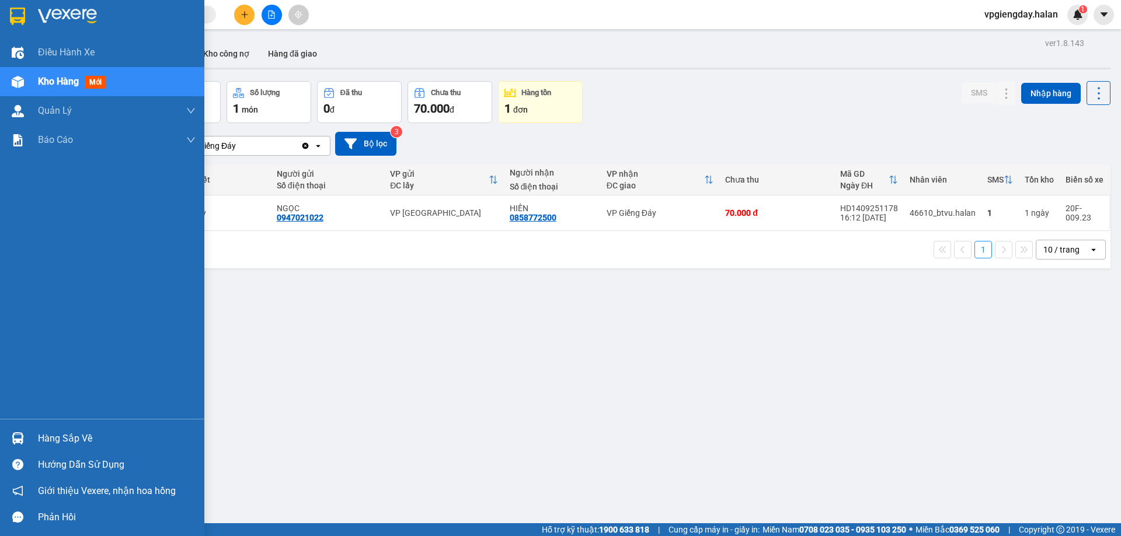
drag, startPoint x: 71, startPoint y: 433, endPoint x: 196, endPoint y: 351, distance: 149.3
click at [72, 433] on div "Hàng sắp về" at bounding box center [117, 439] width 158 height 18
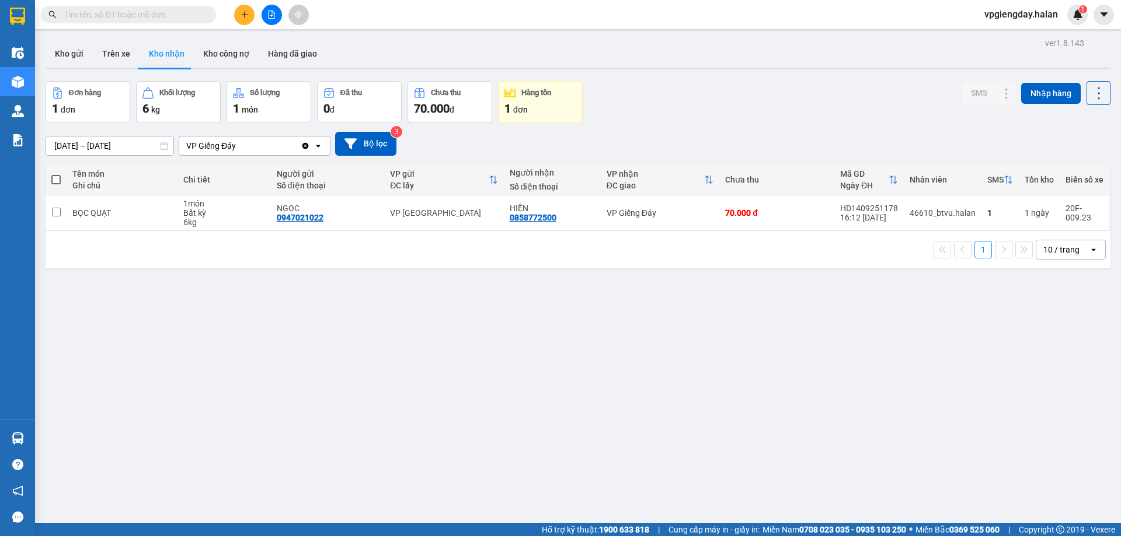
click at [259, 309] on section "Kết quả tìm kiếm ( 0 ) Bộ lọc No Data vpgiengday.halan 1 Điều hành xe Kho hàng …" at bounding box center [560, 268] width 1121 height 536
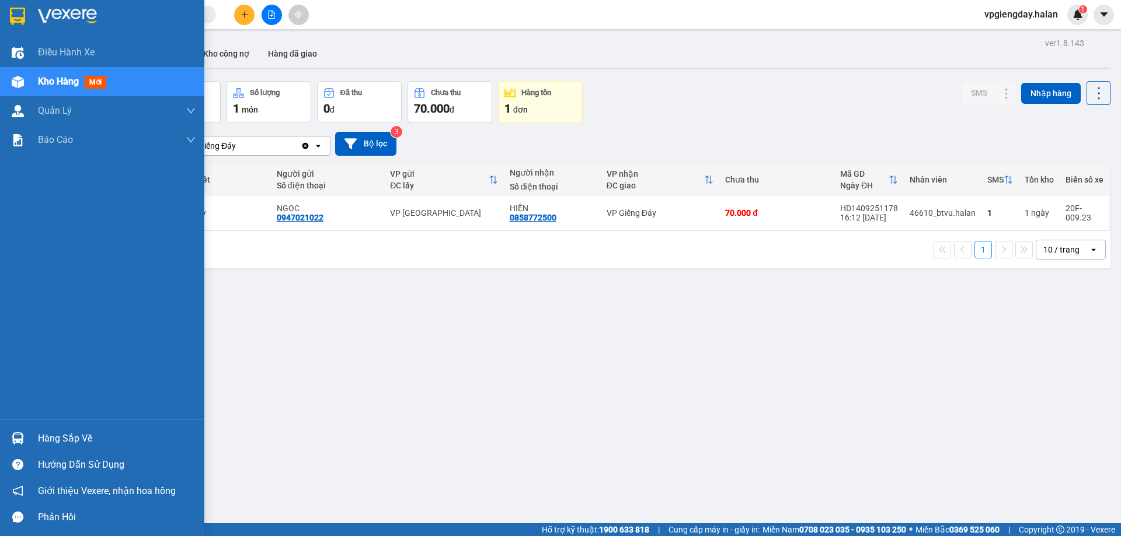
click at [99, 430] on div "Hàng sắp về" at bounding box center [117, 439] width 158 height 18
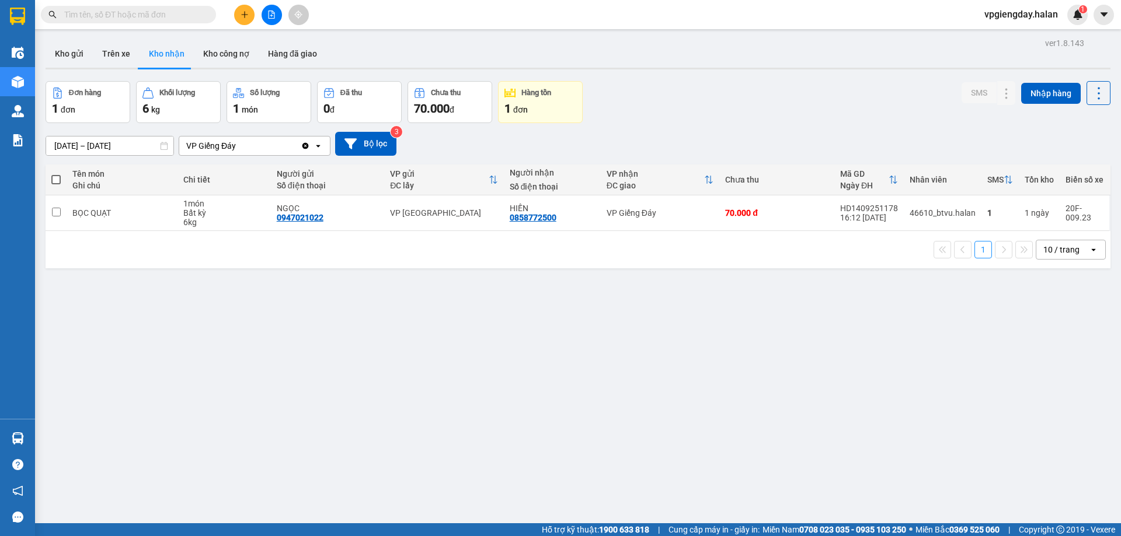
click at [259, 323] on section "Kết quả tìm kiếm ( 0 ) Bộ lọc No Data vpgiengday.halan 1 Điều hành xe Kho hàng …" at bounding box center [560, 268] width 1121 height 536
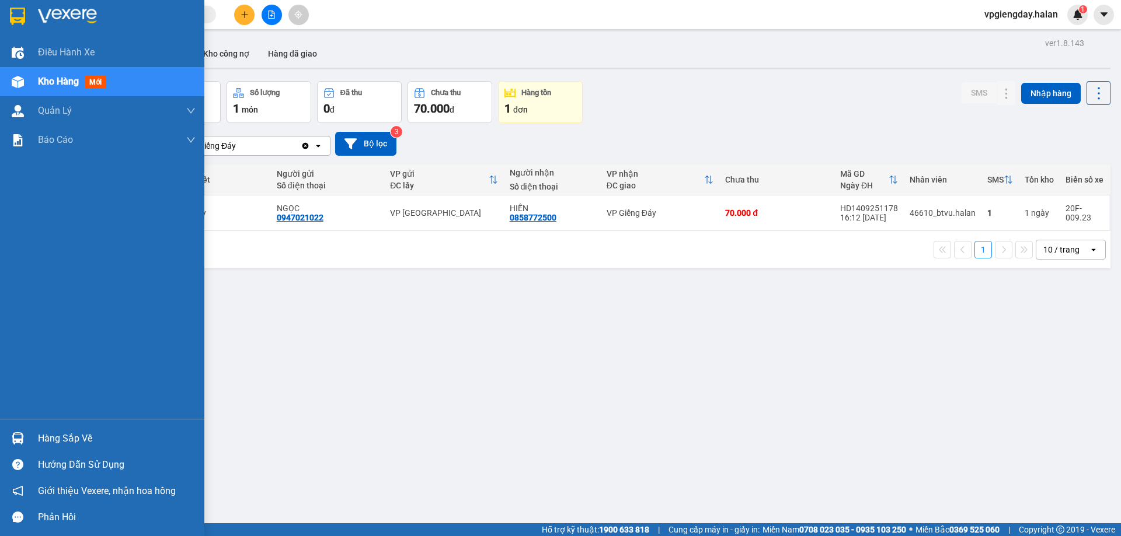
click at [67, 437] on div "Hàng sắp về" at bounding box center [117, 439] width 158 height 18
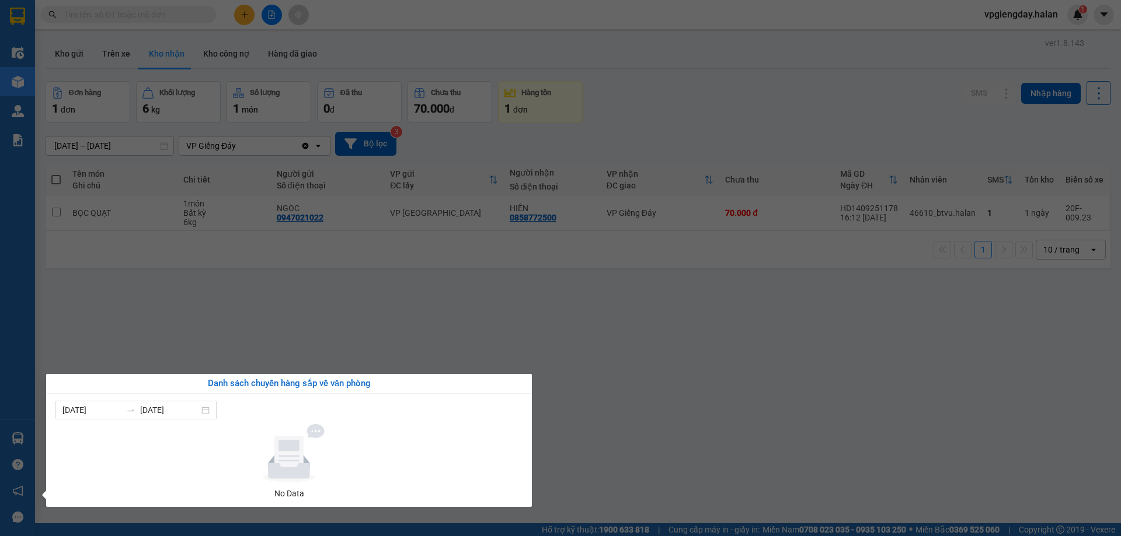
drag, startPoint x: 275, startPoint y: 310, endPoint x: 242, endPoint y: 319, distance: 35.0
click at [257, 314] on section "Kết quả tìm kiếm ( 0 ) Bộ lọc No Data vpgiengday.halan 1 Điều hành xe Kho hàng …" at bounding box center [560, 268] width 1121 height 536
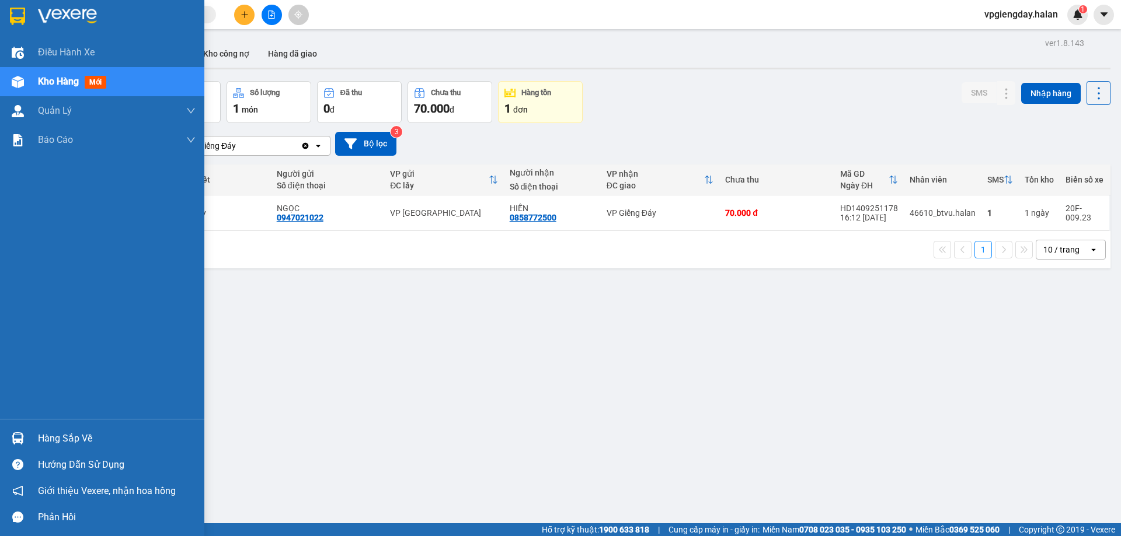
click at [67, 434] on div "Hàng sắp về" at bounding box center [117, 439] width 158 height 18
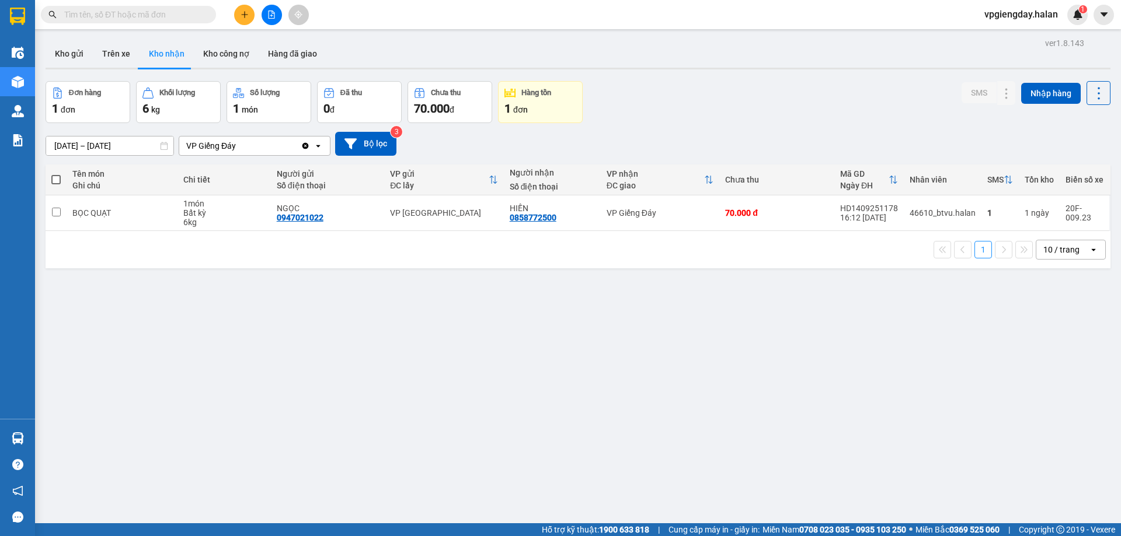
click at [212, 316] on section "Kết quả tìm kiếm ( 0 ) Bộ lọc No Data vpgiengday.halan 1 Điều hành xe Kho hàng …" at bounding box center [560, 268] width 1121 height 536
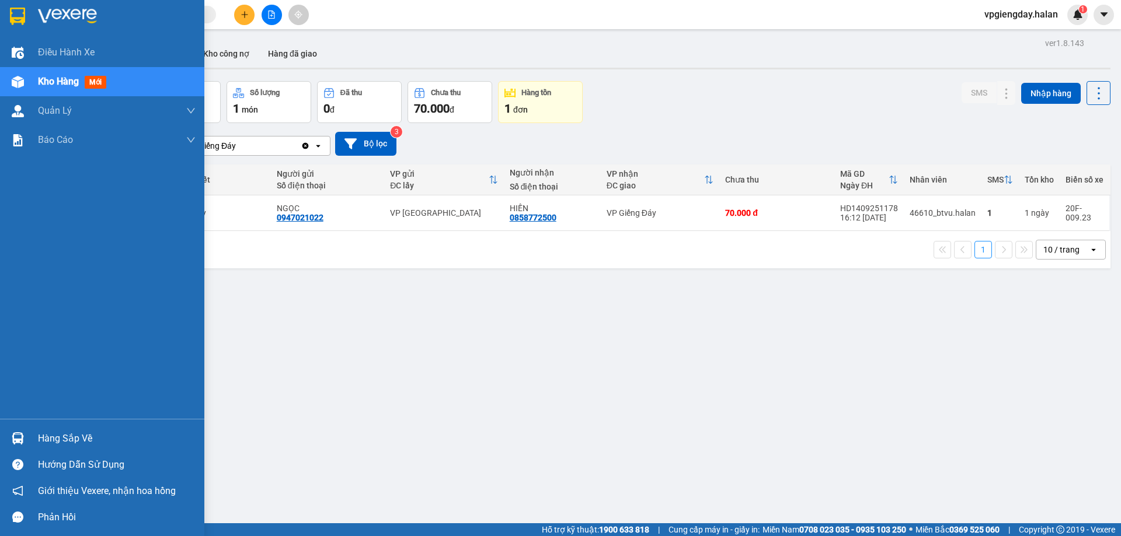
click at [57, 431] on div "Hàng sắp về" at bounding box center [117, 439] width 158 height 18
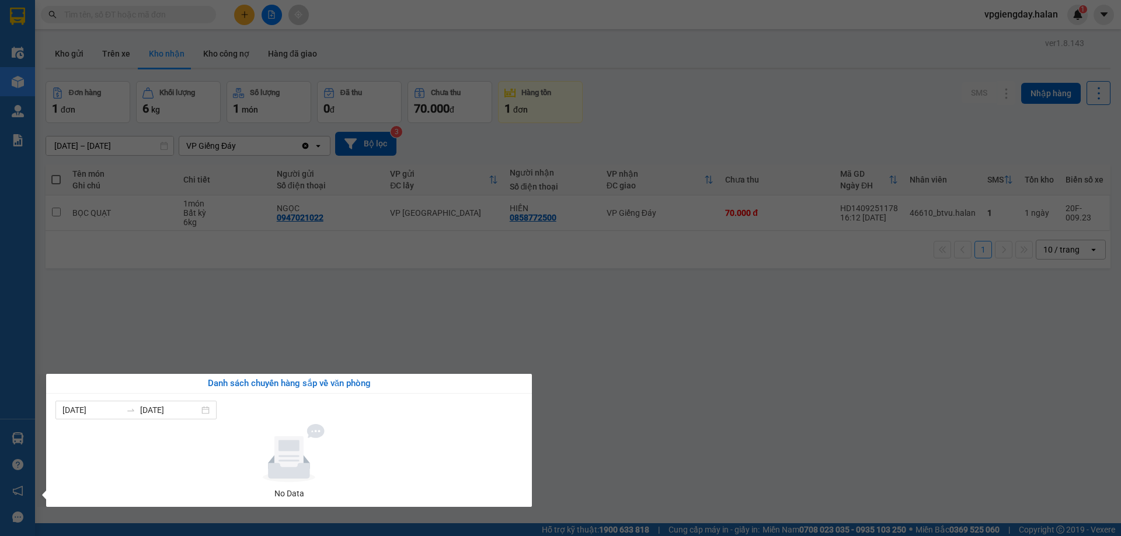
drag, startPoint x: 212, startPoint y: 325, endPoint x: 194, endPoint y: 328, distance: 17.9
click at [194, 328] on section "Kết quả tìm kiếm ( 0 ) Bộ lọc No Data vpgiengday.halan 1 Điều hành xe Kho hàng …" at bounding box center [560, 268] width 1121 height 536
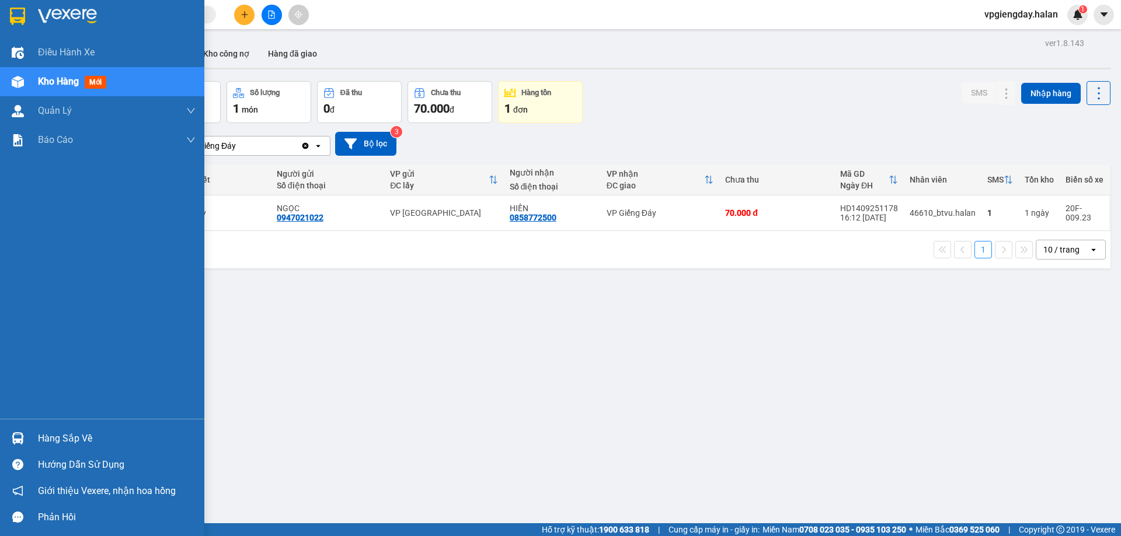
click at [70, 434] on div "Hàng sắp về" at bounding box center [117, 439] width 158 height 18
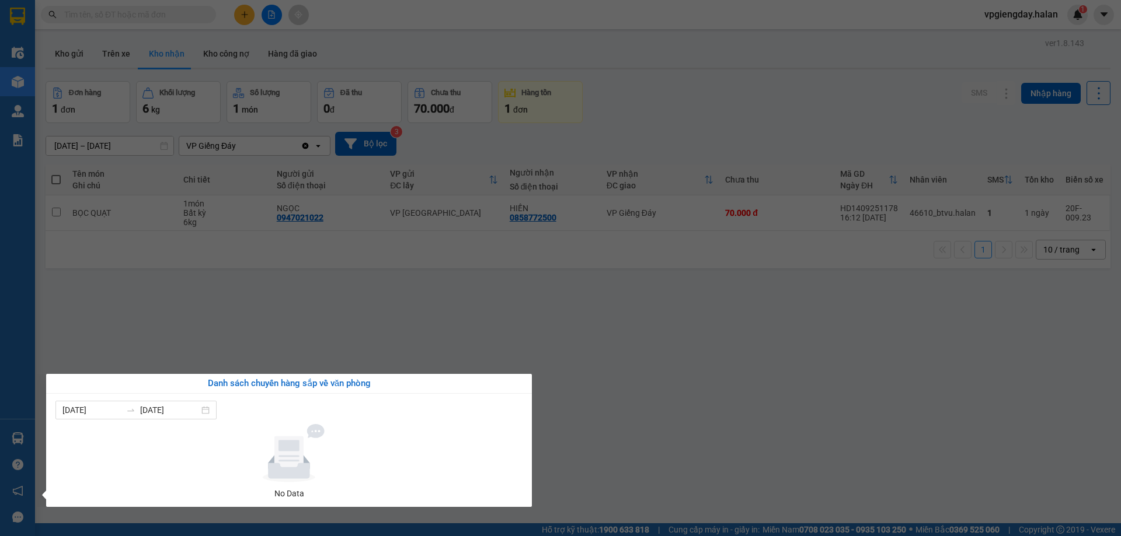
click at [258, 339] on section "Kết quả tìm kiếm ( 0 ) Bộ lọc No Data vpgiengday.halan 1 Điều hành xe Kho hàng …" at bounding box center [560, 268] width 1121 height 536
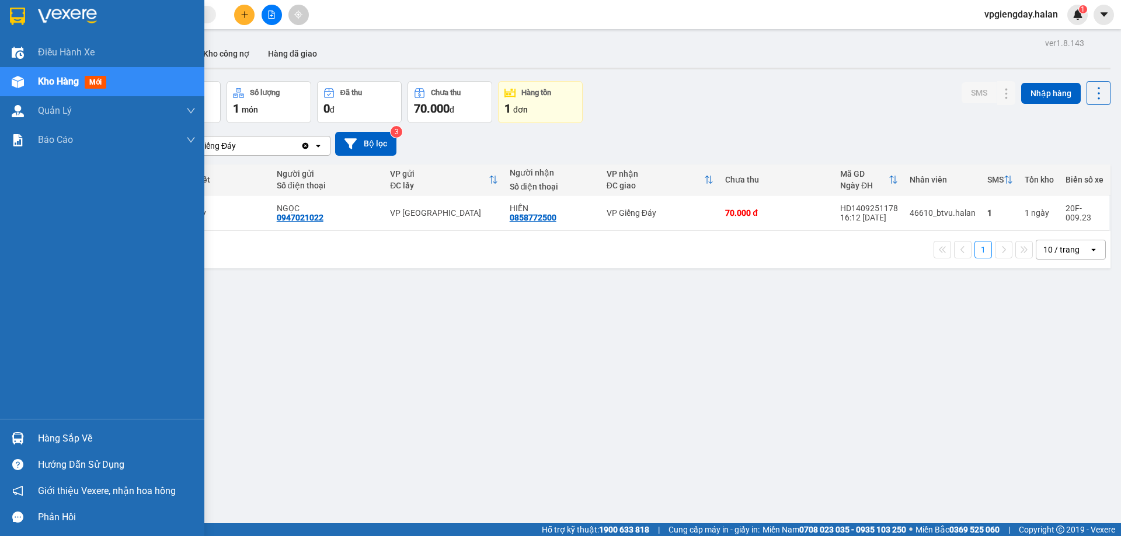
click at [76, 430] on div "Hàng sắp về" at bounding box center [117, 439] width 158 height 18
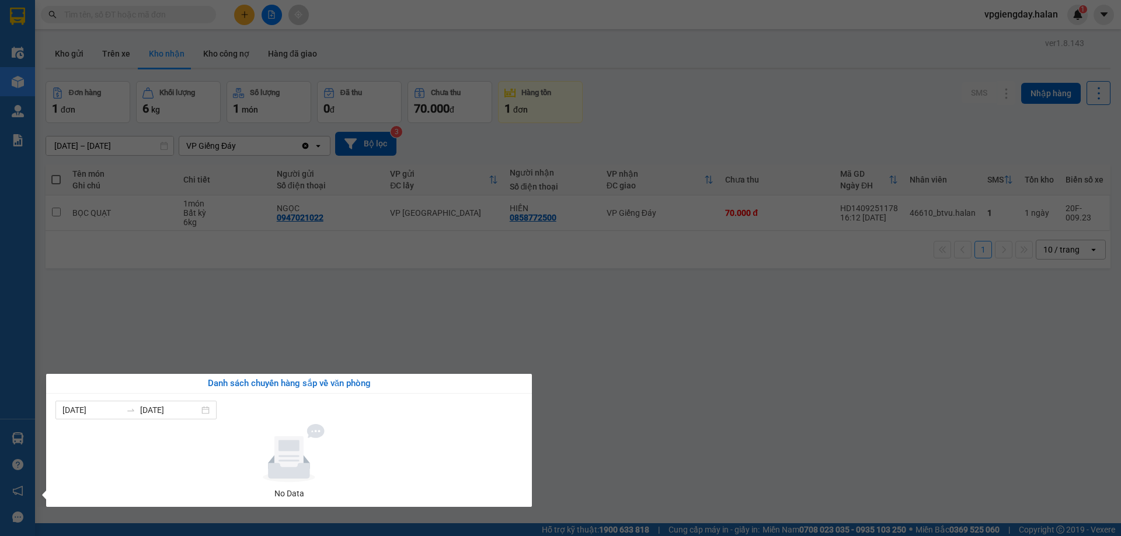
drag, startPoint x: 225, startPoint y: 295, endPoint x: 0, endPoint y: 444, distance: 269.7
click at [222, 297] on section "Kết quả tìm kiếm ( 0 ) Bộ lọc No Data vpgiengday.halan 1 Điều hành xe Kho hàng …" at bounding box center [560, 268] width 1121 height 536
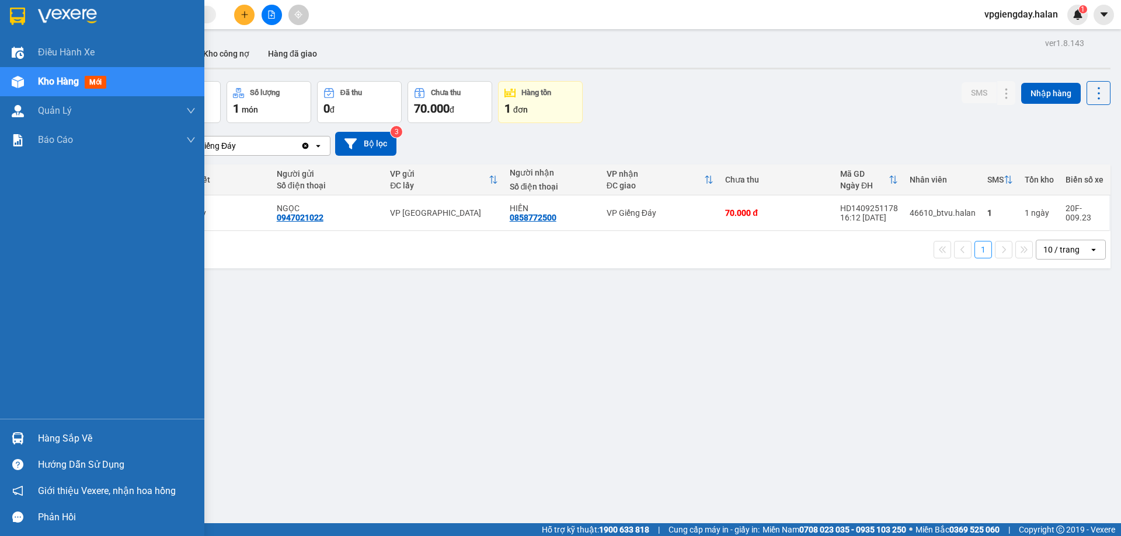
click at [80, 439] on div "Hàng sắp về" at bounding box center [117, 439] width 158 height 18
